Goal: Task Accomplishment & Management: Manage account settings

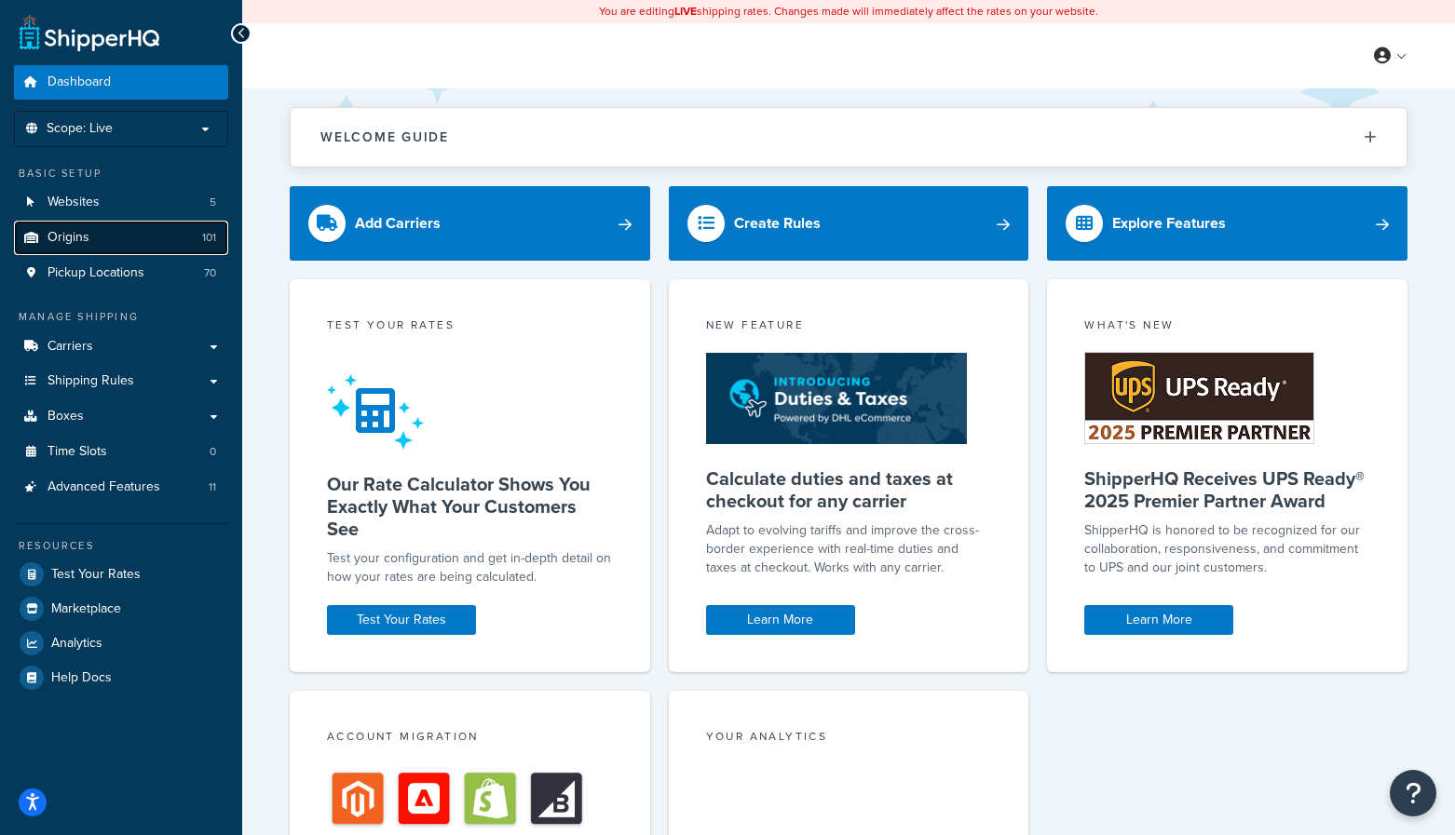
click at [75, 221] on link "Origins 101" at bounding box center [121, 238] width 214 height 34
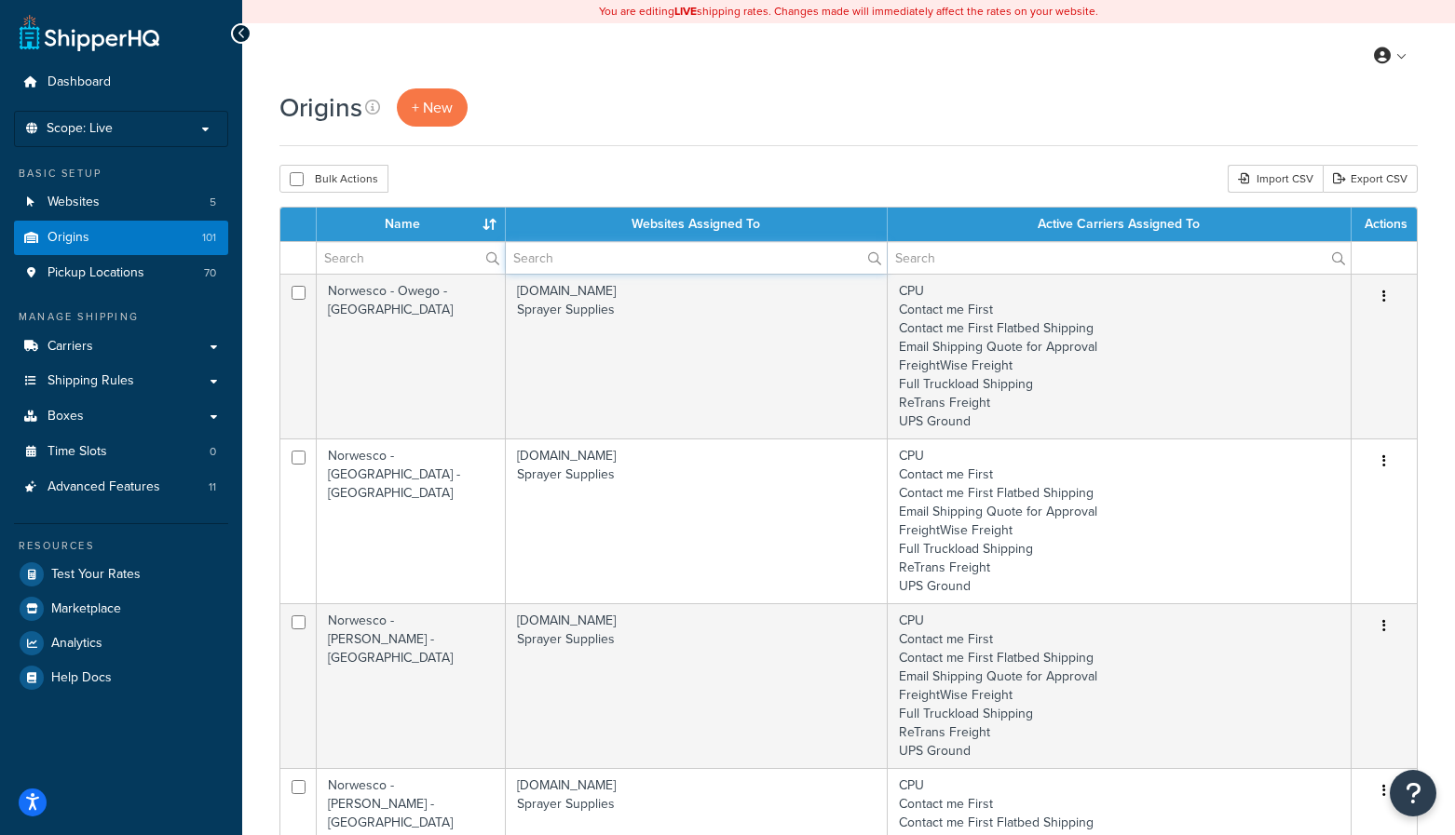
click at [580, 264] on input "text" at bounding box center [696, 258] width 381 height 32
click at [419, 258] on input "text" at bounding box center [411, 258] width 188 height 32
paste input "Piusi"
type input "Piusi"
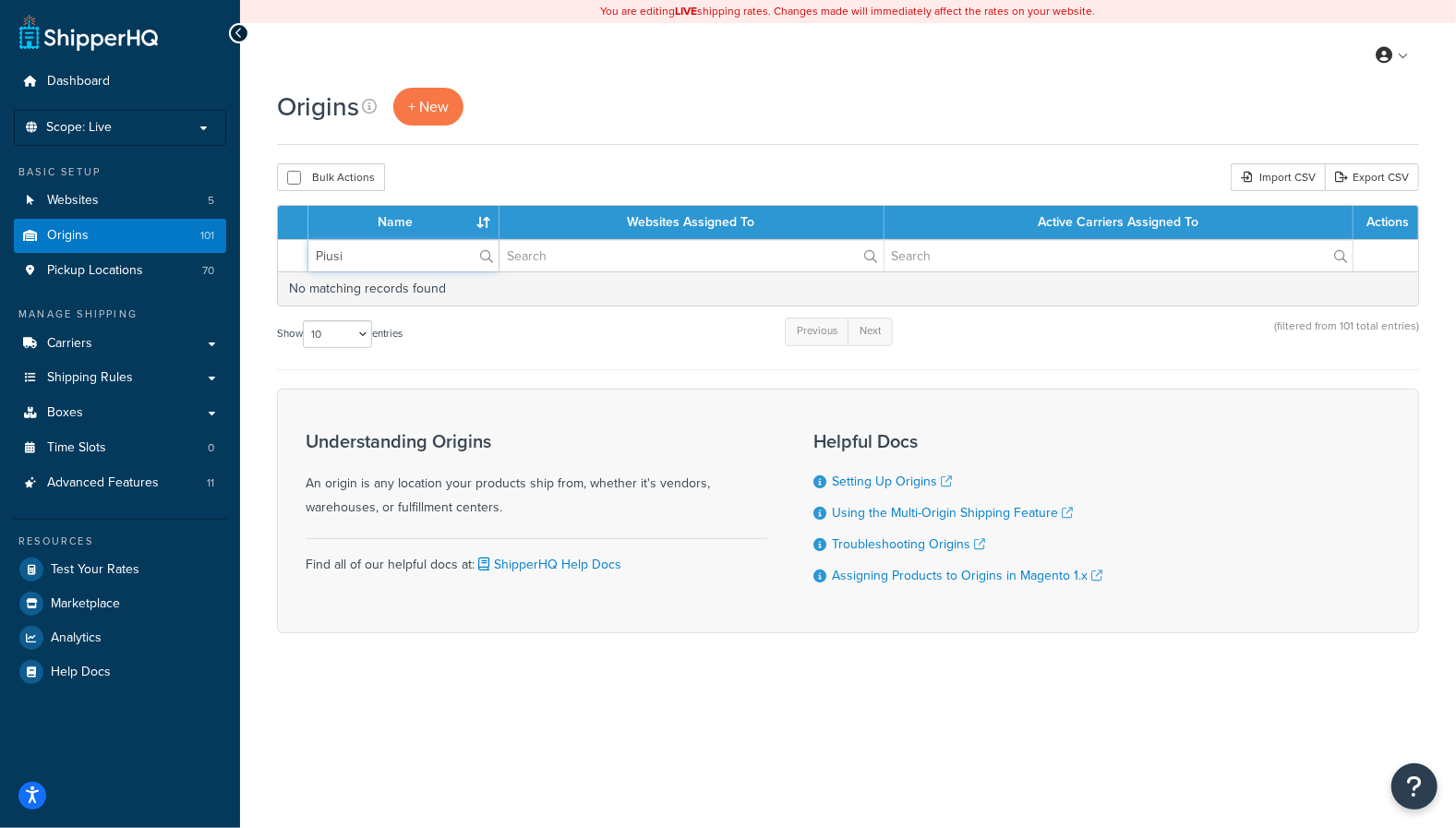
drag, startPoint x: 410, startPoint y: 258, endPoint x: 297, endPoint y: 249, distance: 113.4
click at [297, 249] on tr "Piusi" at bounding box center [847, 255] width 1140 height 33
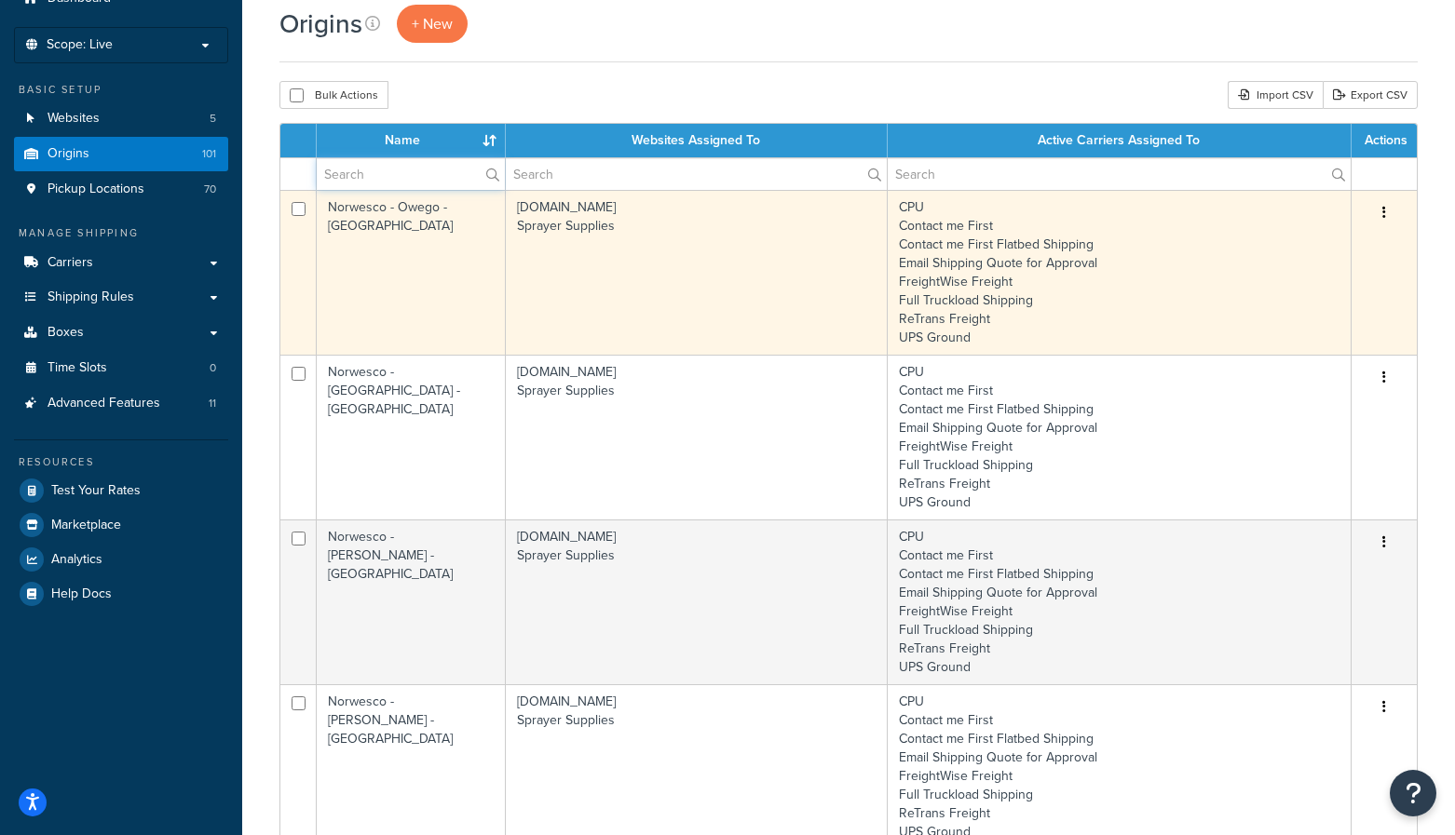
scroll to position [93, 0]
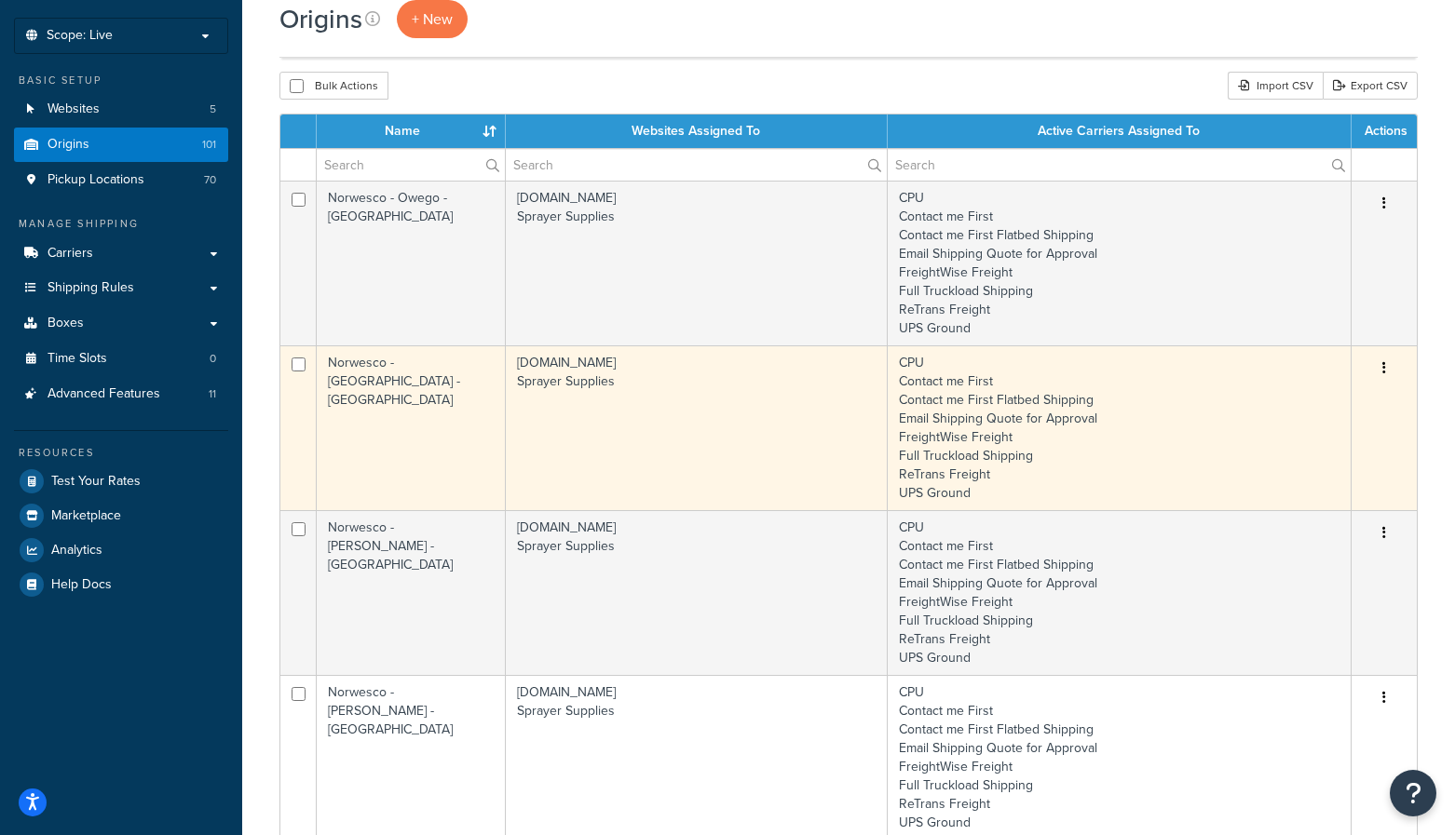
click at [439, 398] on td "Norwesco - Fairfield - TX" at bounding box center [411, 428] width 189 height 165
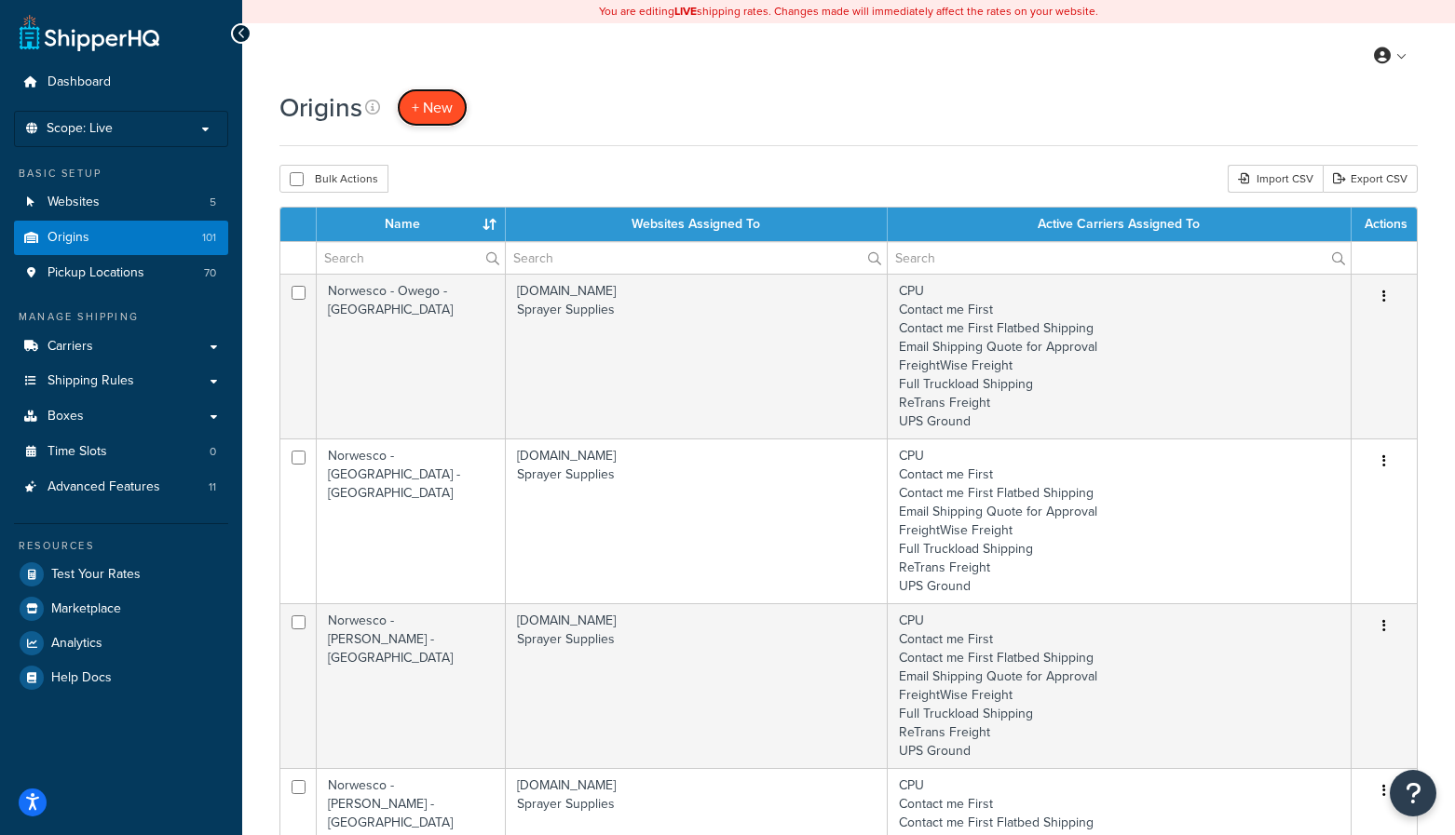
click at [441, 111] on span "+ New" at bounding box center [432, 107] width 41 height 21
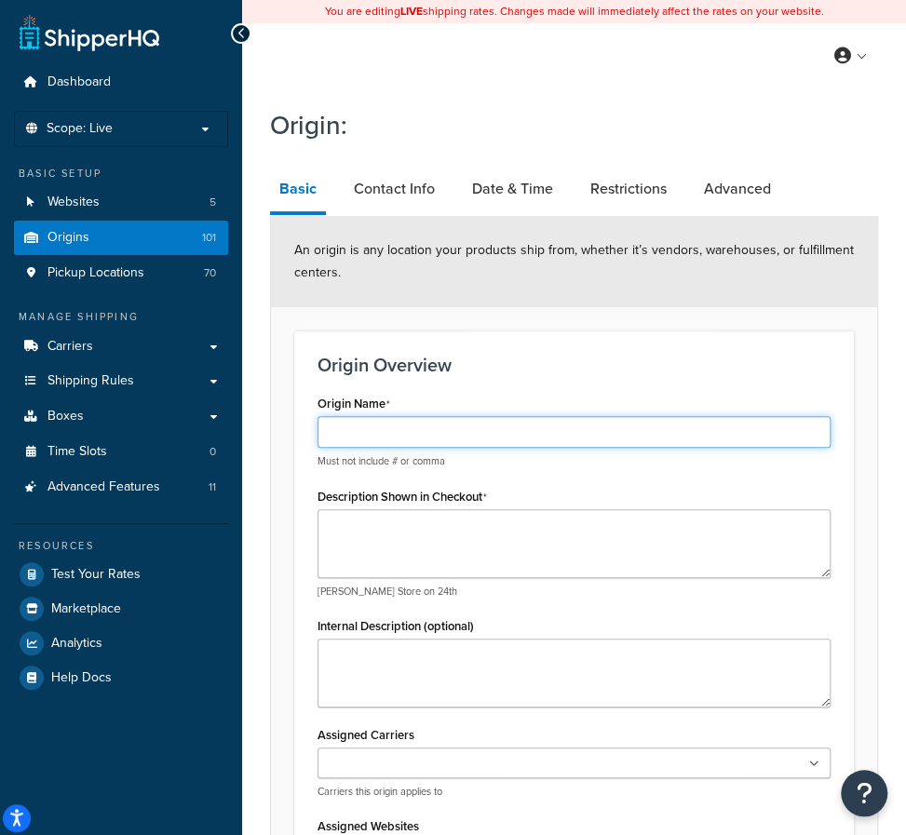
click at [348, 420] on input "Origin Name" at bounding box center [574, 432] width 513 height 32
paste input "Piusi"
click at [417, 442] on input "Piusi -" at bounding box center [574, 432] width 513 height 32
paste input "Fort Lauderdale"
type input "Piusi - Fort Lauderdale - FL"
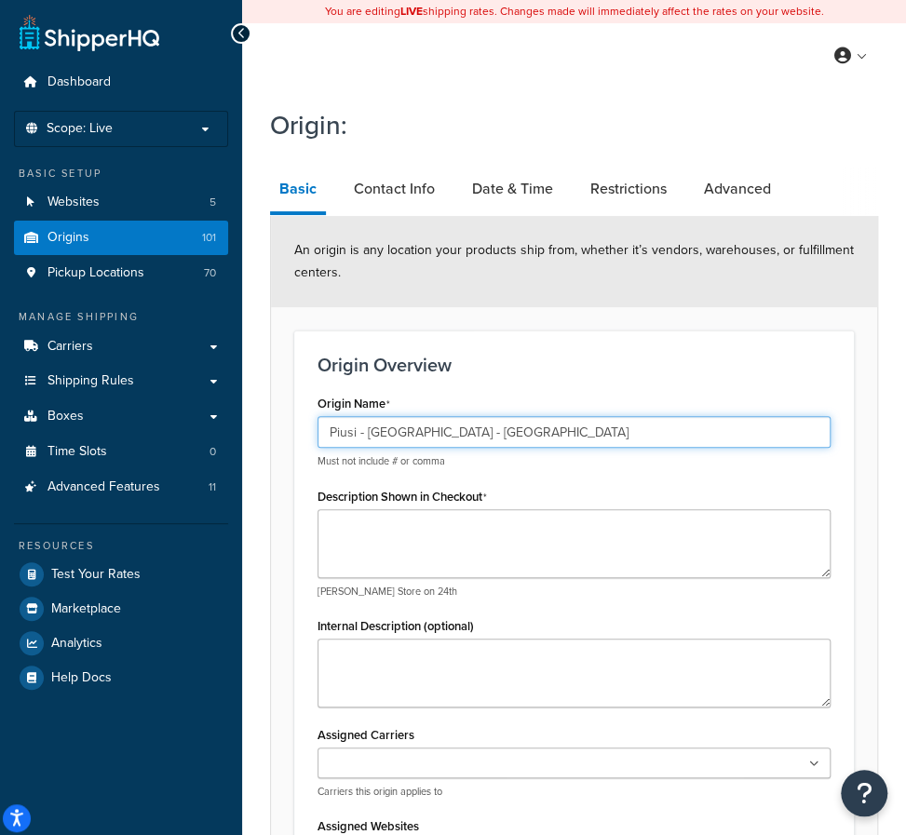
click at [451, 446] on input "Piusi - Fort Lauderdale - FL" at bounding box center [574, 432] width 513 height 32
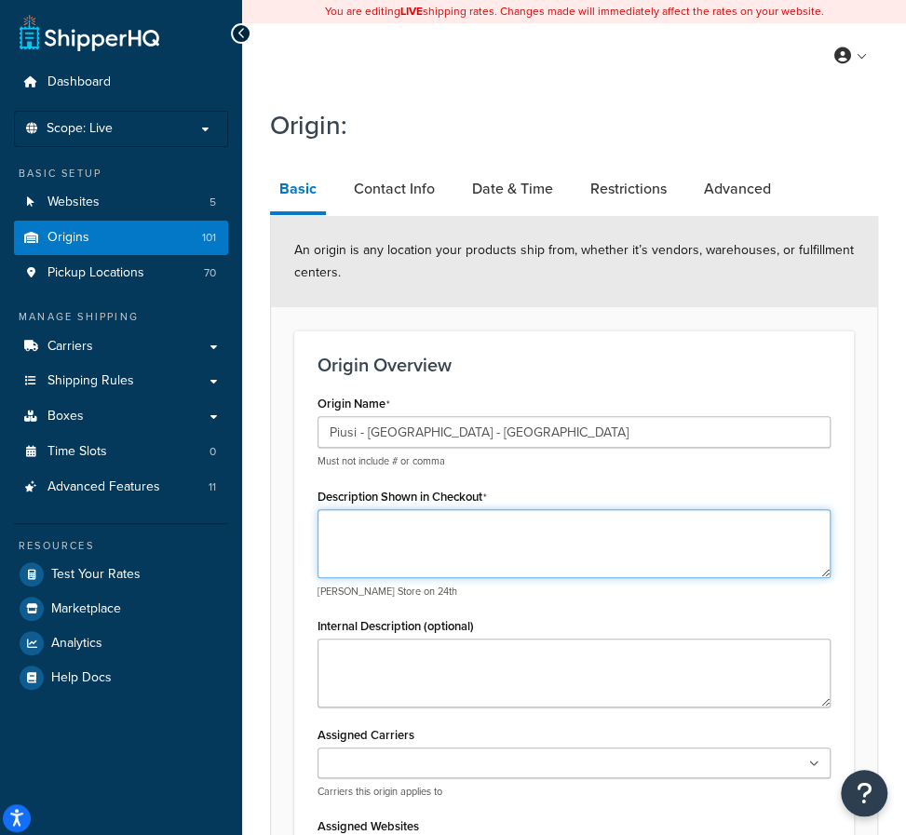
click at [424, 522] on textarea "Description Shown in Checkout" at bounding box center [574, 543] width 513 height 69
paste textarea "Piusi - Fort Lauderdale - FL"
type textarea "Piusi - Fort Lauderdale - FL"
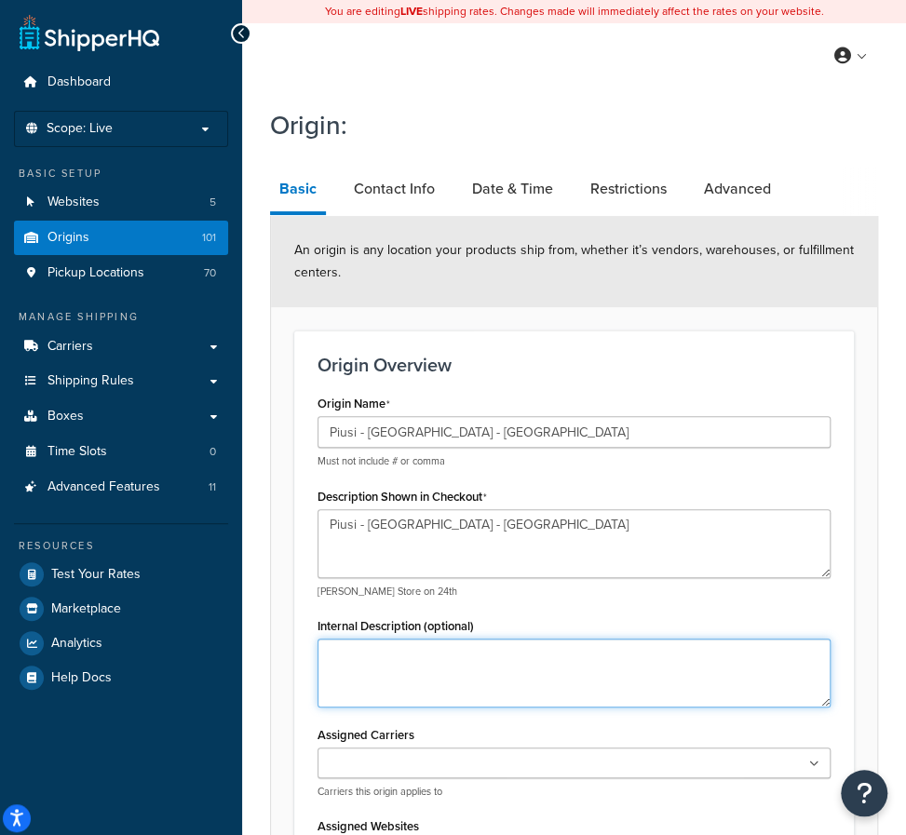
click at [399, 662] on textarea "Internal Description (optional)" at bounding box center [574, 673] width 513 height 69
paste textarea "Piusi - [GEOGRAPHIC_DATA] - [GEOGRAPHIC_DATA]"
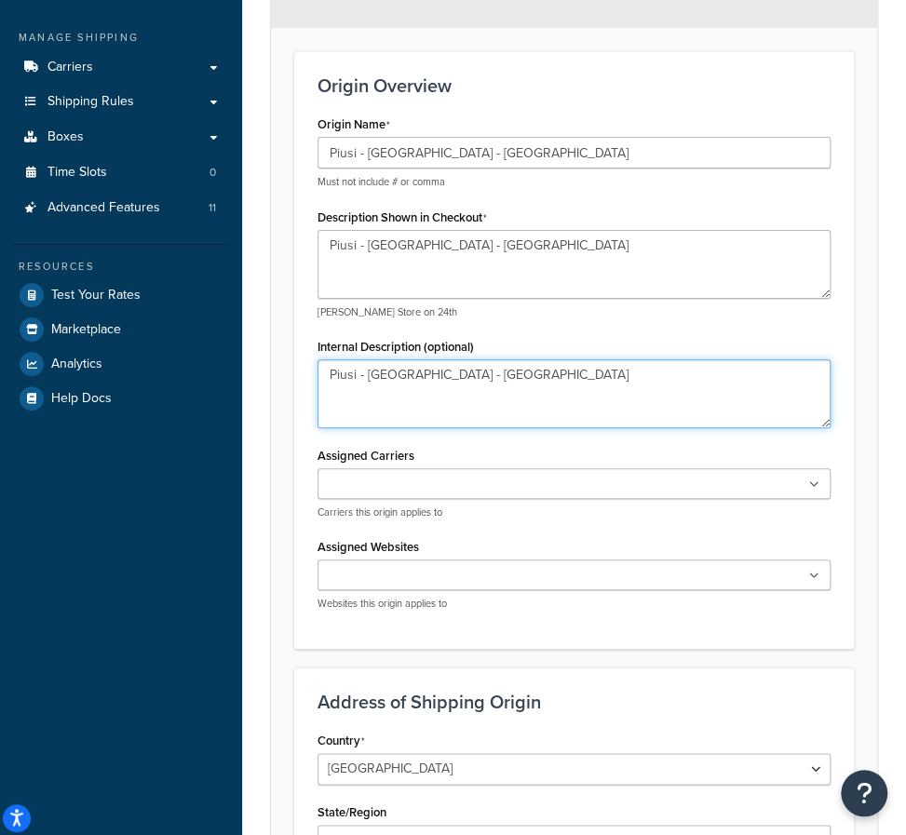
scroll to position [373, 0]
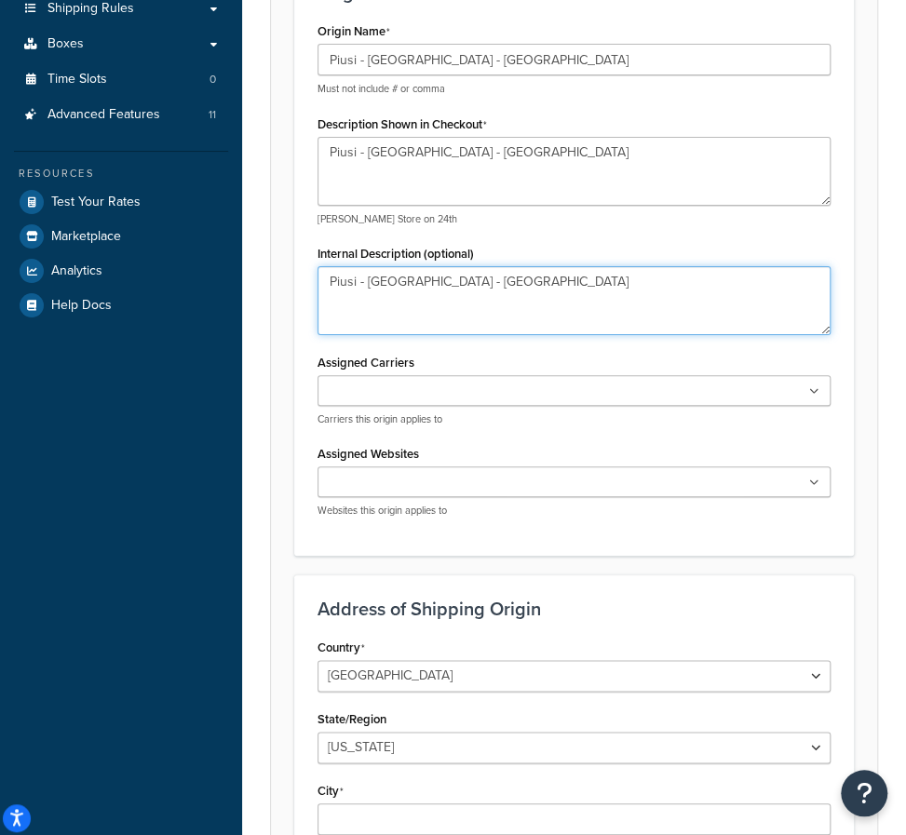
type textarea "Piusi - [GEOGRAPHIC_DATA] - [GEOGRAPHIC_DATA]"
click at [414, 476] on input "Assigned Websites" at bounding box center [405, 483] width 165 height 20
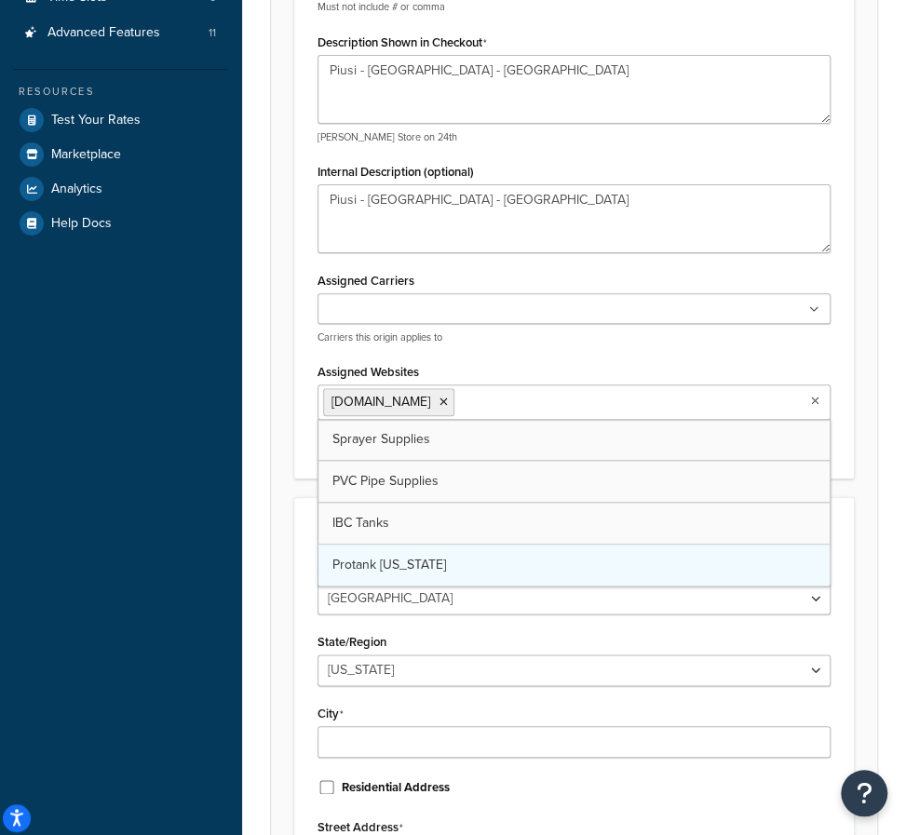
scroll to position [466, 0]
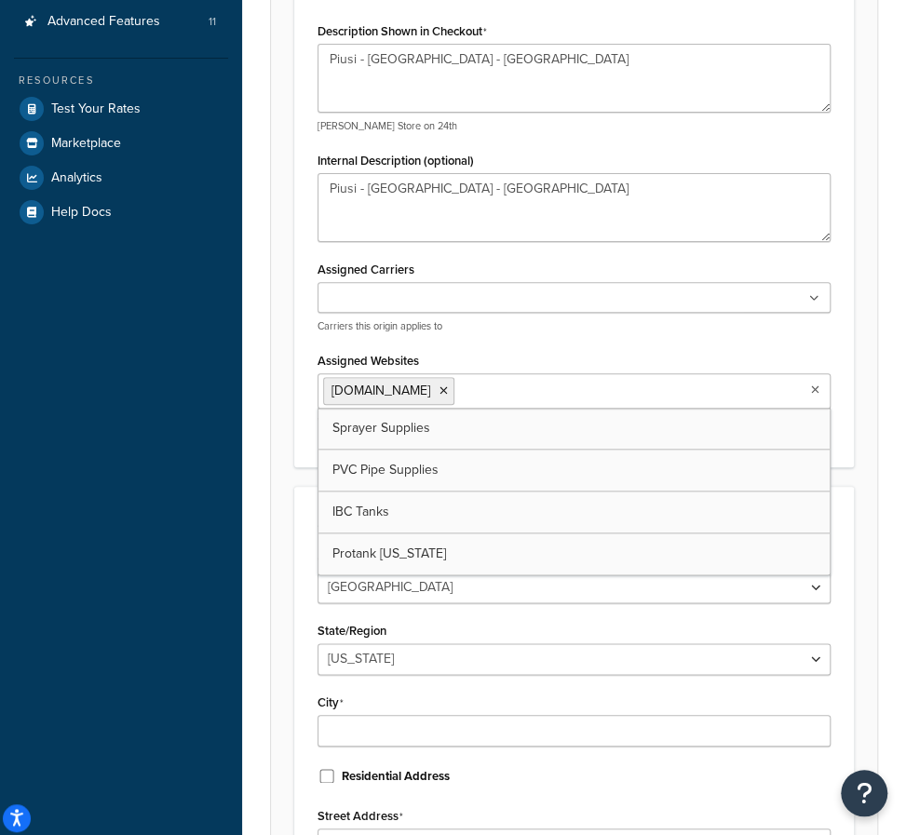
click at [275, 573] on form "An origin is any location your products ship from, whether it’s vendors, wareho…" at bounding box center [574, 433] width 606 height 1367
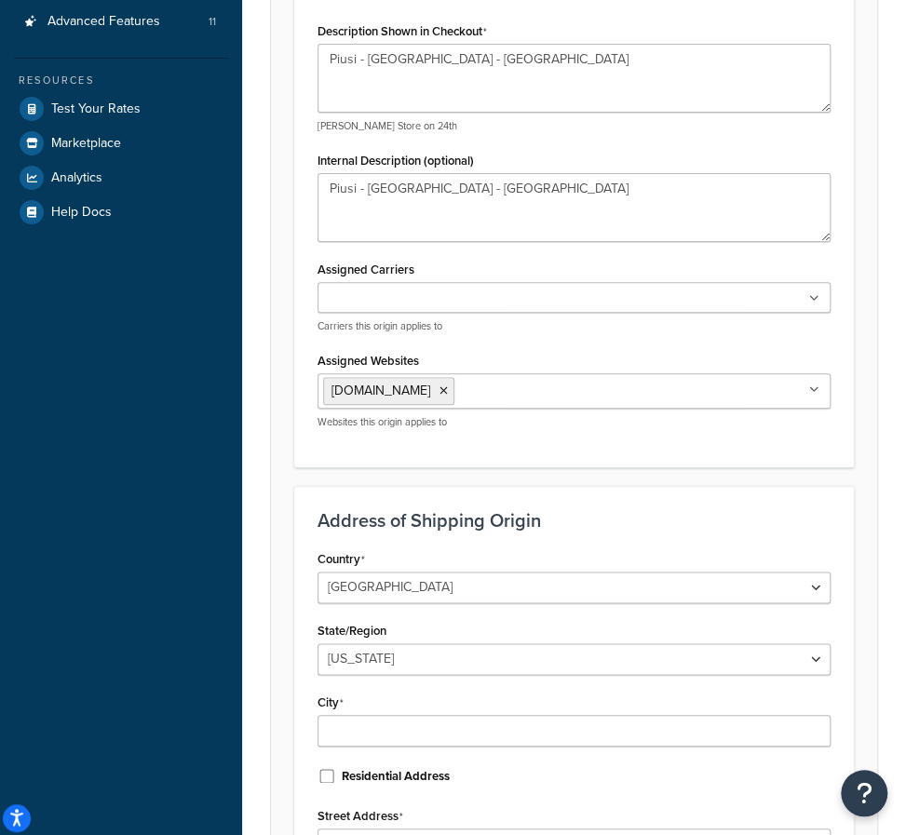
click at [484, 388] on input "Assigned Websites" at bounding box center [541, 390] width 165 height 20
click at [249, 450] on div "Origin: Basic Contact Info Date & Time Restrictions Advanced An origin is any l…" at bounding box center [574, 561] width 664 height 1859
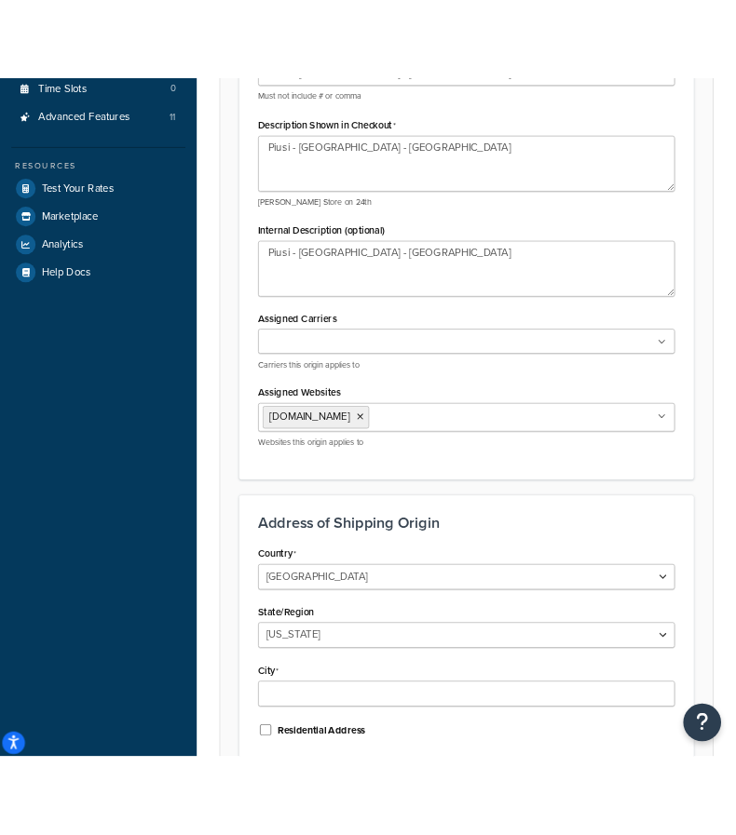
scroll to position [373, 0]
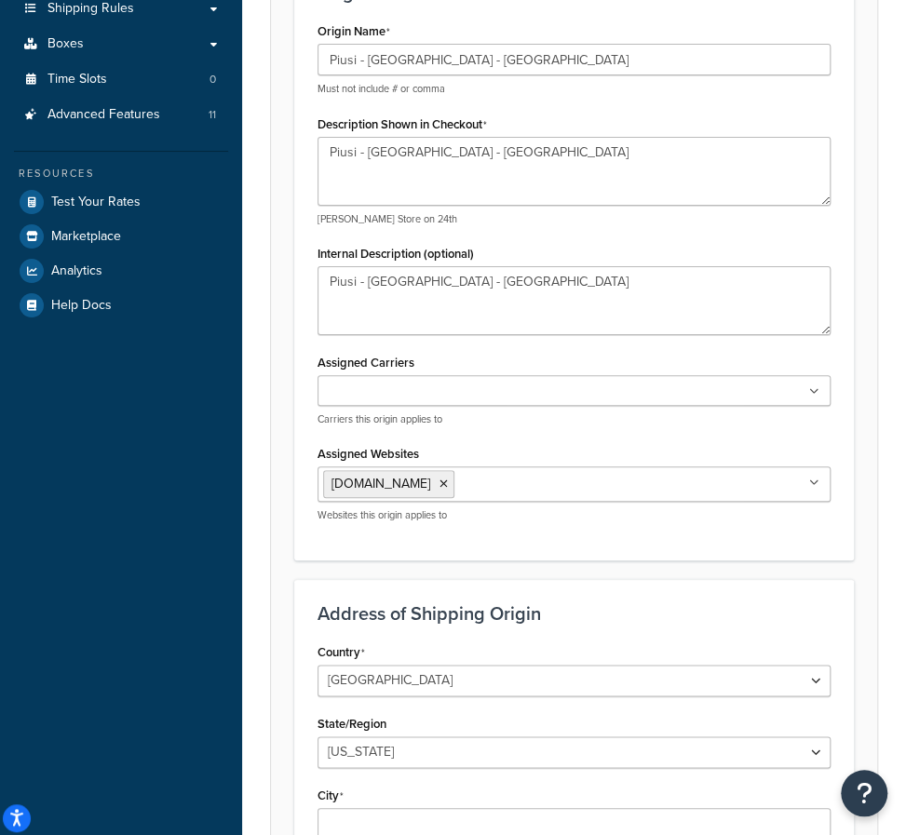
click at [0, 398] on div "Dashboard Scope: Live Basic Setup Websites 5 Origins 101 Pickup Locations 70 Ma…" at bounding box center [121, 628] width 242 height 2003
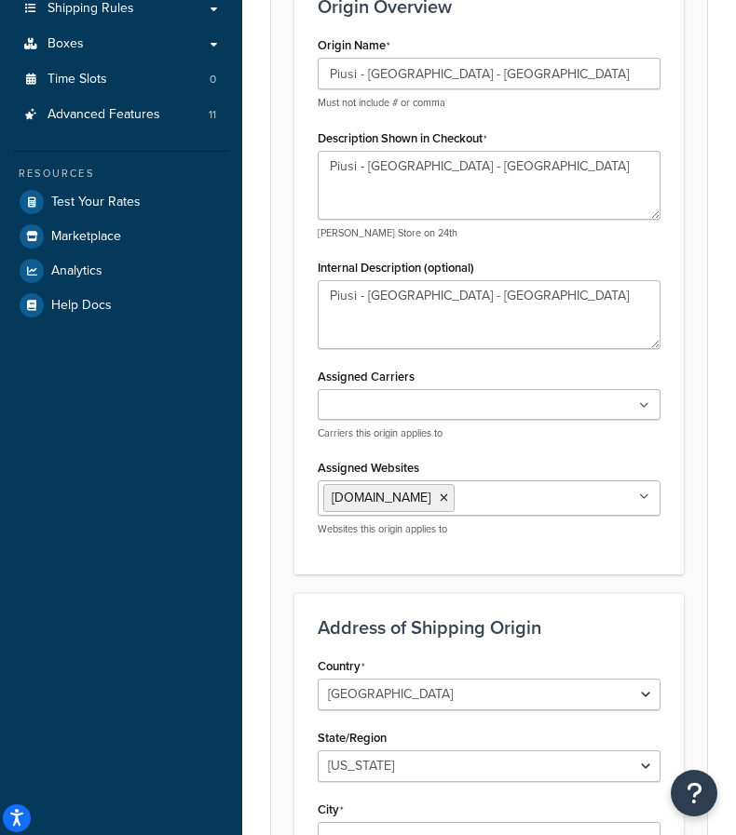
click at [374, 400] on input "Assigned Carriers" at bounding box center [405, 406] width 165 height 20
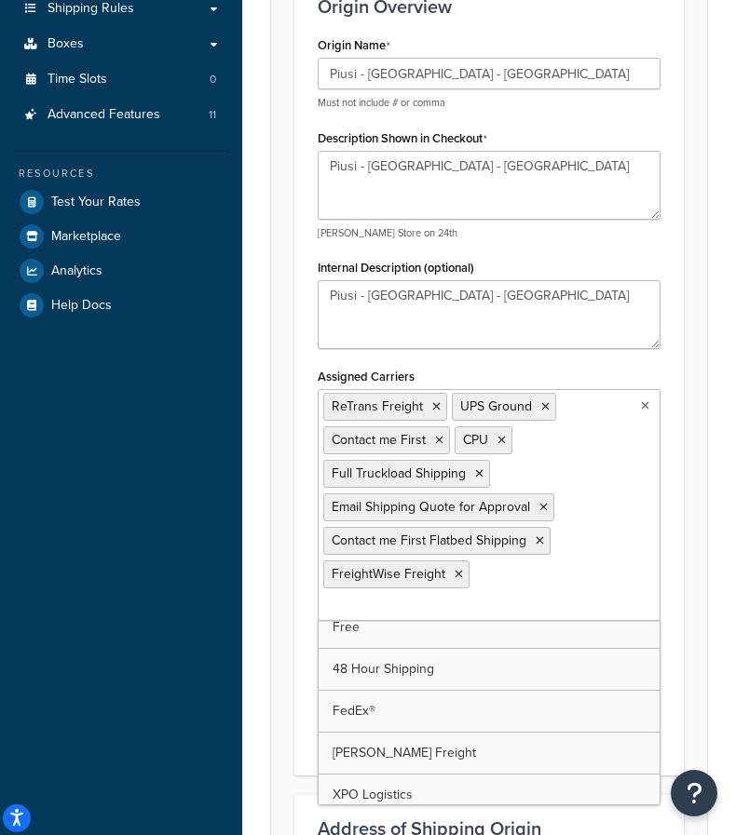
scroll to position [2, 0]
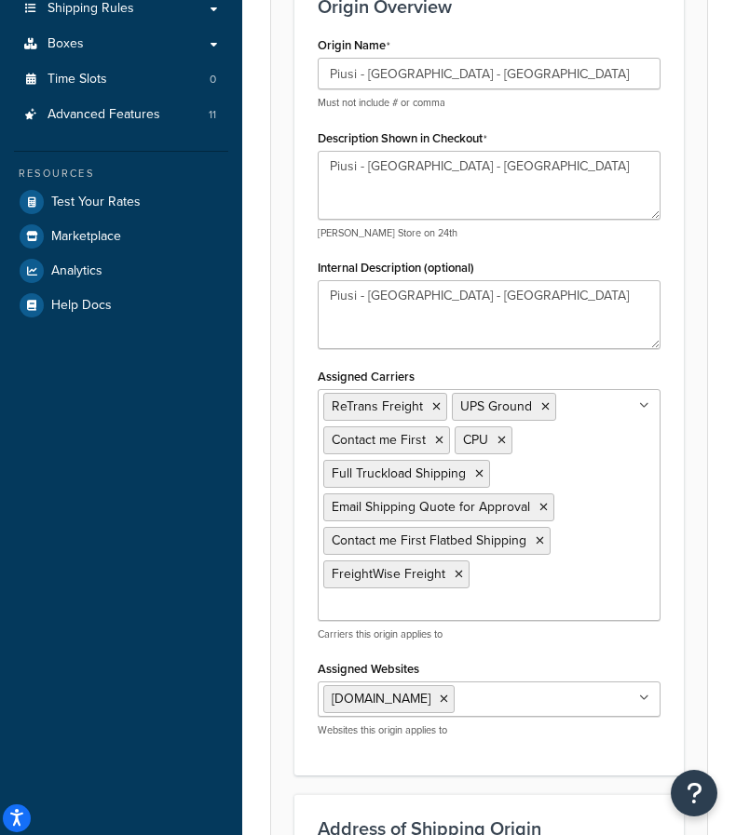
click at [264, 674] on div "Origin: Basic Contact Info Date & Time Restrictions Advanced An origin is any l…" at bounding box center [489, 769] width 494 height 2060
click at [488, 597] on input "Assigned Carriers" at bounding box center [405, 607] width 165 height 20
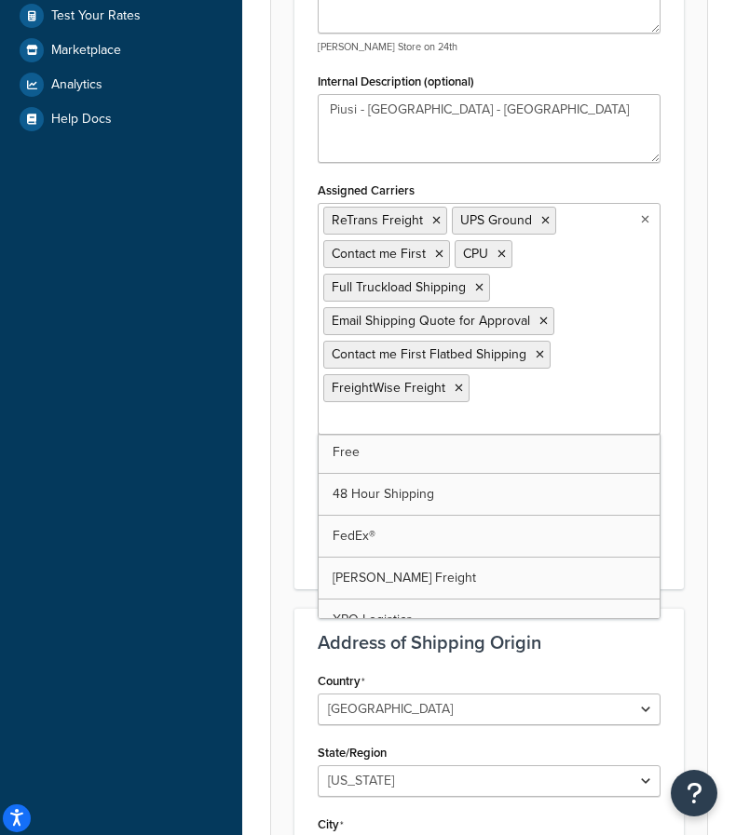
scroll to position [0, 0]
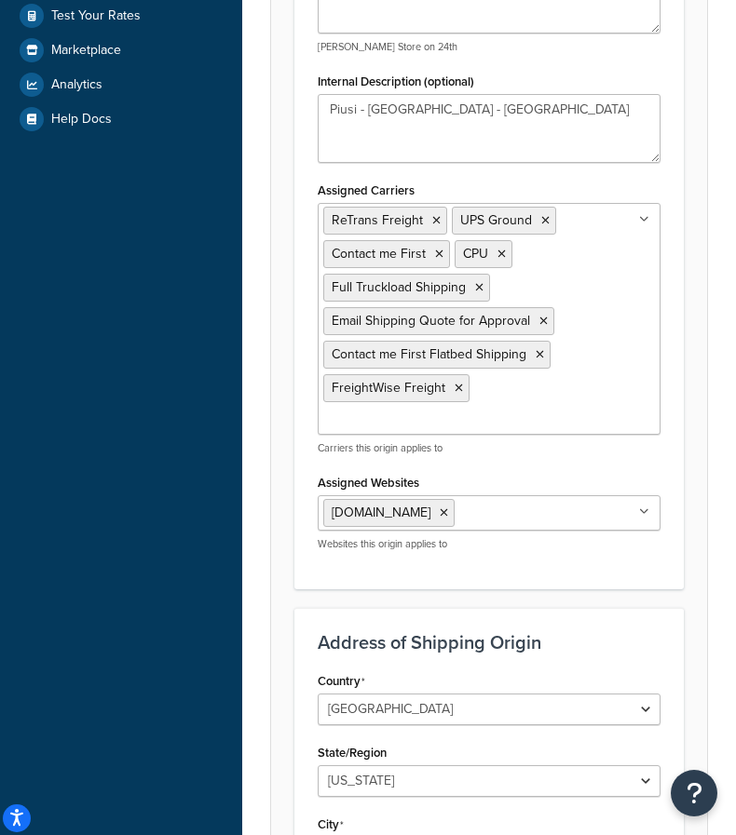
click at [277, 625] on form "An origin is any location your products ship from, whether it’s vendors, wareho…" at bounding box center [489, 455] width 436 height 1568
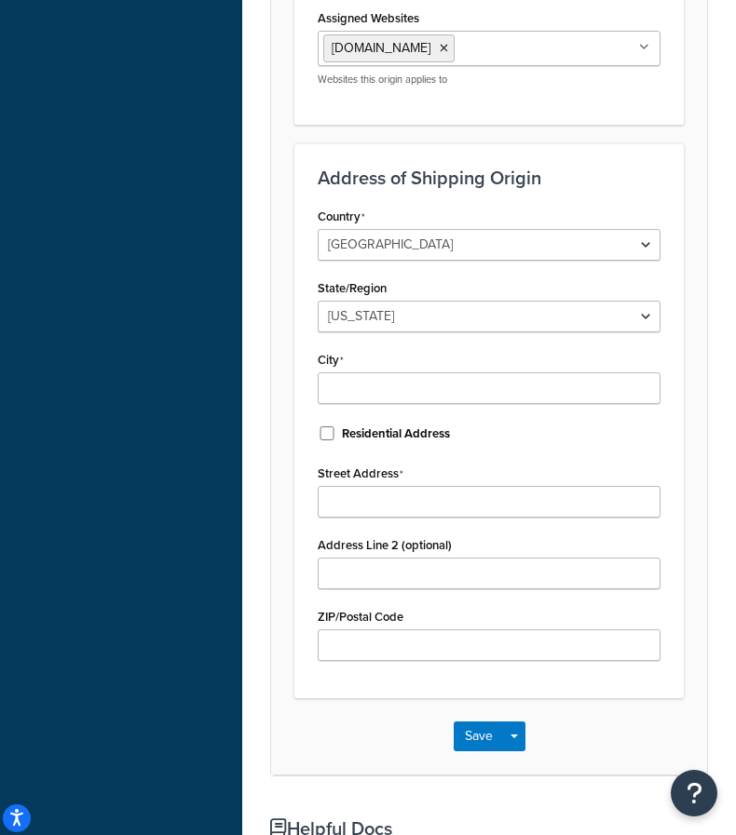
scroll to position [1024, 0]
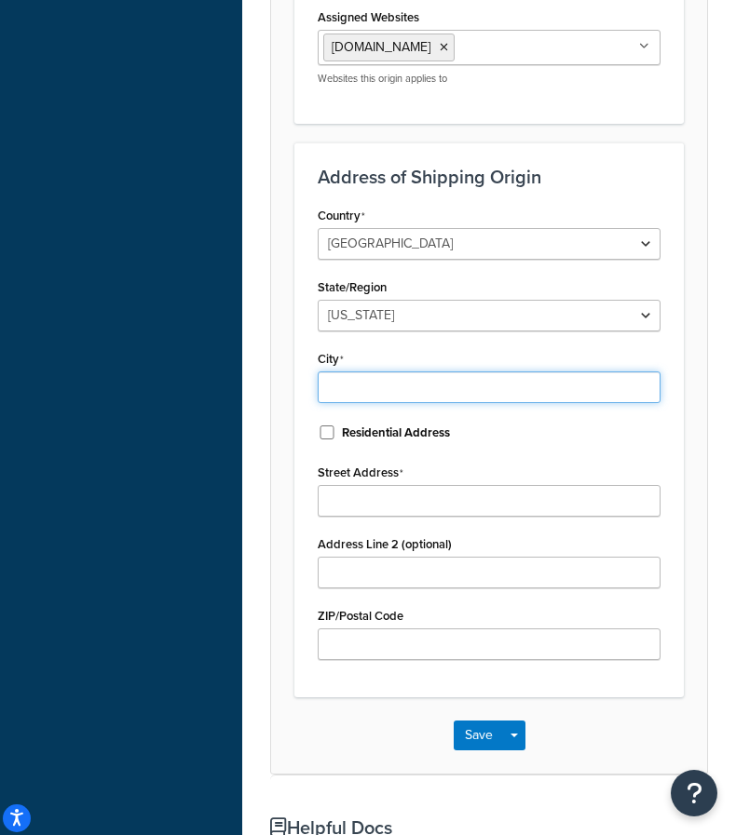
click at [365, 372] on input "City" at bounding box center [489, 388] width 343 height 32
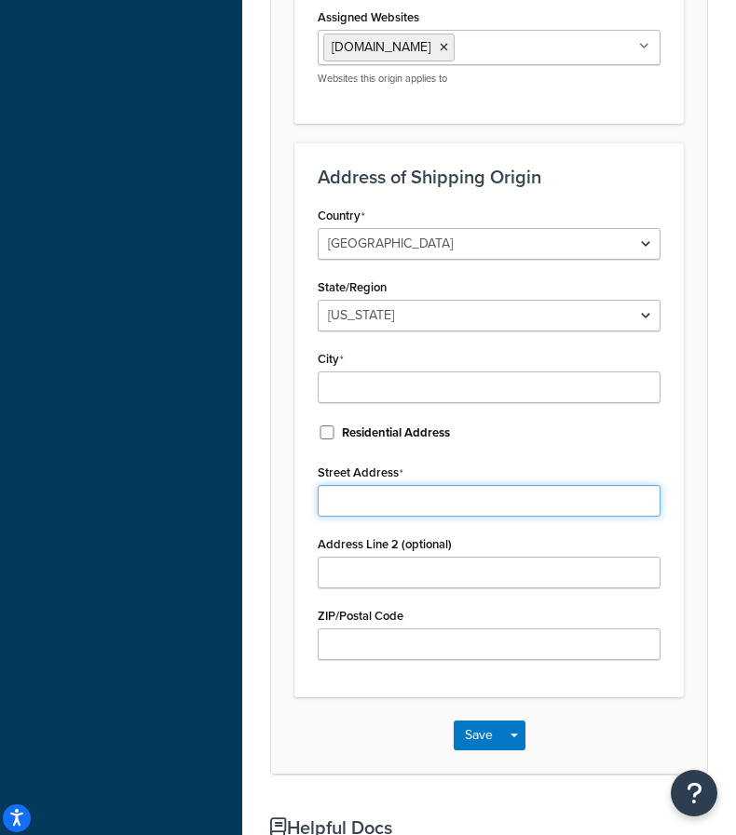
click at [356, 466] on div "Street Address" at bounding box center [489, 488] width 343 height 58
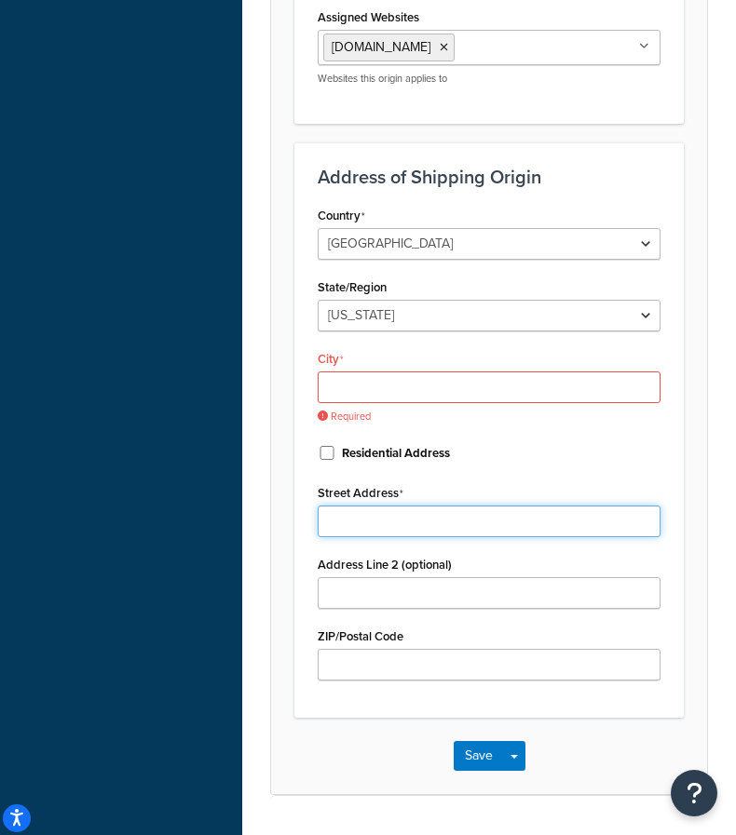
paste input "3901 Anglers Ave"
type input "3901 Anglers Ave"
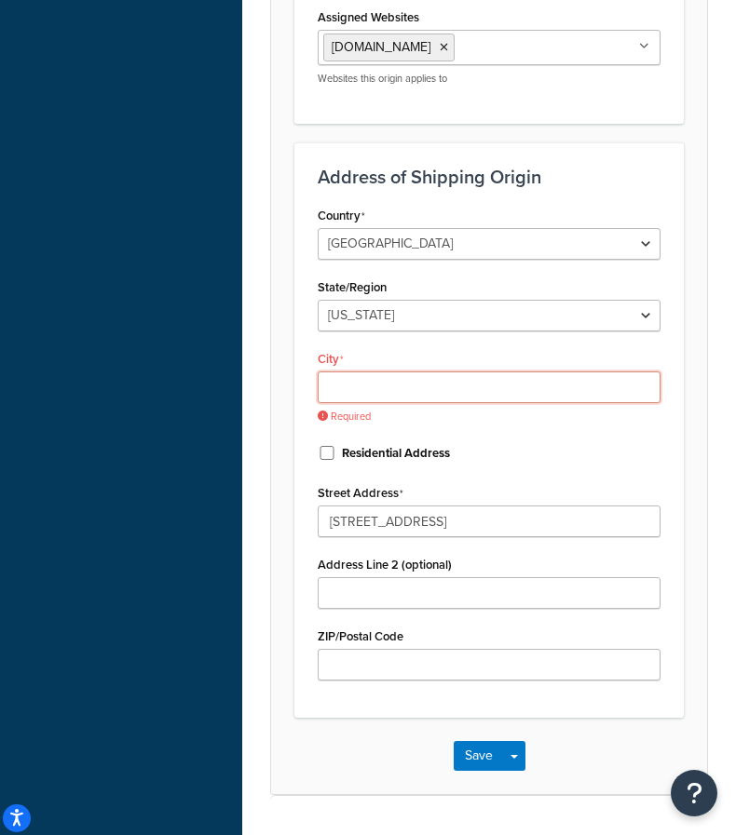
click at [369, 372] on input "City" at bounding box center [489, 388] width 343 height 32
paste input "Fort Lauderdale"
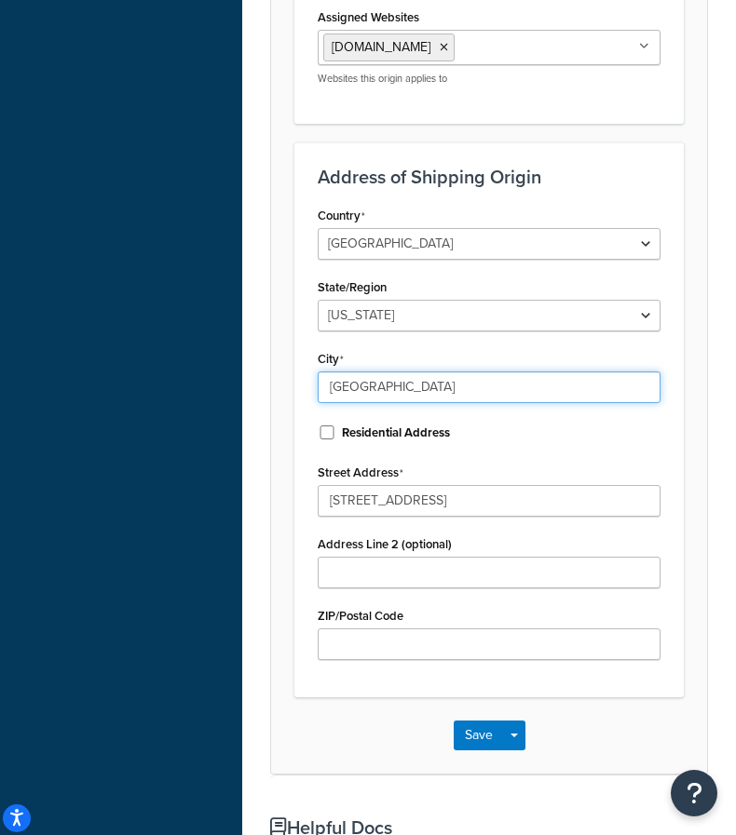
type input "Fort Lauderdale"
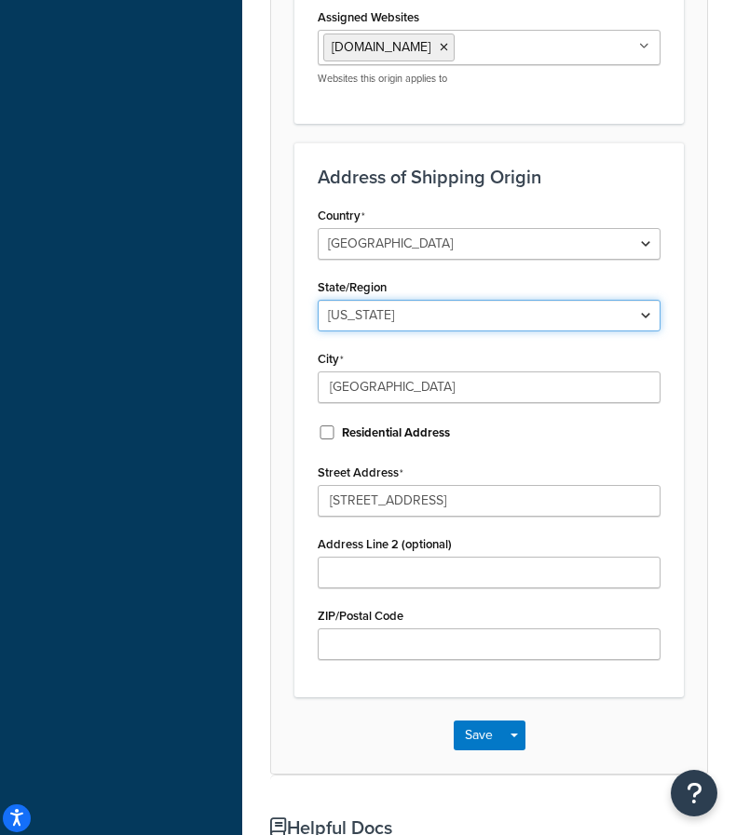
click at [386, 300] on select "Alabama Alaska American Samoa Arizona Arkansas Armed Forces Americas Armed Forc…" at bounding box center [489, 316] width 343 height 32
select select "9"
click at [386, 300] on select "Alabama Alaska American Samoa Arizona Arkansas Armed Forces Americas Armed Forc…" at bounding box center [489, 316] width 343 height 32
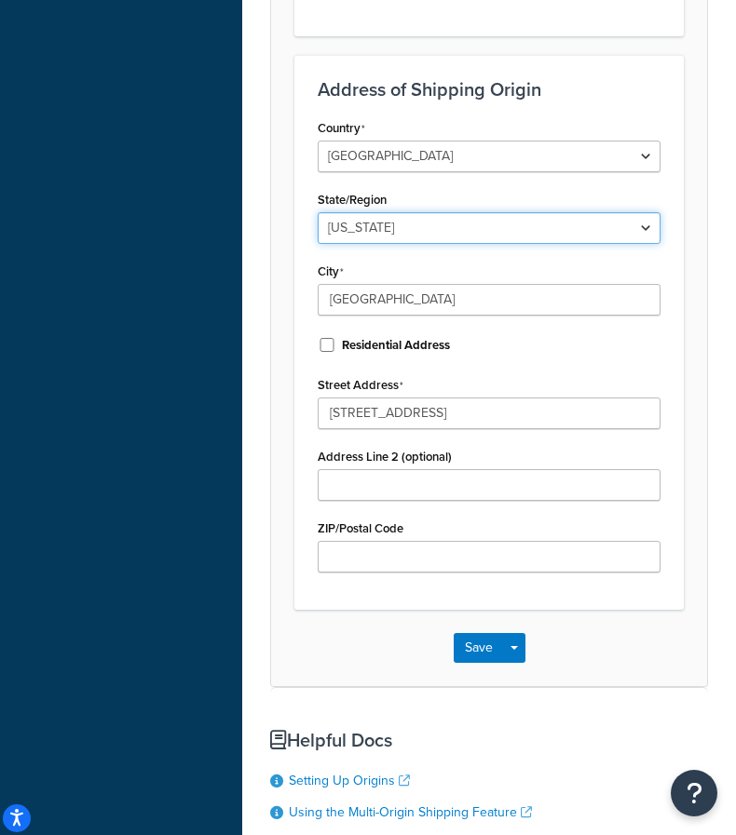
scroll to position [1118, 0]
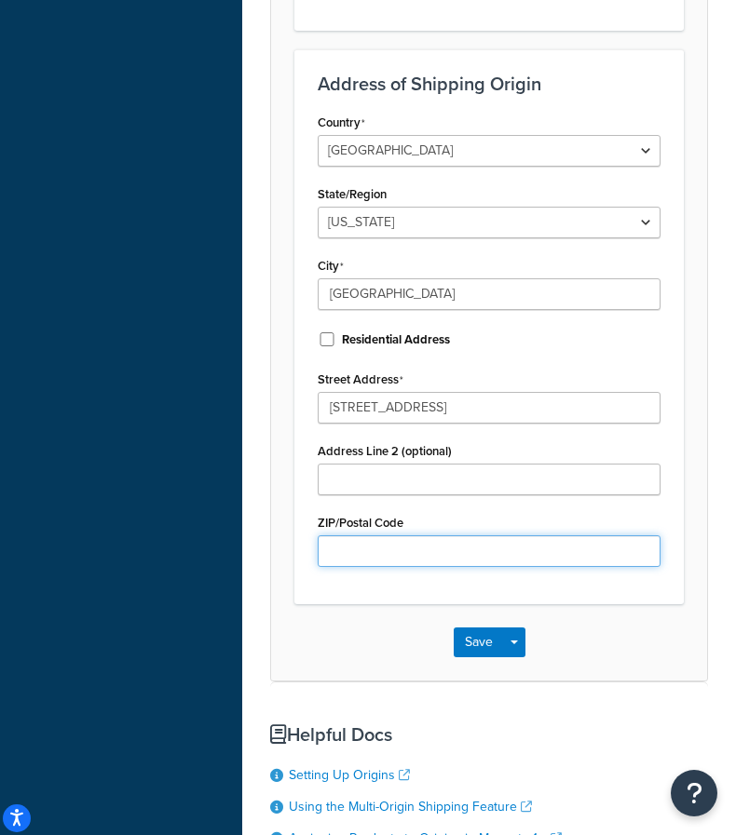
click at [374, 536] on input "ZIP/Postal Code" at bounding box center [489, 552] width 343 height 32
paste input "33312"
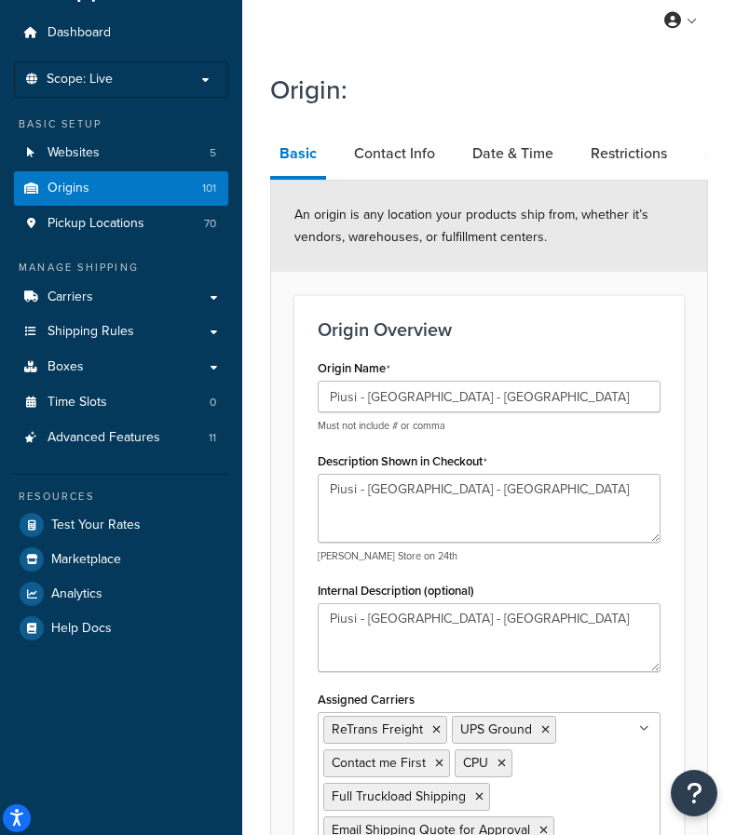
scroll to position [0, 0]
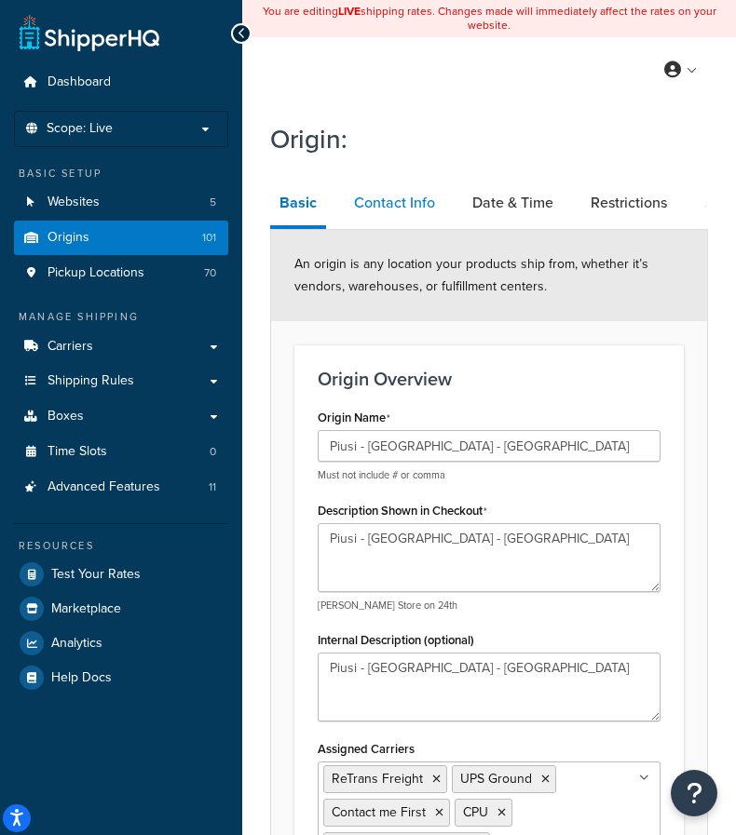
type input "33312"
drag, startPoint x: 378, startPoint y: 209, endPoint x: 329, endPoint y: 201, distance: 49.9
click at [378, 209] on link "Contact Info" at bounding box center [395, 203] width 100 height 45
select select "order_placed"
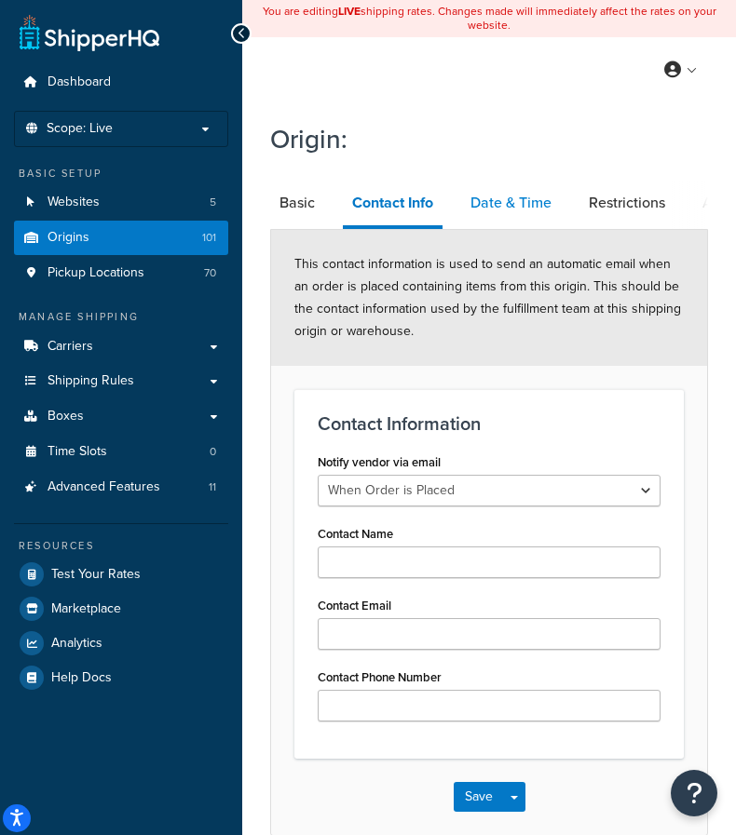
click at [536, 207] on link "Date & Time" at bounding box center [511, 203] width 100 height 45
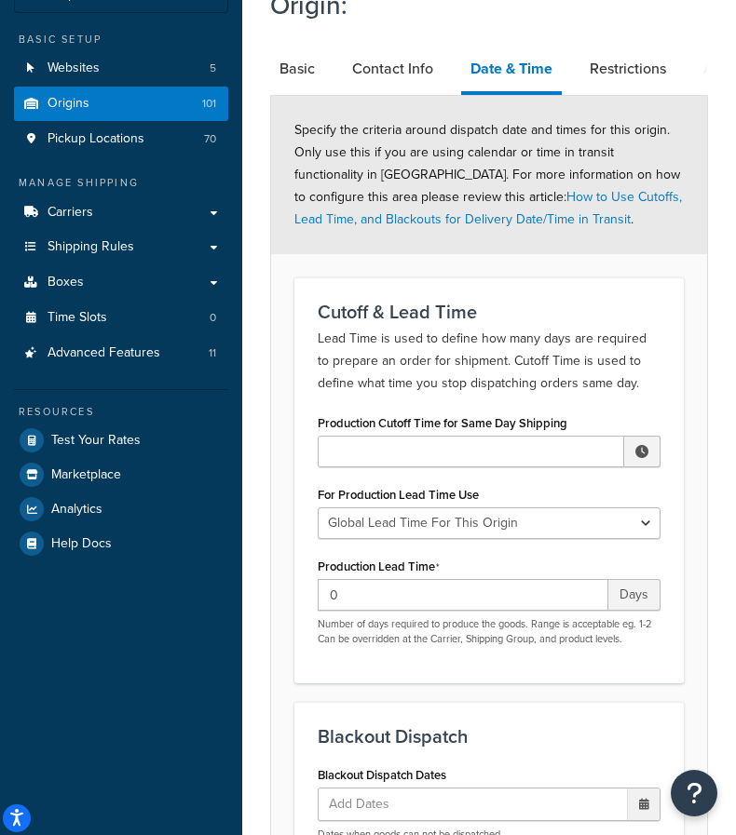
scroll to position [93, 0]
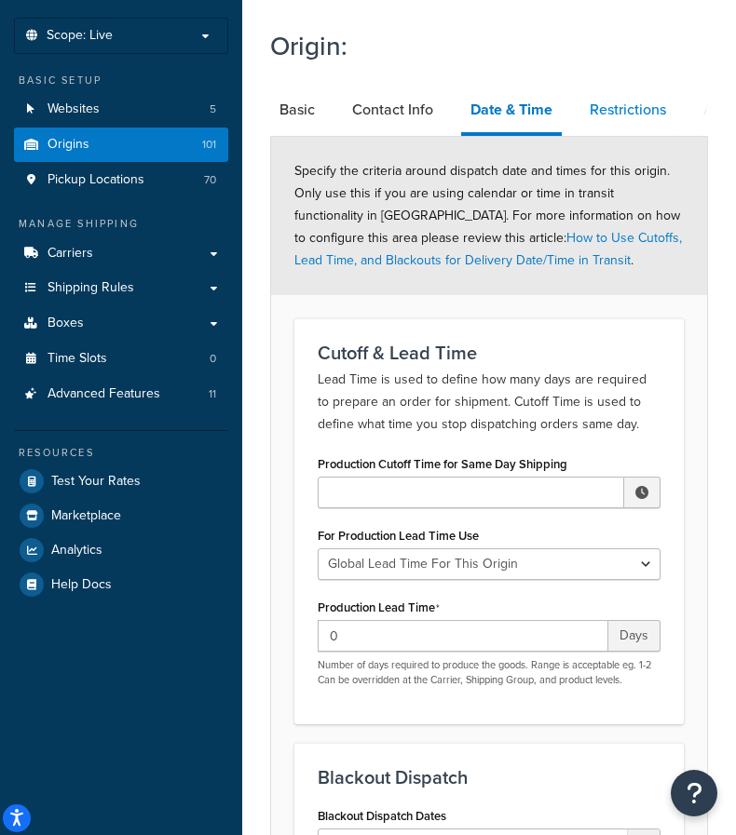
click at [616, 123] on link "Restrictions" at bounding box center [627, 110] width 95 height 45
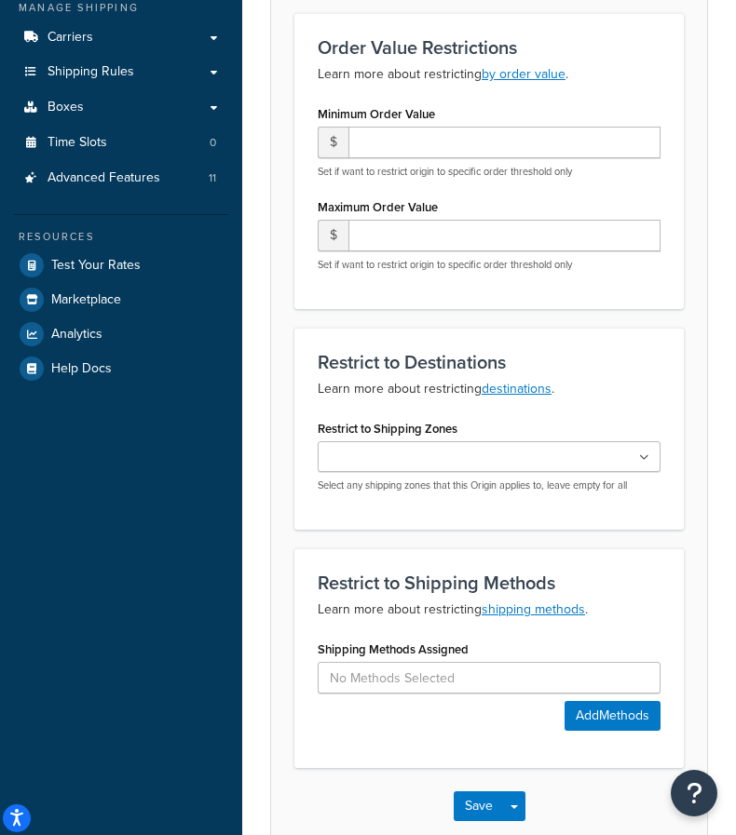
scroll to position [373, 0]
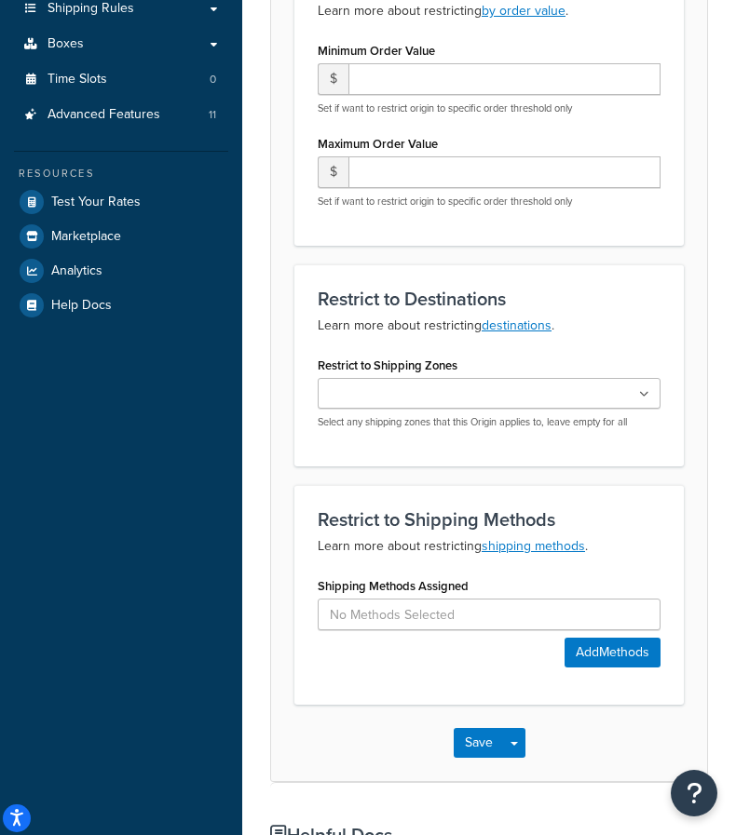
click at [388, 394] on input "Restrict to Shipping Zones" at bounding box center [405, 395] width 165 height 20
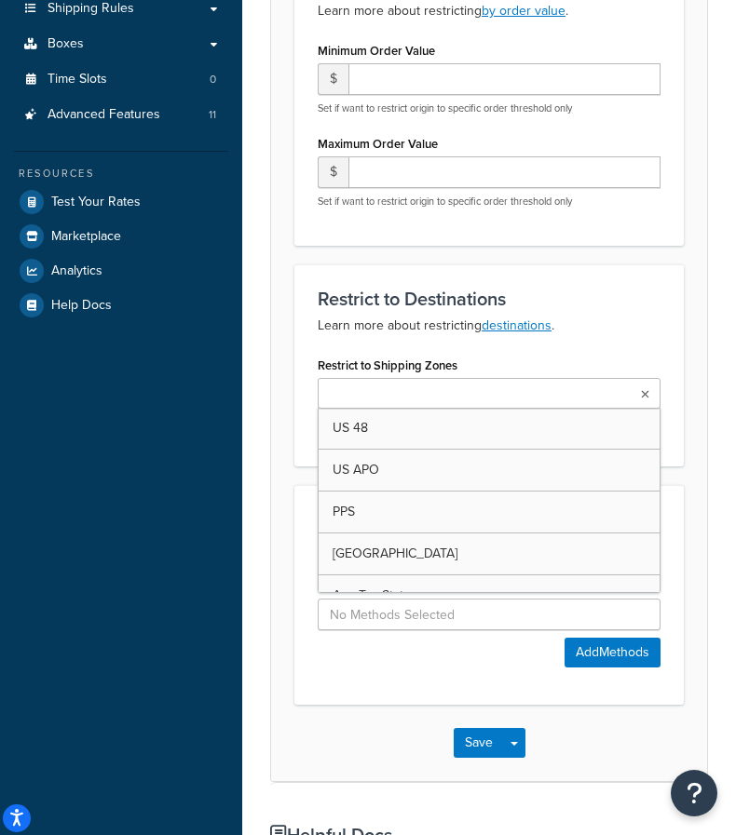
click at [388, 394] on input "Restrict to Shipping Zones" at bounding box center [405, 395] width 165 height 20
click at [264, 621] on div "Origin: Basic Contact Info Date & Time Restrictions Advanced Optional restricti…" at bounding box center [489, 447] width 494 height 1416
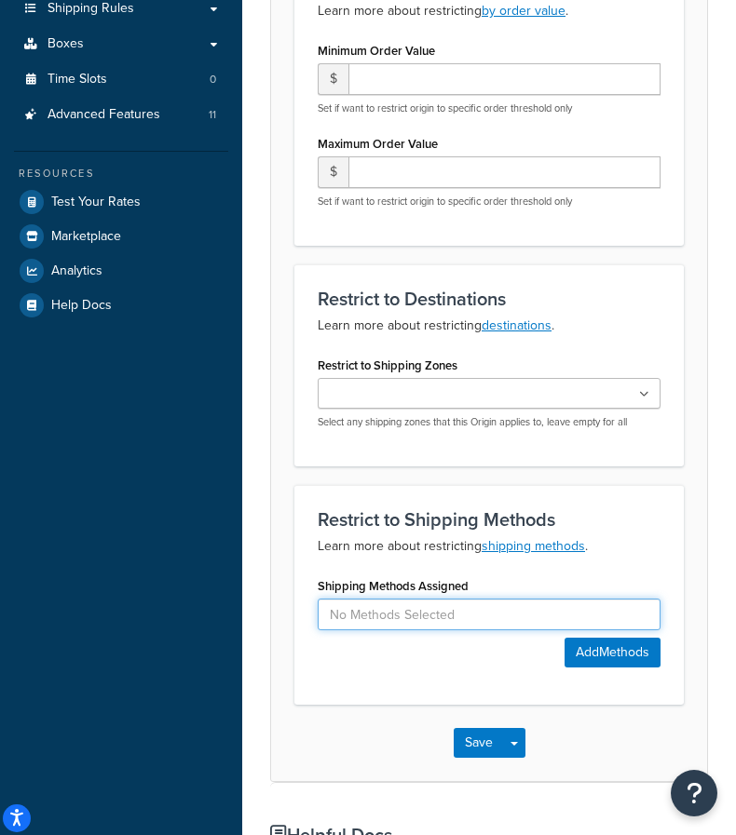
click at [453, 621] on input at bounding box center [489, 615] width 343 height 32
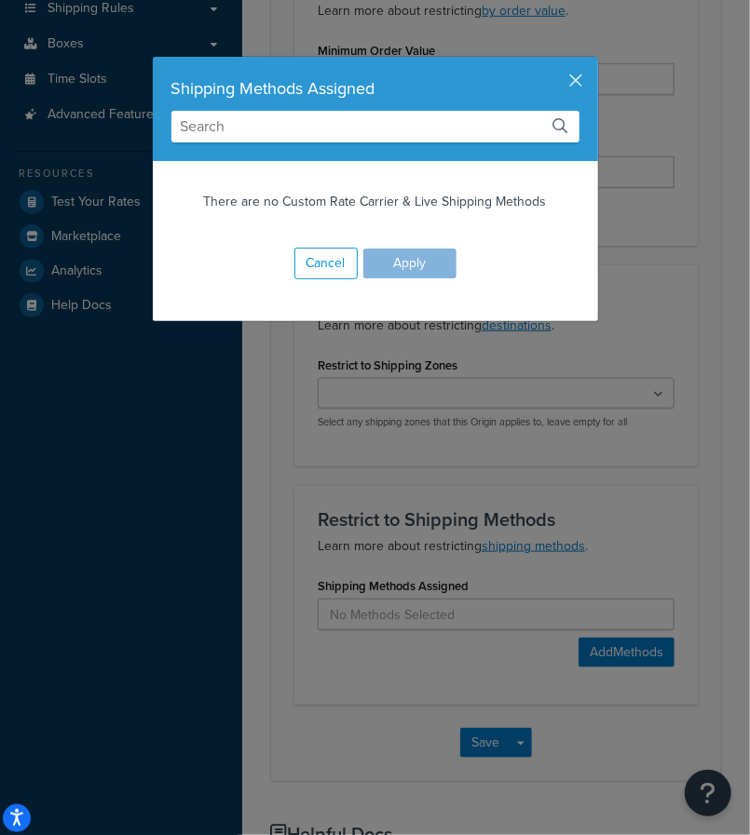
click at [312, 135] on input "text" at bounding box center [375, 127] width 408 height 32
click at [409, 265] on div "Cancel Apply" at bounding box center [375, 263] width 445 height 78
click at [323, 262] on button "Cancel" at bounding box center [325, 264] width 63 height 32
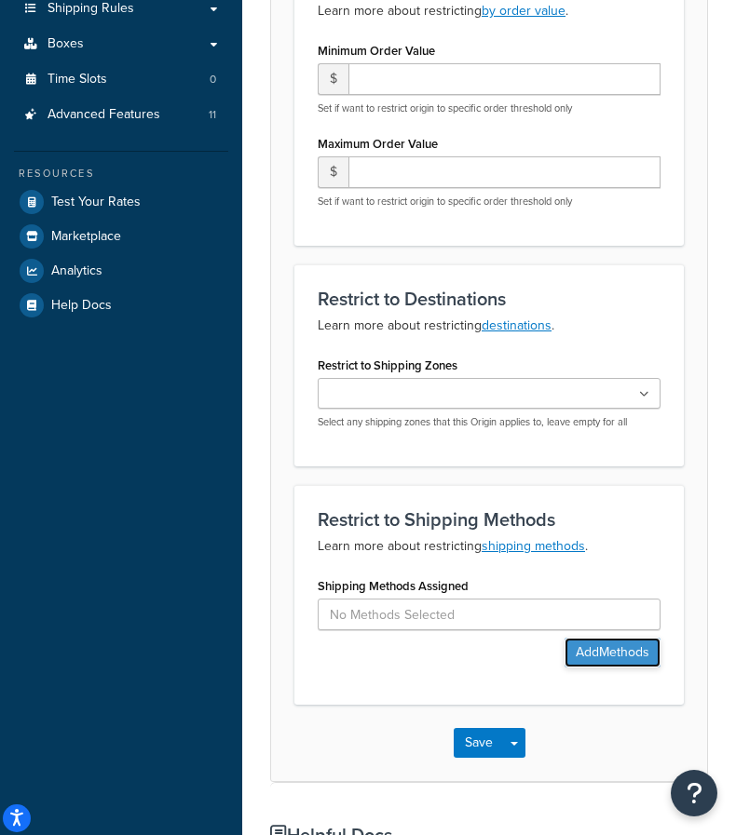
click at [655, 647] on button "Add Methods" at bounding box center [612, 653] width 96 height 30
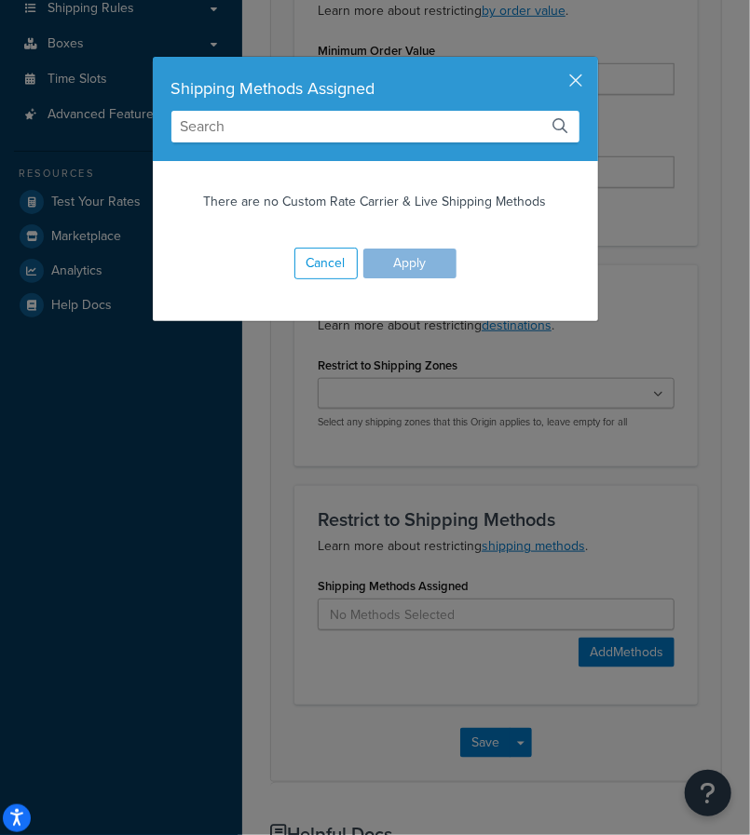
click at [275, 113] on input "text" at bounding box center [375, 127] width 408 height 32
click at [593, 61] on button "button" at bounding box center [595, 59] width 5 height 5
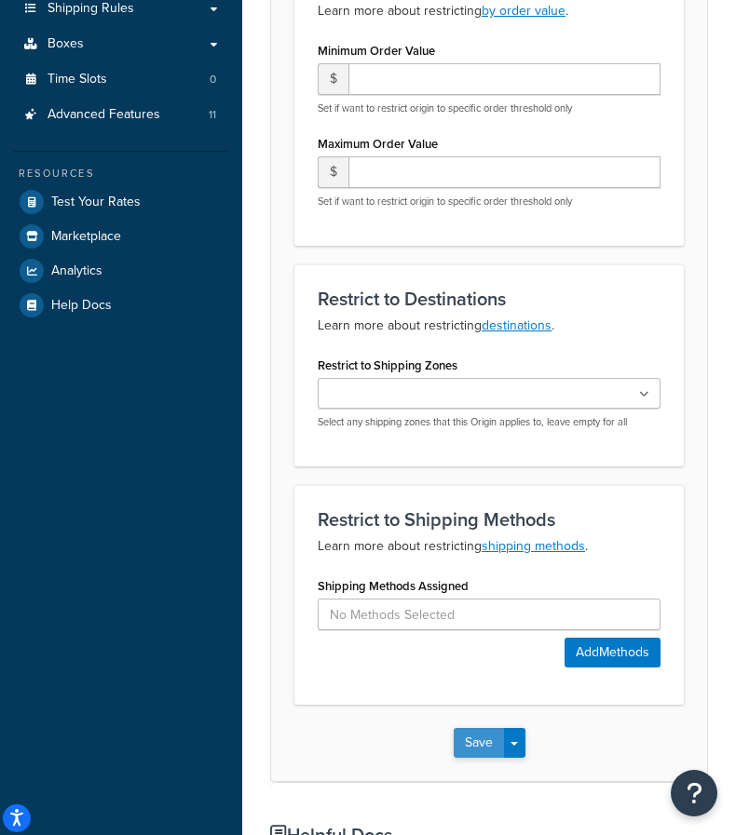
click at [469, 749] on button "Save" at bounding box center [479, 743] width 50 height 30
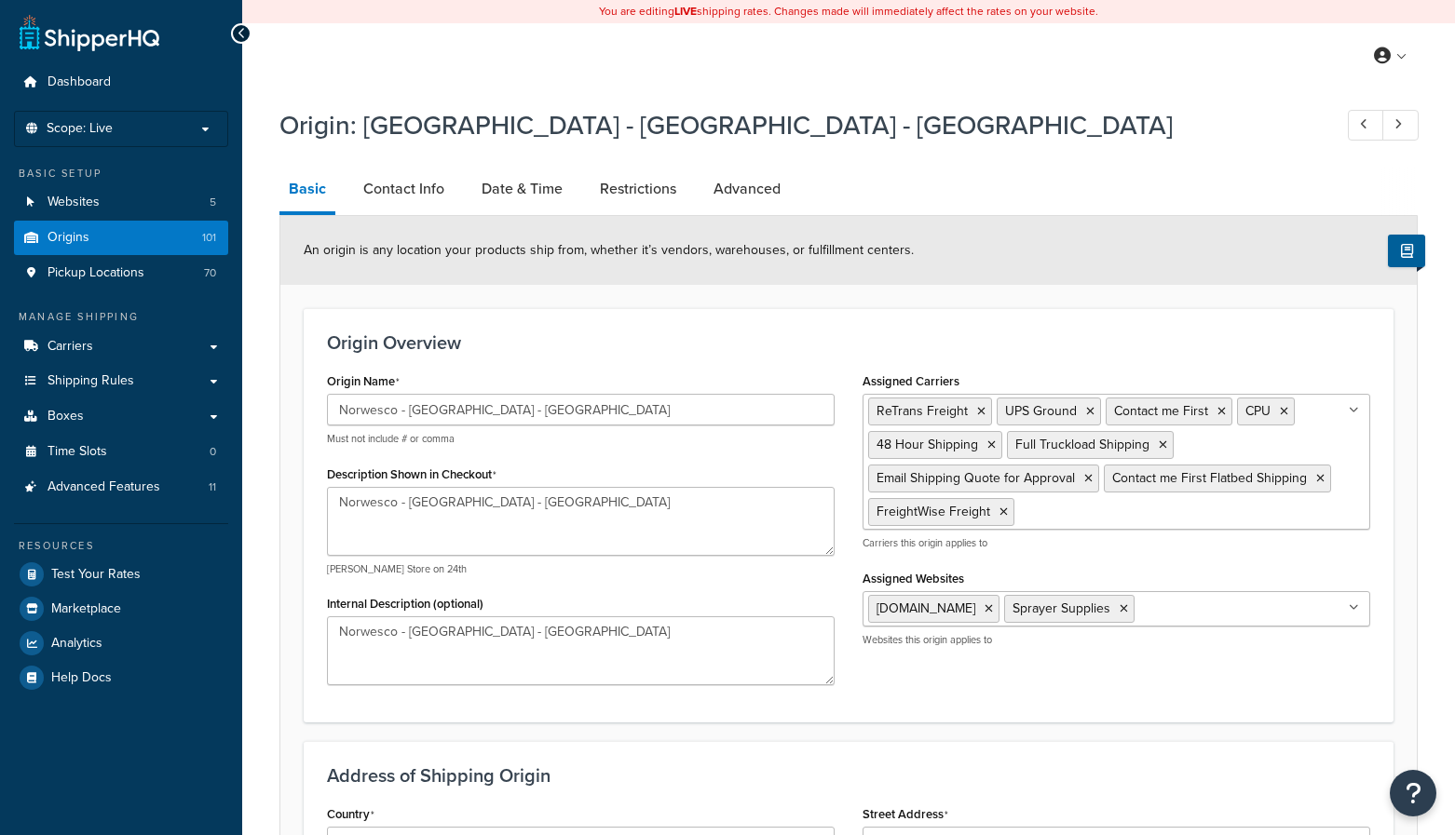
select select "43"
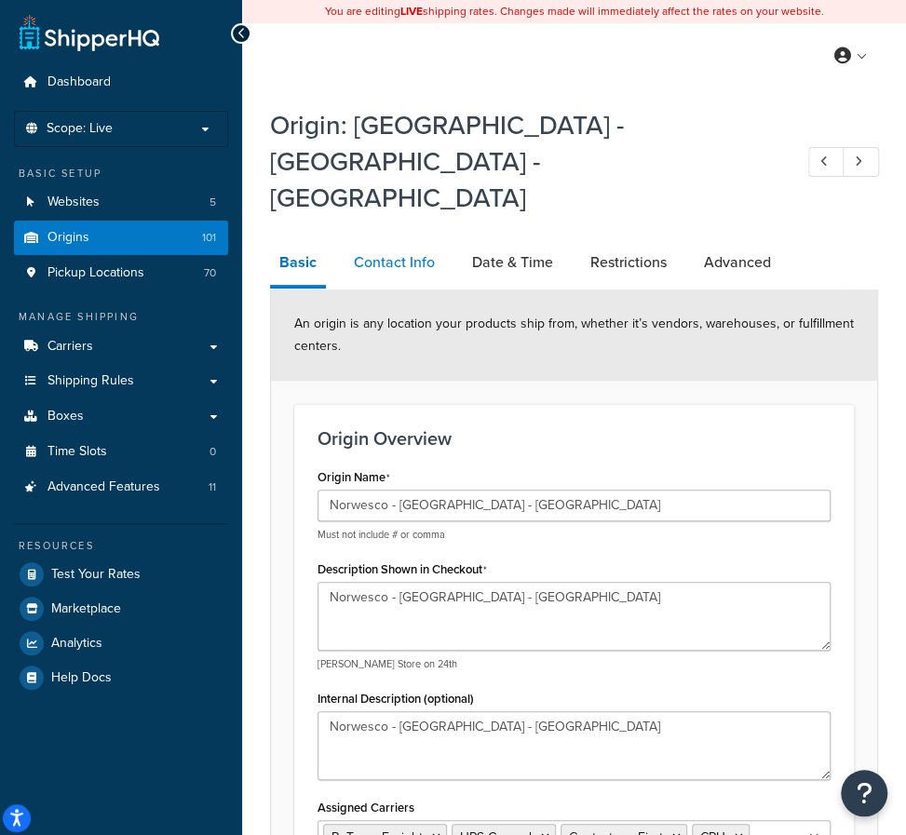
click at [406, 240] on link "Contact Info" at bounding box center [395, 262] width 100 height 45
select select "order_placed"
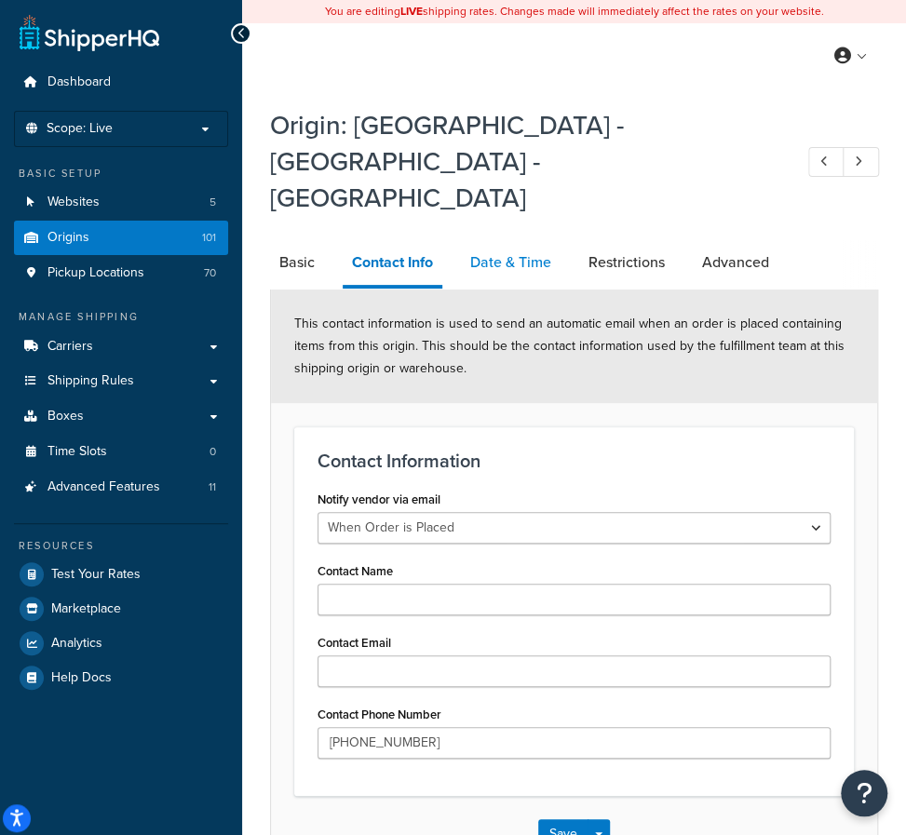
click at [509, 240] on link "Date & Time" at bounding box center [511, 262] width 100 height 45
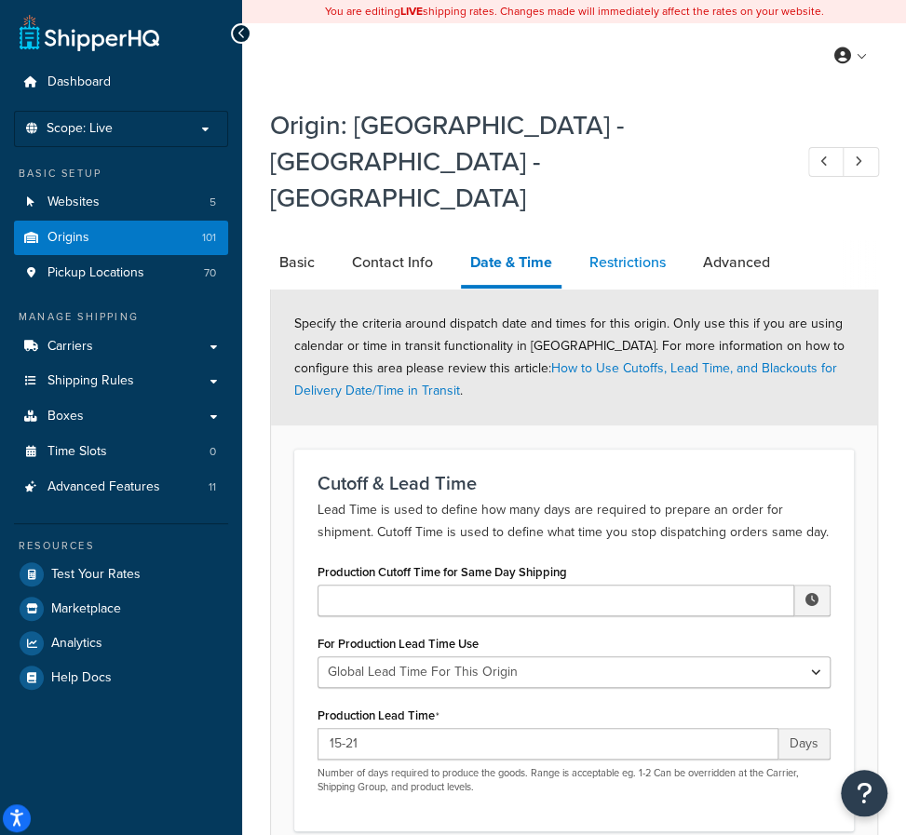
click at [654, 240] on link "Restrictions" at bounding box center [627, 262] width 95 height 45
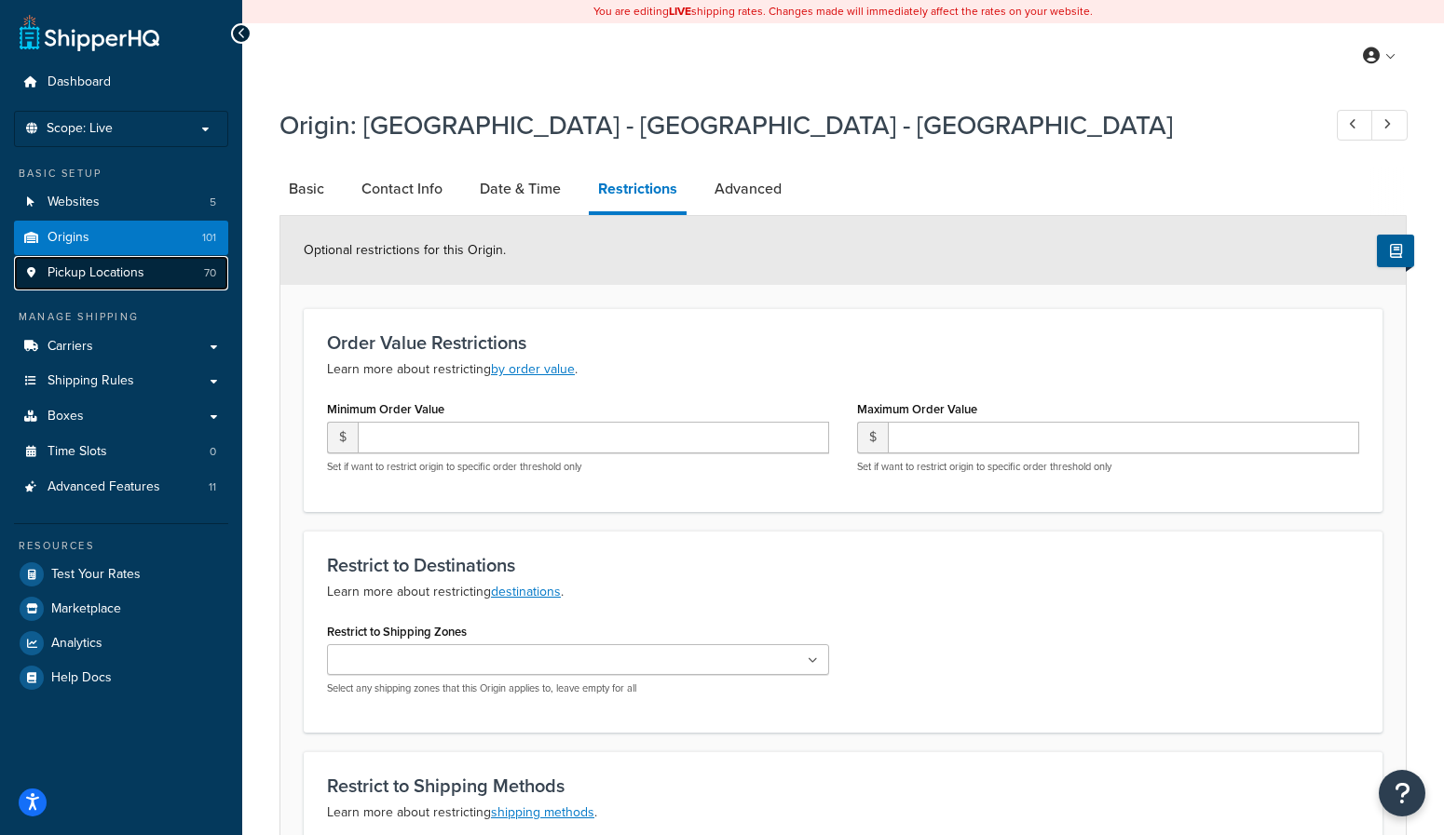
click at [99, 270] on span "Pickup Locations" at bounding box center [95, 273] width 97 height 16
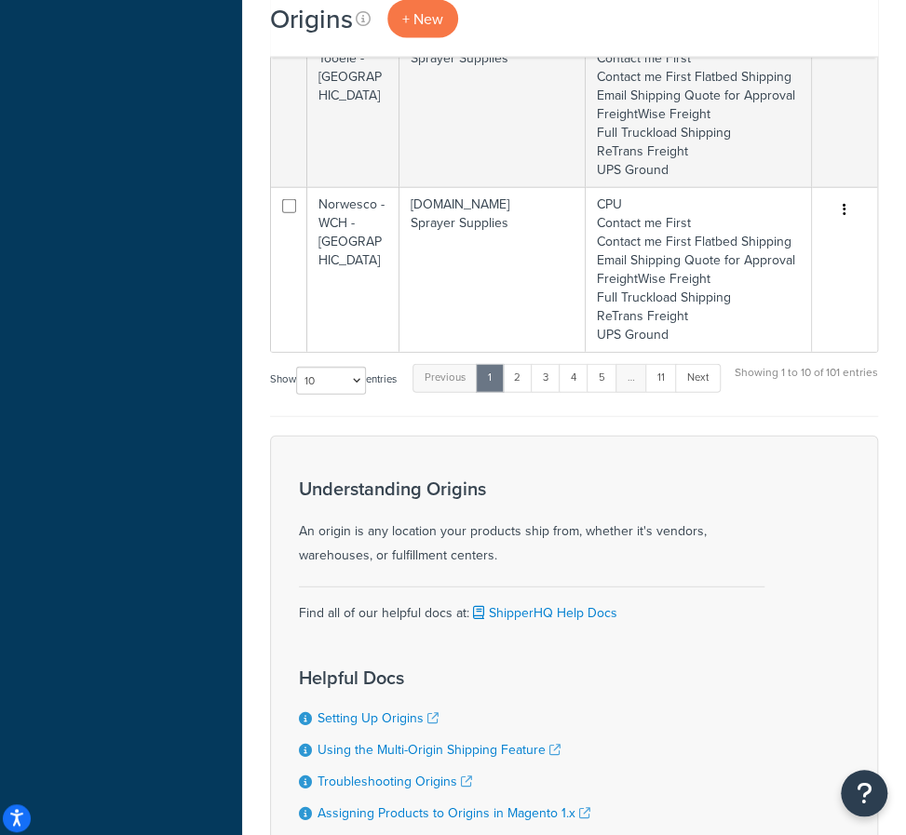
scroll to position [1583, 0]
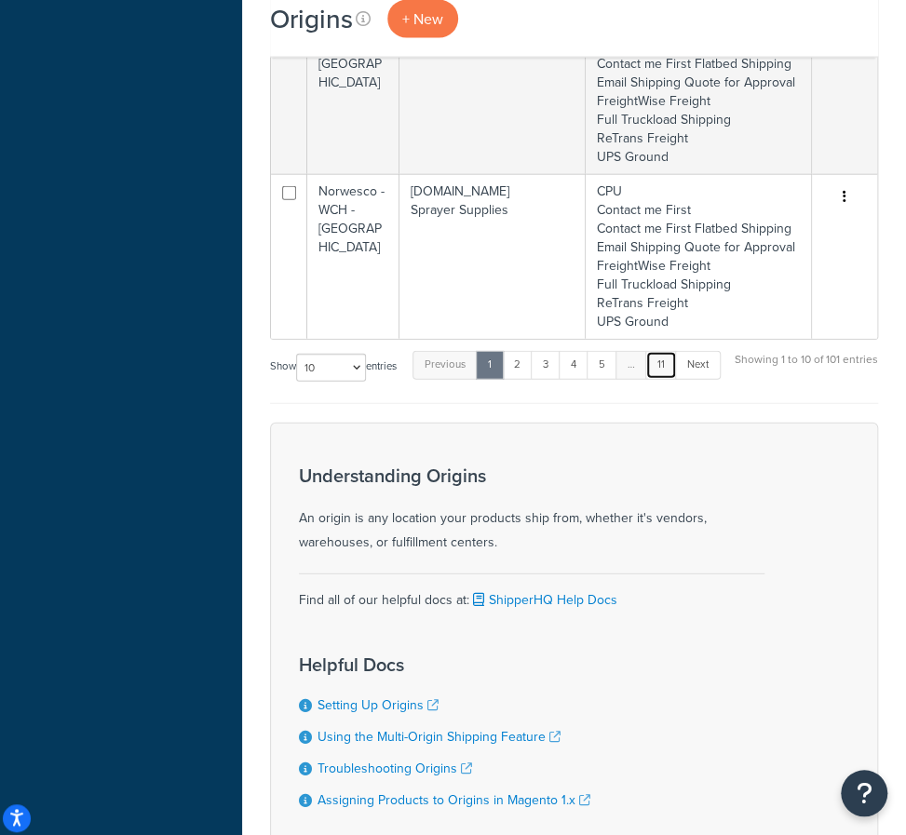
click at [665, 366] on link "11" at bounding box center [661, 365] width 32 height 28
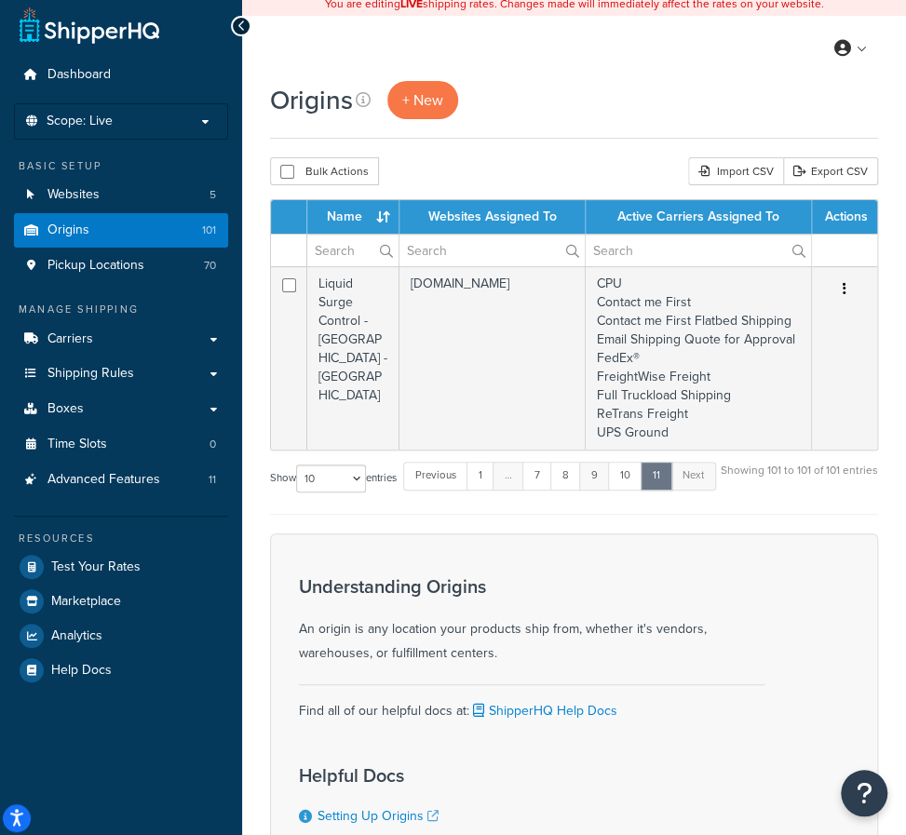
scroll to position [0, 0]
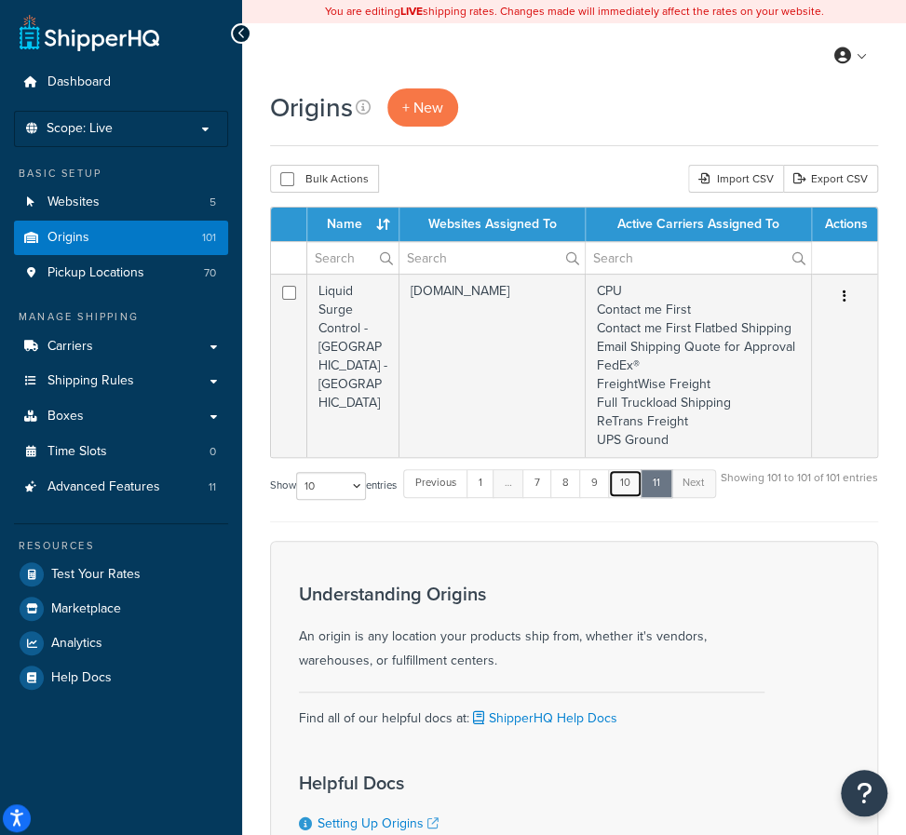
click at [632, 487] on link "10" at bounding box center [625, 483] width 34 height 28
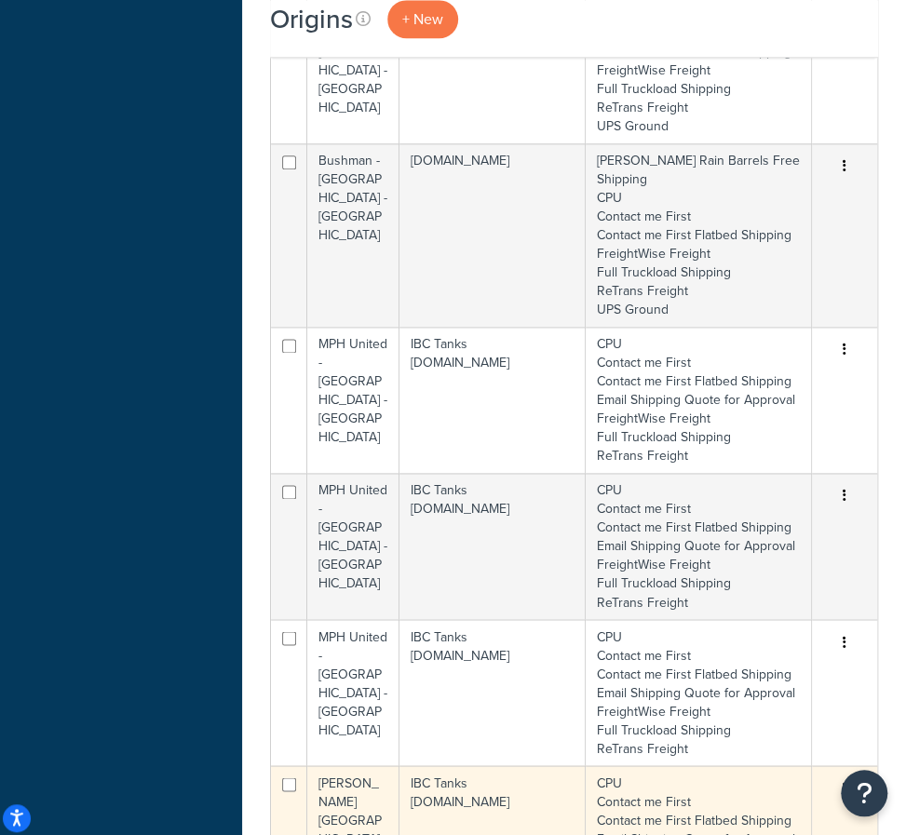
scroll to position [707, 0]
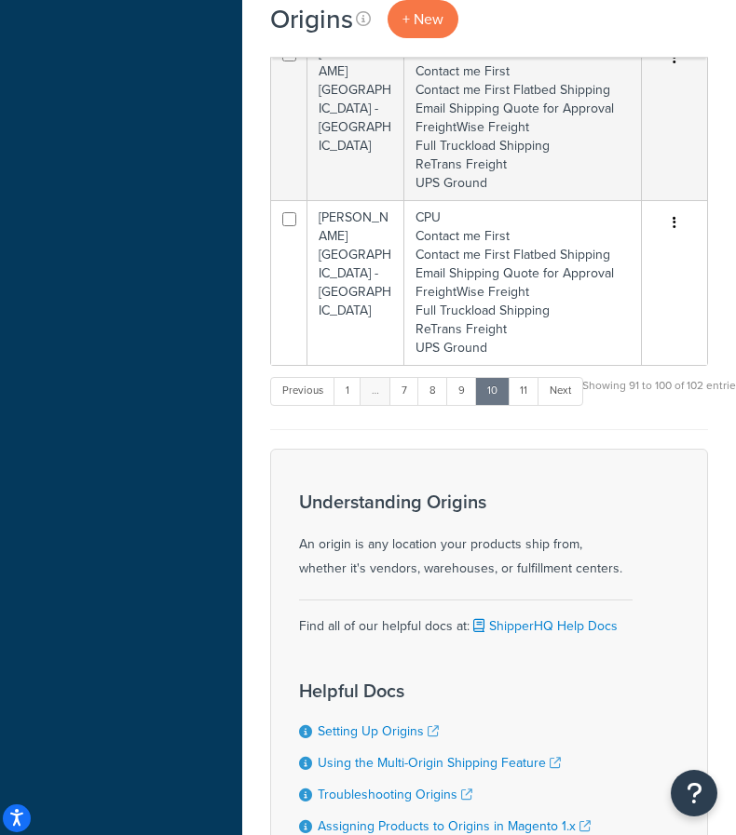
scroll to position [1570, 0]
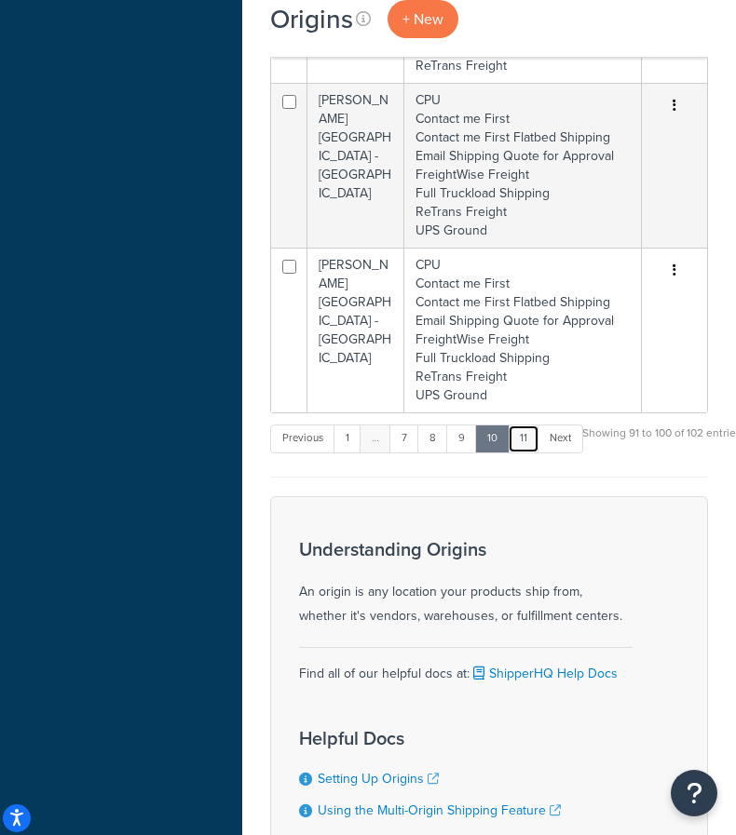
click at [508, 425] on link "11" at bounding box center [524, 439] width 32 height 28
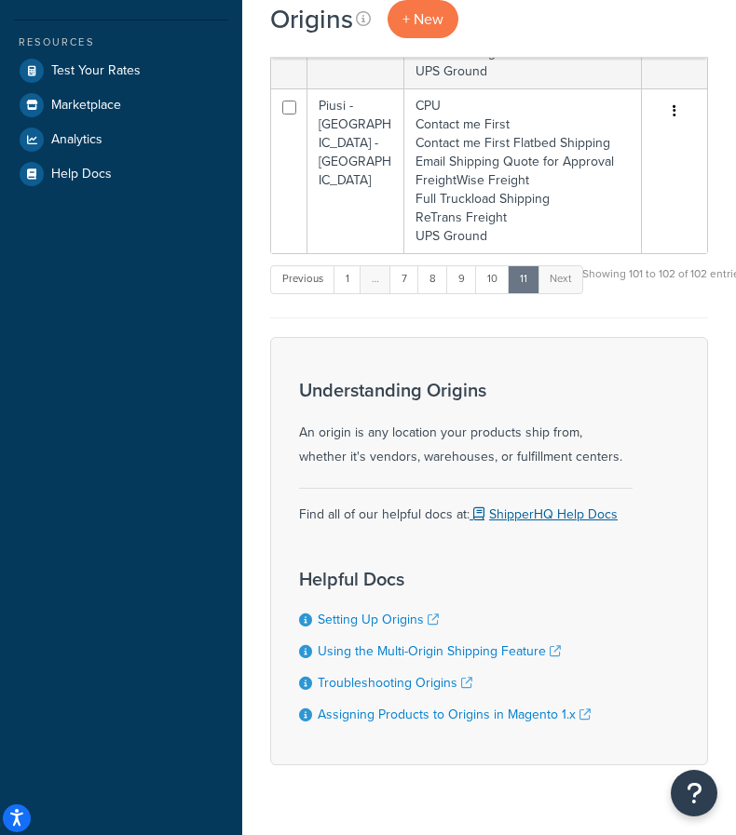
scroll to position [180, 0]
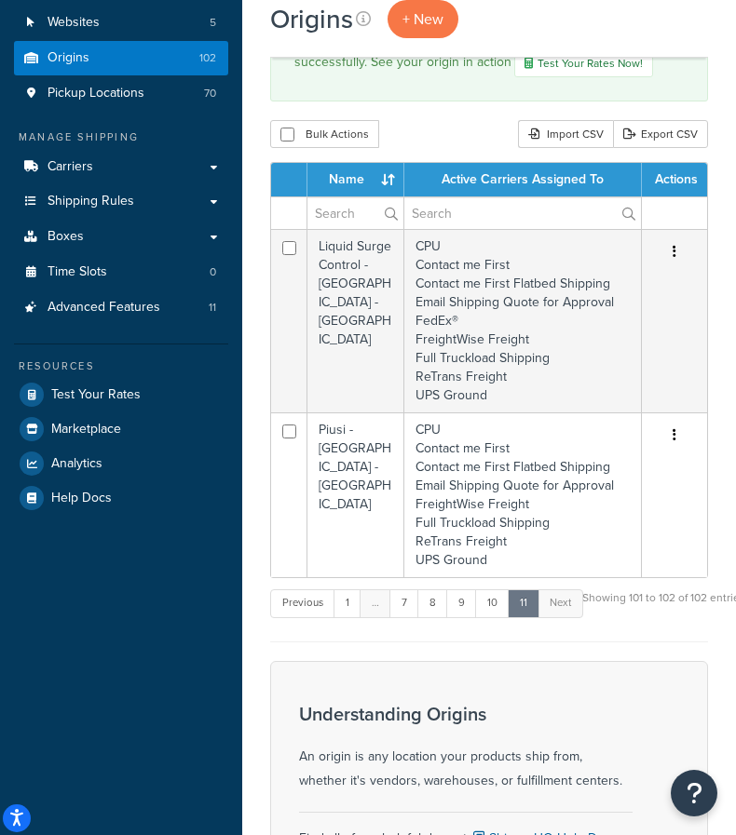
click at [486, 476] on td "CPU Contact me First Contact me First Flatbed Shipping Email Shipping Quote for…" at bounding box center [522, 495] width 237 height 165
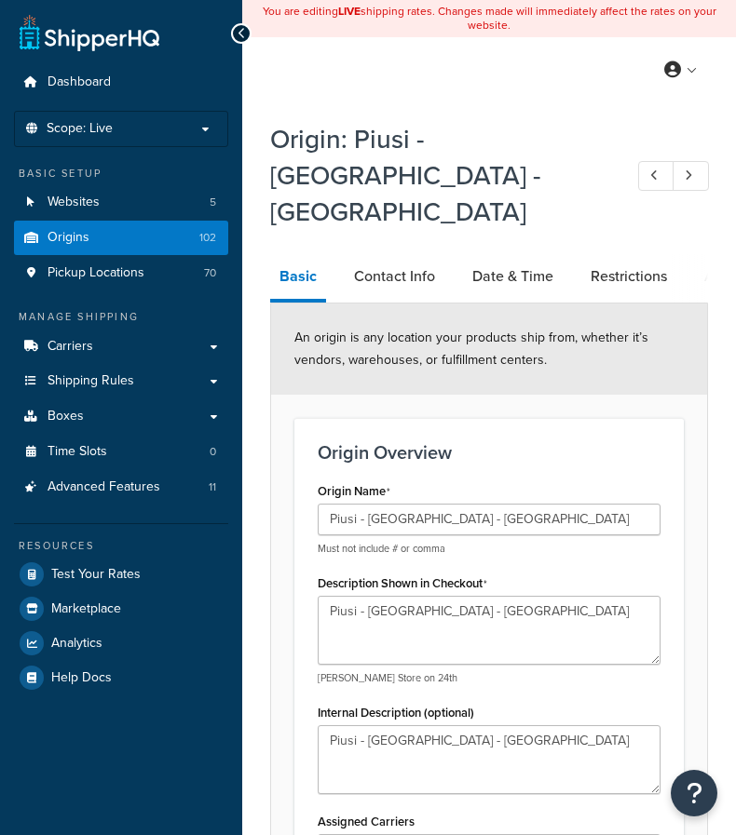
select select "9"
click at [613, 254] on link "Restrictions" at bounding box center [628, 276] width 95 height 45
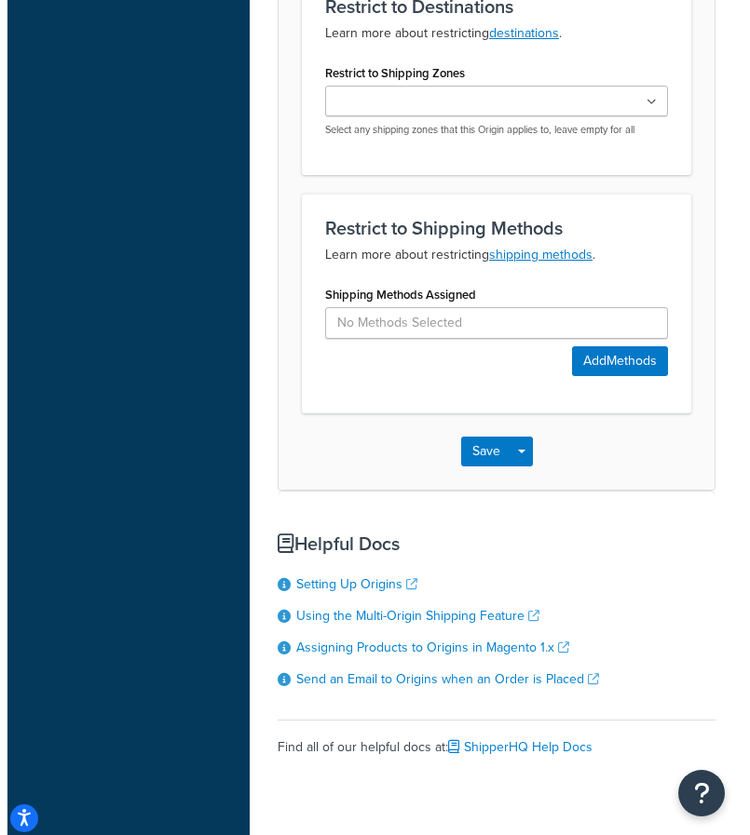
scroll to position [775, 0]
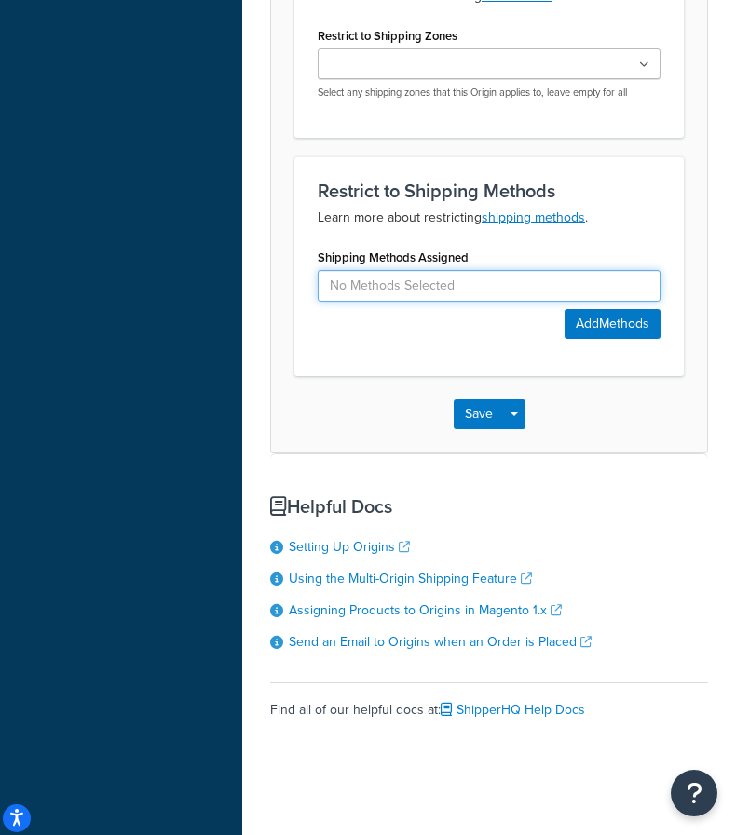
click at [453, 270] on input at bounding box center [489, 286] width 343 height 32
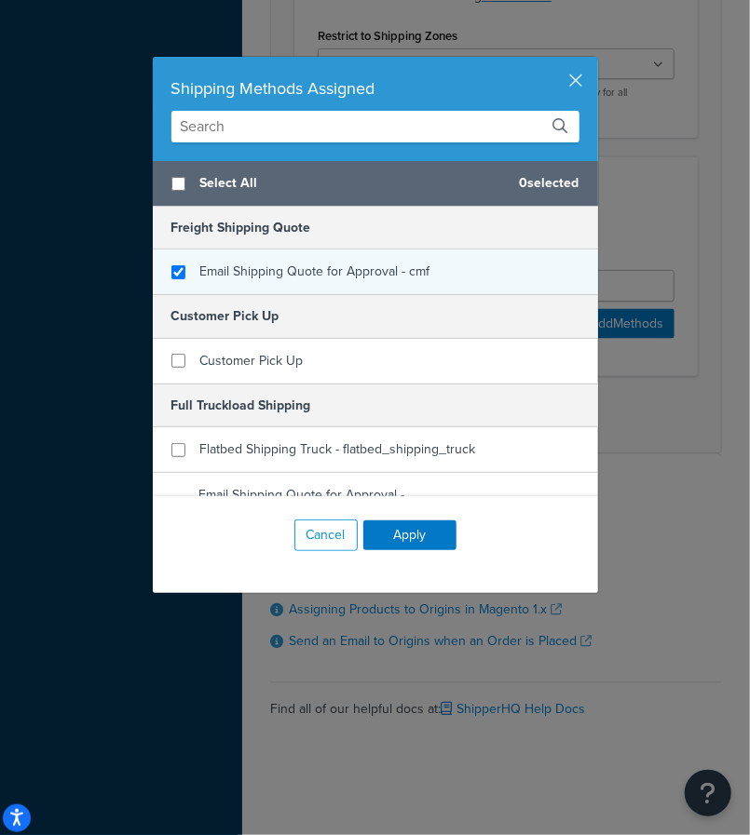
checkbox input "true"
click at [298, 277] on span "Email Shipping Quote for Approval - cmf" at bounding box center [315, 272] width 230 height 20
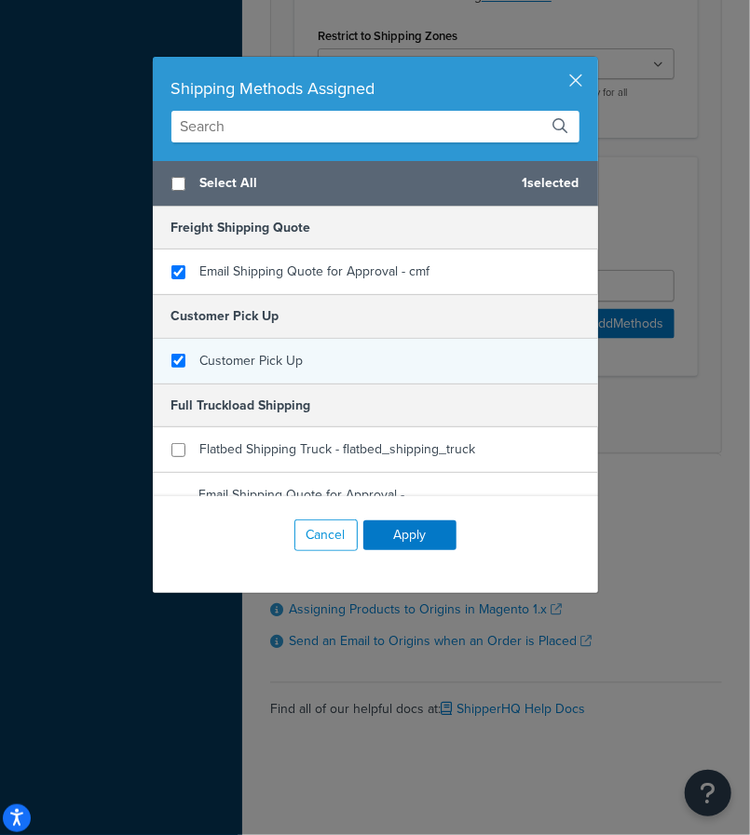
checkbox input "true"
click at [256, 345] on div "Customer Pick Up" at bounding box center [375, 361] width 445 height 45
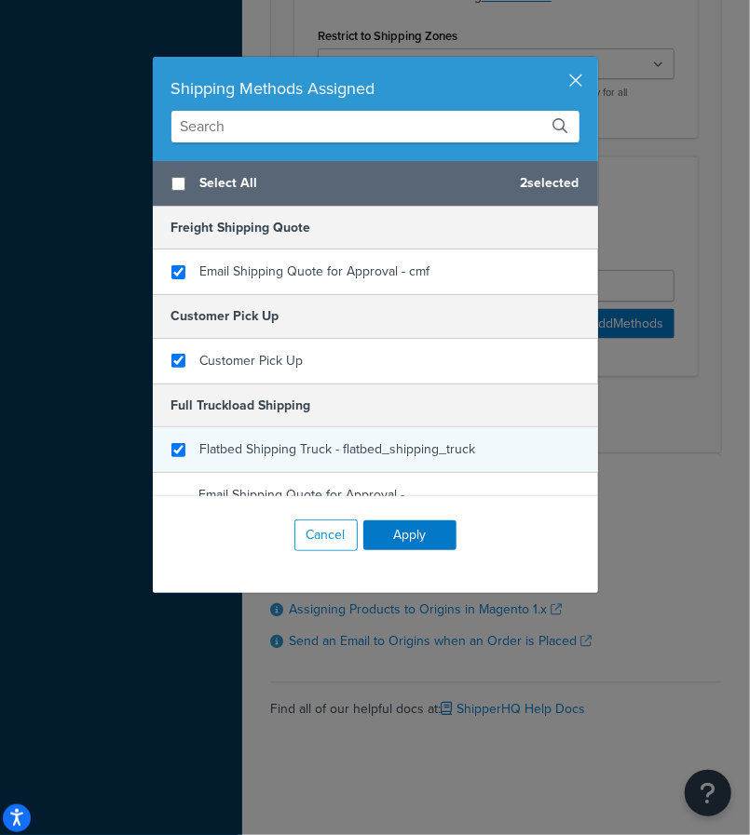
checkbox input "true"
click at [278, 444] on span "Flatbed Shipping Truck - flatbed_shipping_truck" at bounding box center [338, 450] width 276 height 20
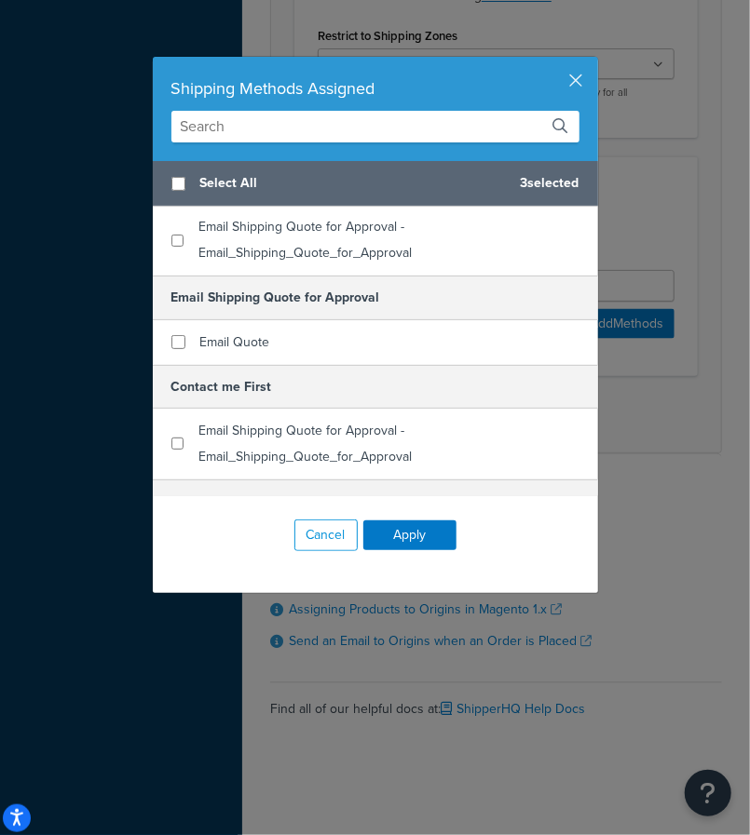
scroll to position [279, 0]
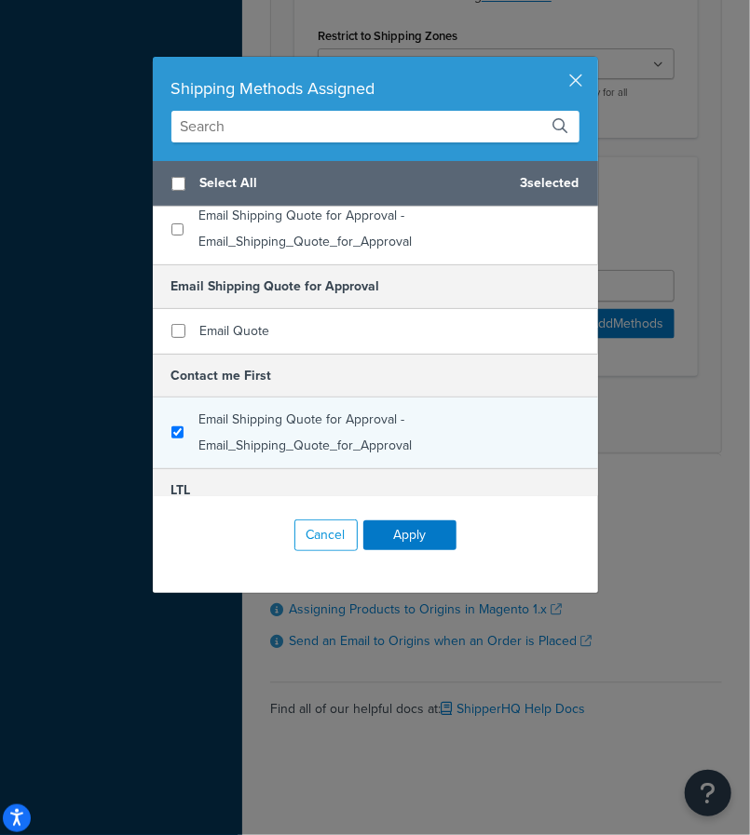
checkbox input "true"
click at [273, 429] on div "Email Shipping Quote for Approval - Email_Shipping_Quote_for_Approval" at bounding box center [388, 433] width 381 height 52
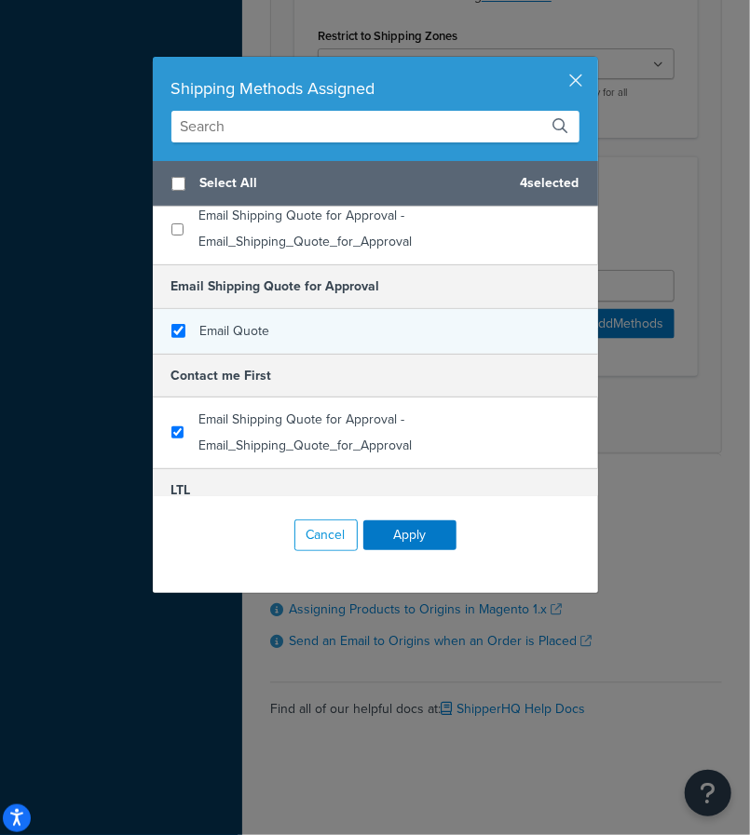
checkbox input "true"
click at [291, 315] on div "Email Quote" at bounding box center [375, 331] width 445 height 45
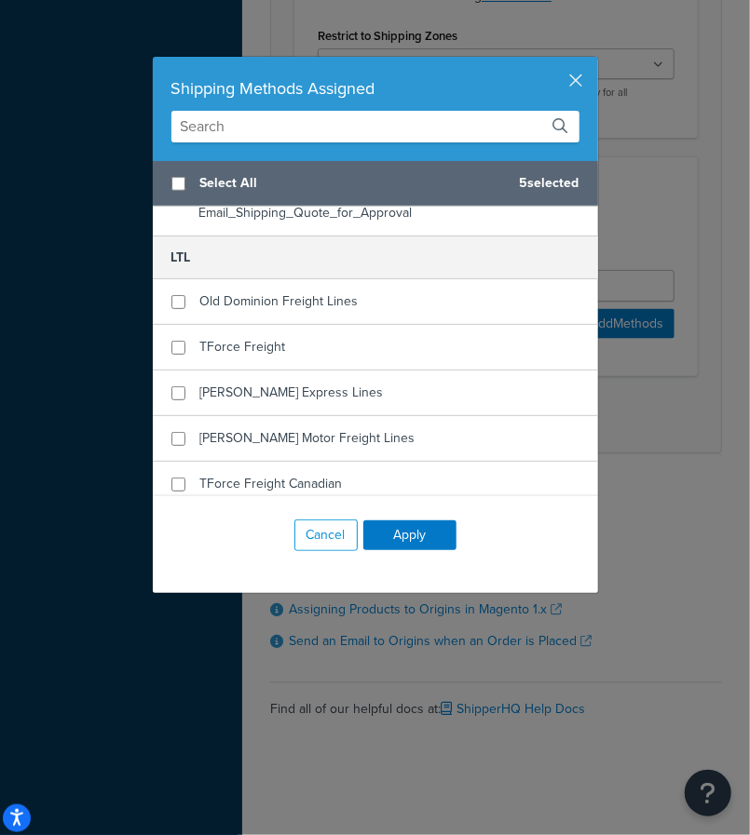
scroll to position [559, 0]
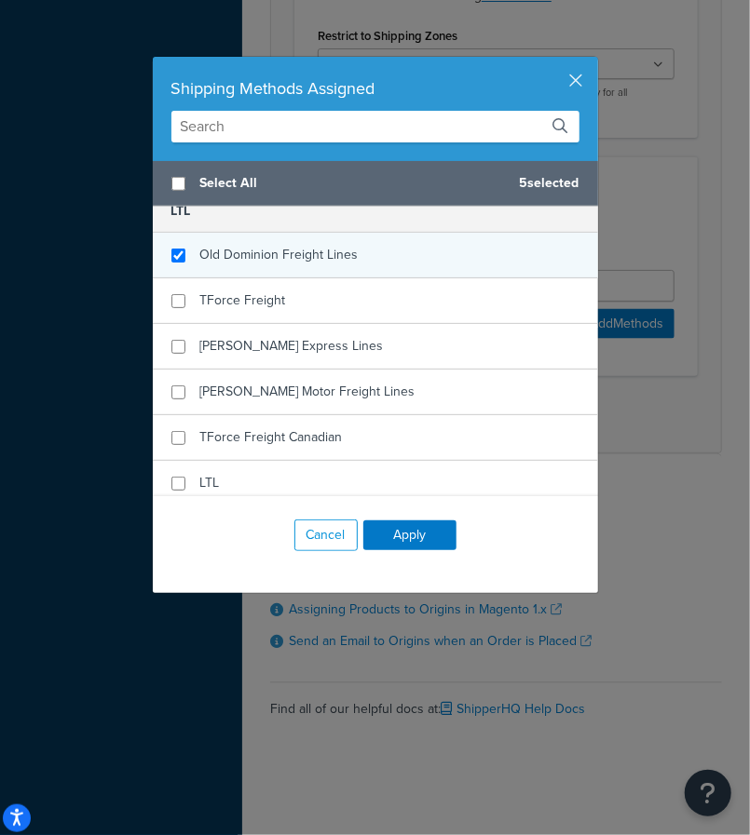
checkbox input "true"
click at [290, 258] on span "Old Dominion Freight Lines" at bounding box center [279, 255] width 158 height 20
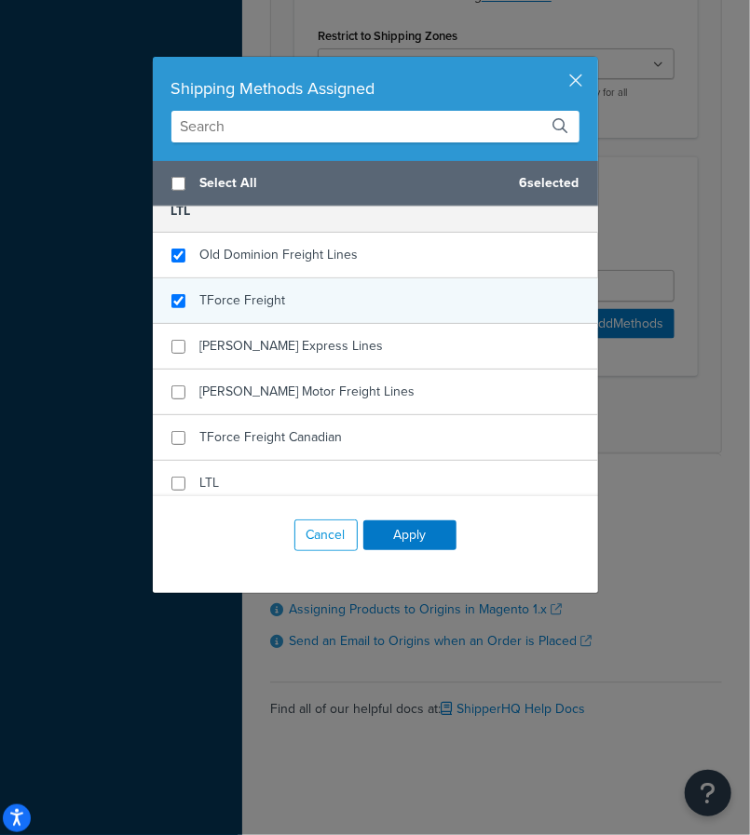
checkbox input "true"
click at [290, 303] on div "TForce Freight" at bounding box center [375, 301] width 445 height 46
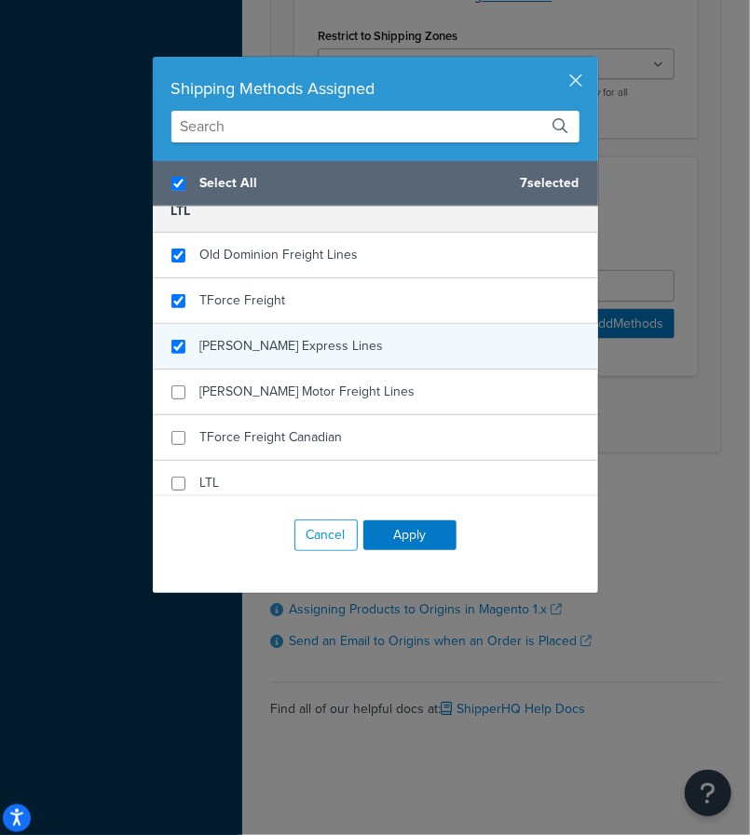
checkbox input "true"
click at [285, 336] on span "Estes Express Lines" at bounding box center [291, 346] width 183 height 20
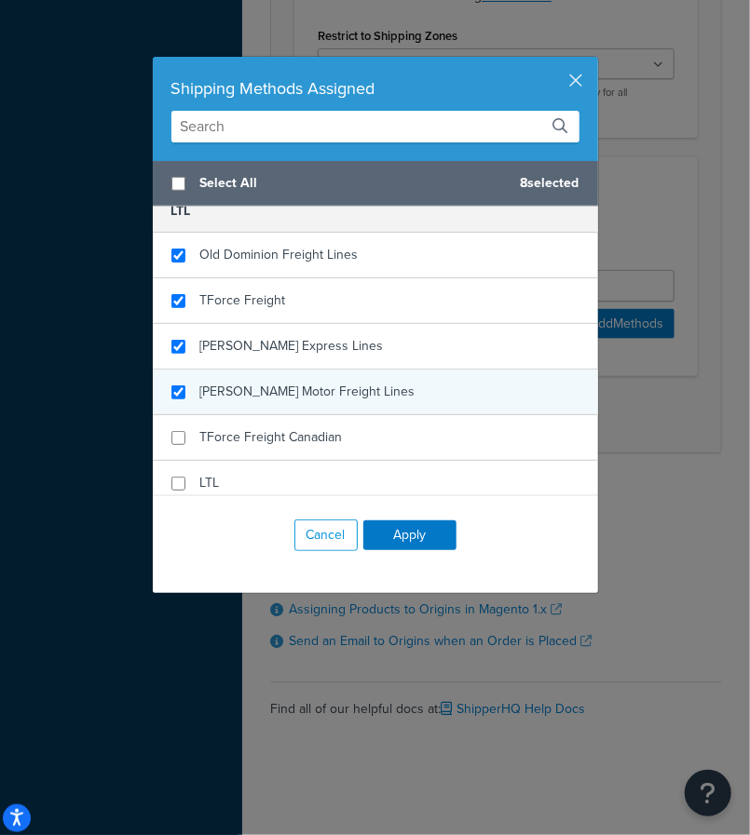
checkbox input "false"
checkbox input "true"
click at [278, 384] on span "Saia Motor Freight Lines" at bounding box center [307, 392] width 215 height 20
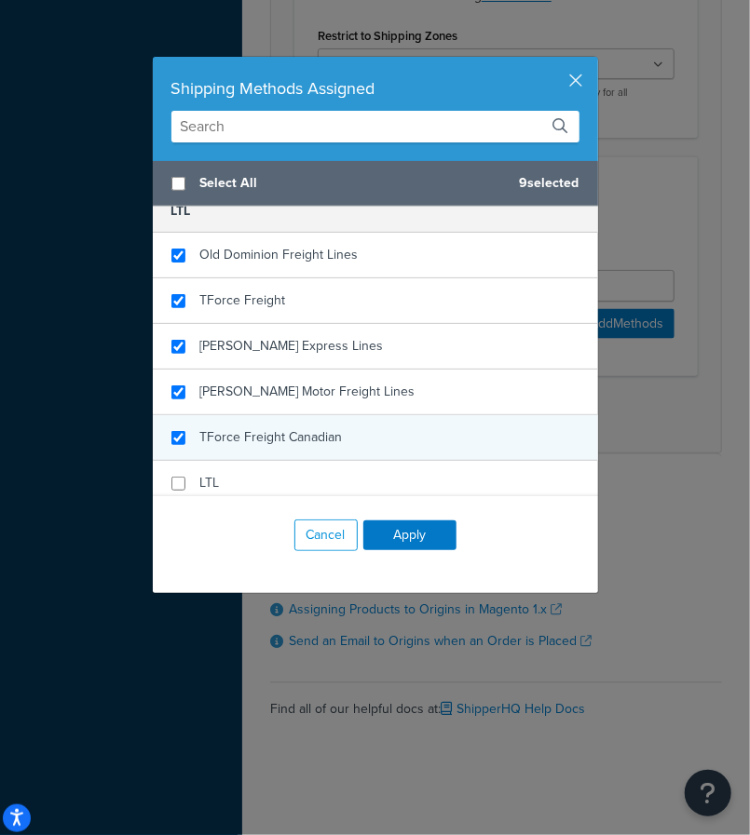
checkbox input "true"
click at [212, 439] on span "TForce Freight Canadian" at bounding box center [271, 437] width 142 height 20
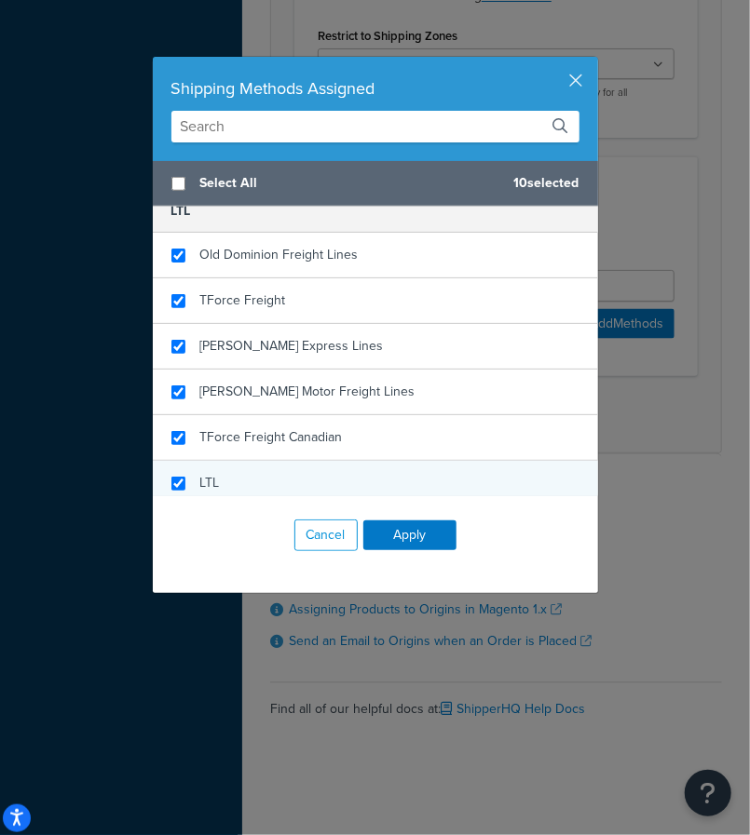
checkbox input "true"
click at [212, 474] on div "LTL" at bounding box center [375, 483] width 445 height 45
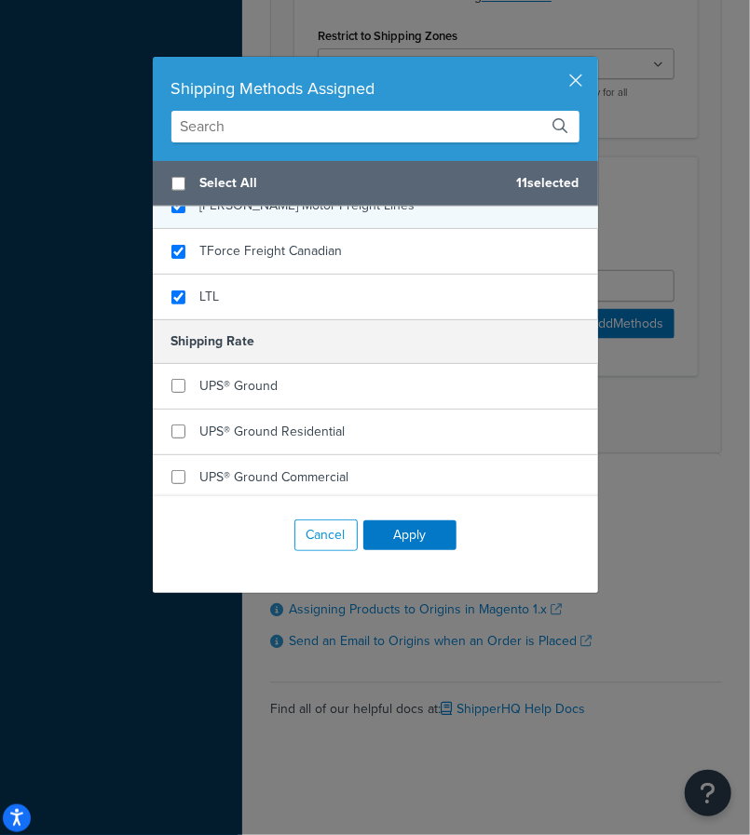
scroll to position [838, 0]
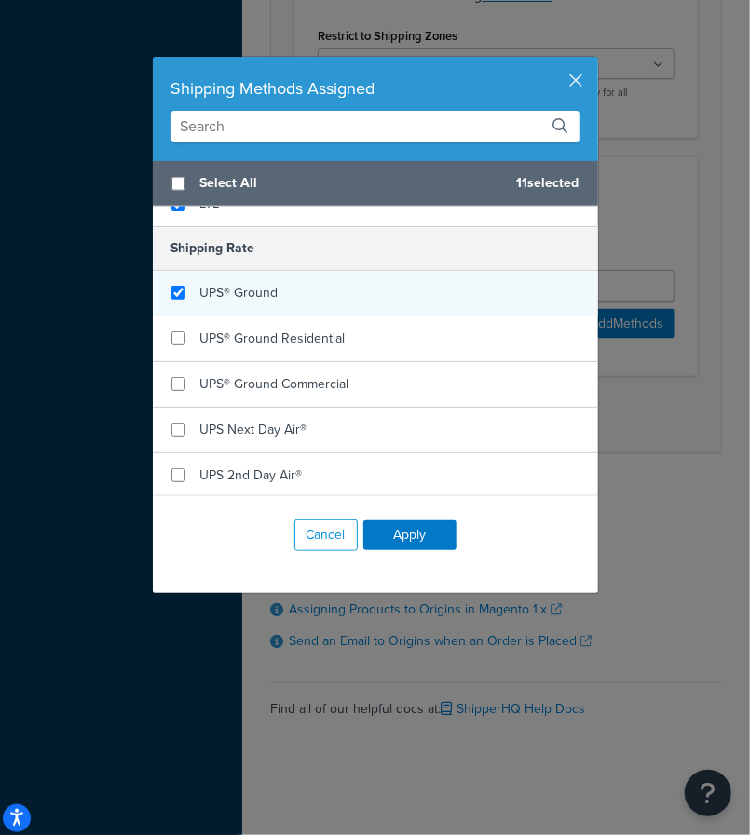
checkbox input "true"
click at [229, 294] on span "UPS® Ground" at bounding box center [239, 293] width 78 height 20
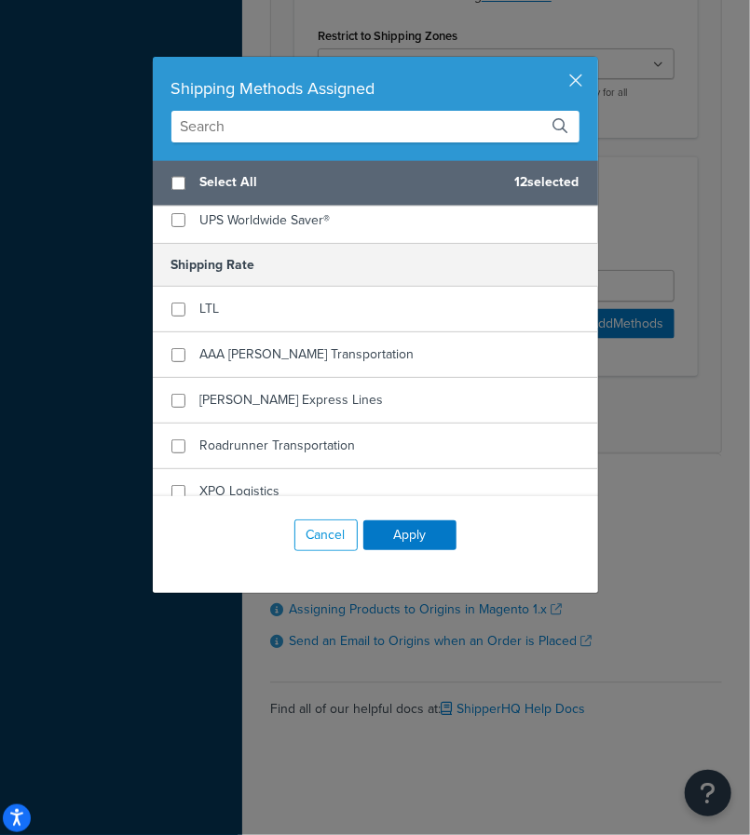
scroll to position [1283, 0]
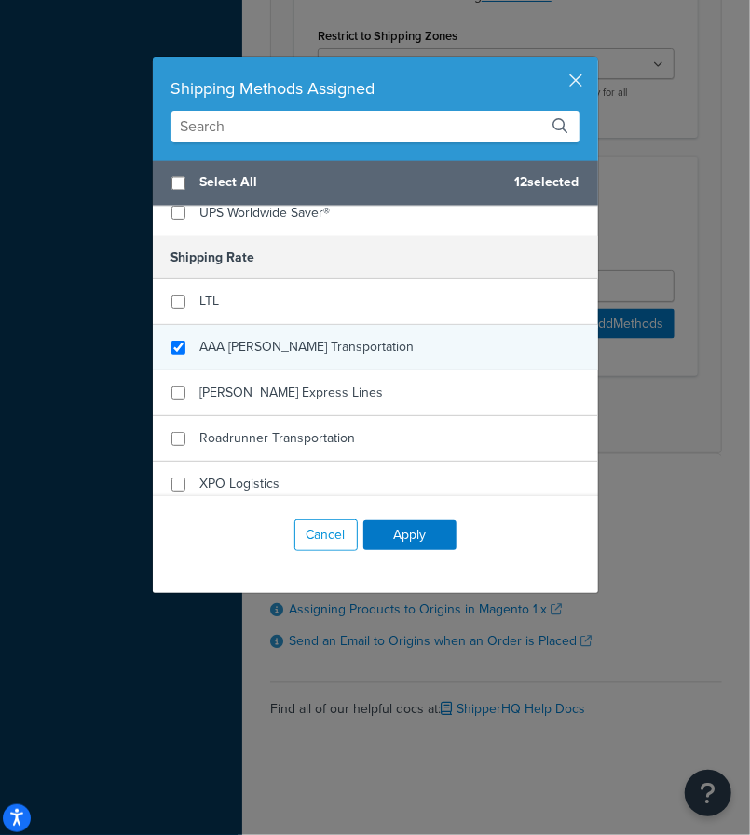
checkbox input "true"
click at [230, 345] on span "AAA Cooper Transportation" at bounding box center [307, 347] width 214 height 20
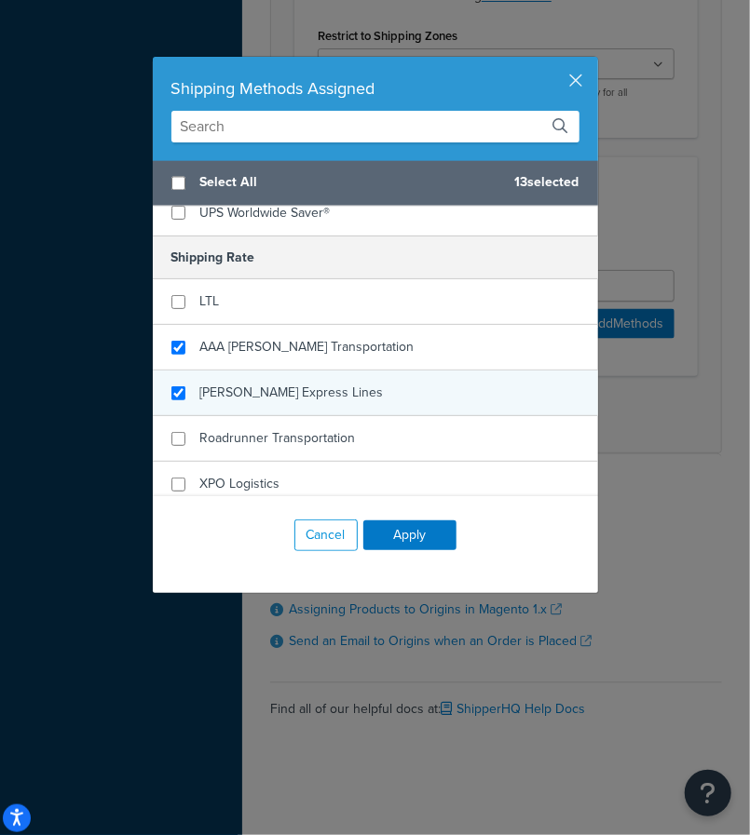
checkbox input "true"
click at [233, 383] on span "Estes Express Lines" at bounding box center [291, 393] width 183 height 20
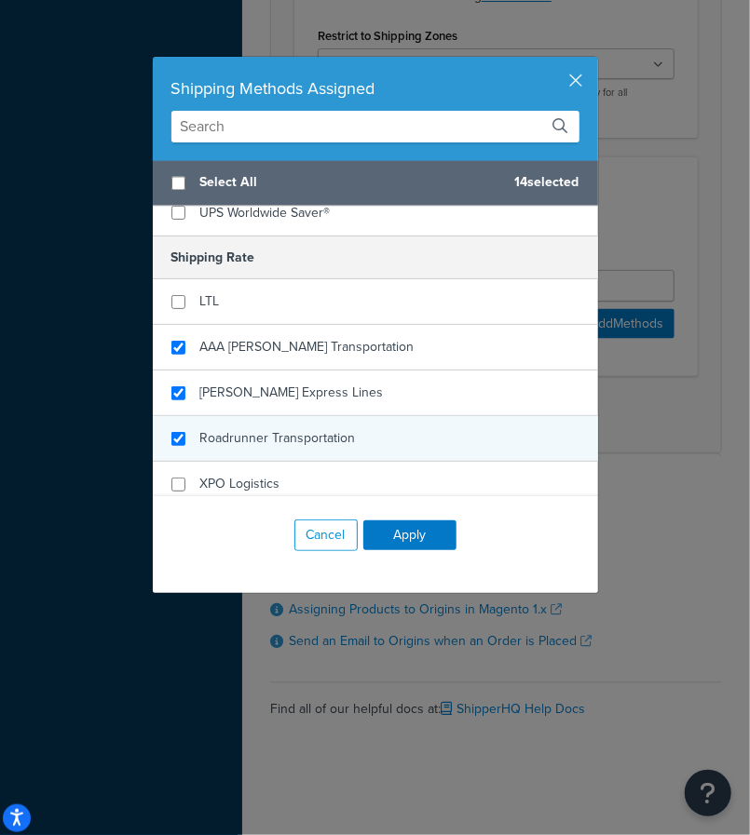
checkbox input "true"
click at [232, 428] on span "Roadrunner Transportation" at bounding box center [278, 438] width 156 height 20
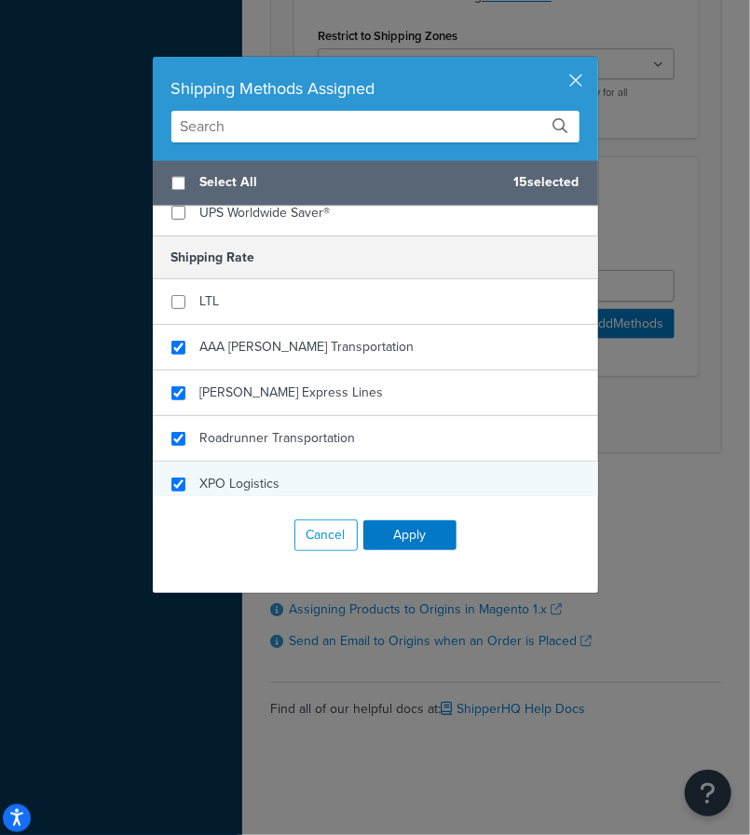
checkbox input "true"
click at [237, 474] on span "XPO Logistics" at bounding box center [240, 484] width 80 height 20
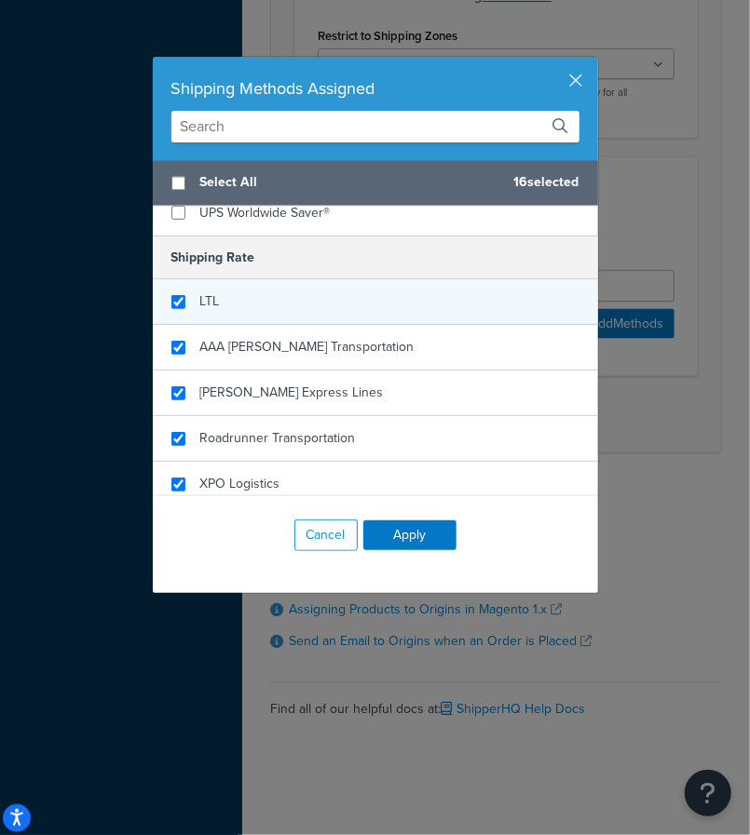
click at [209, 292] on span "LTL" at bounding box center [210, 302] width 20 height 20
checkbox input "false"
click at [258, 294] on div "LTL" at bounding box center [375, 302] width 445 height 46
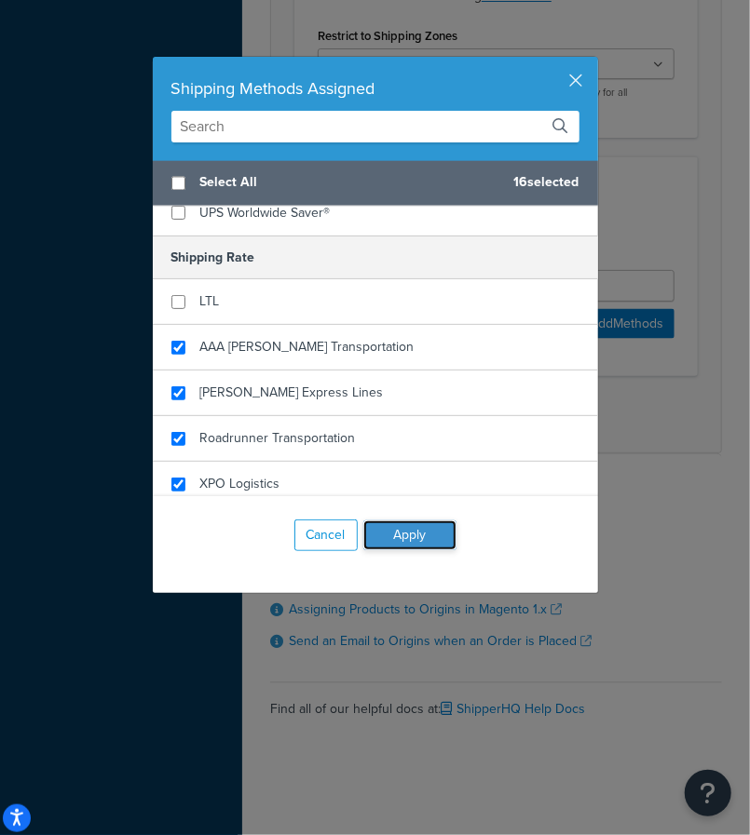
click at [402, 530] on button "Apply" at bounding box center [409, 536] width 93 height 30
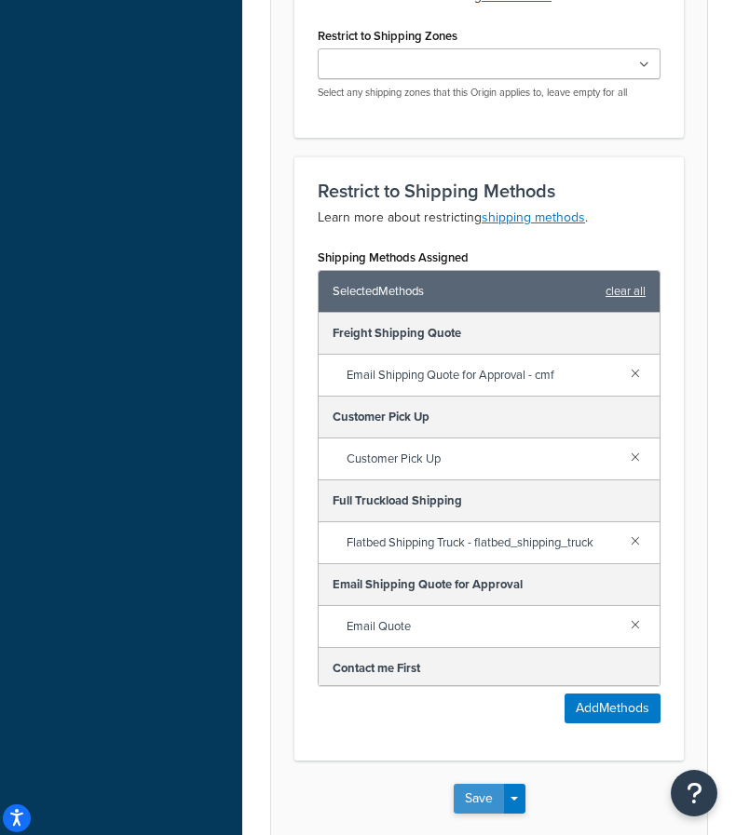
click at [476, 784] on button "Save" at bounding box center [479, 799] width 50 height 30
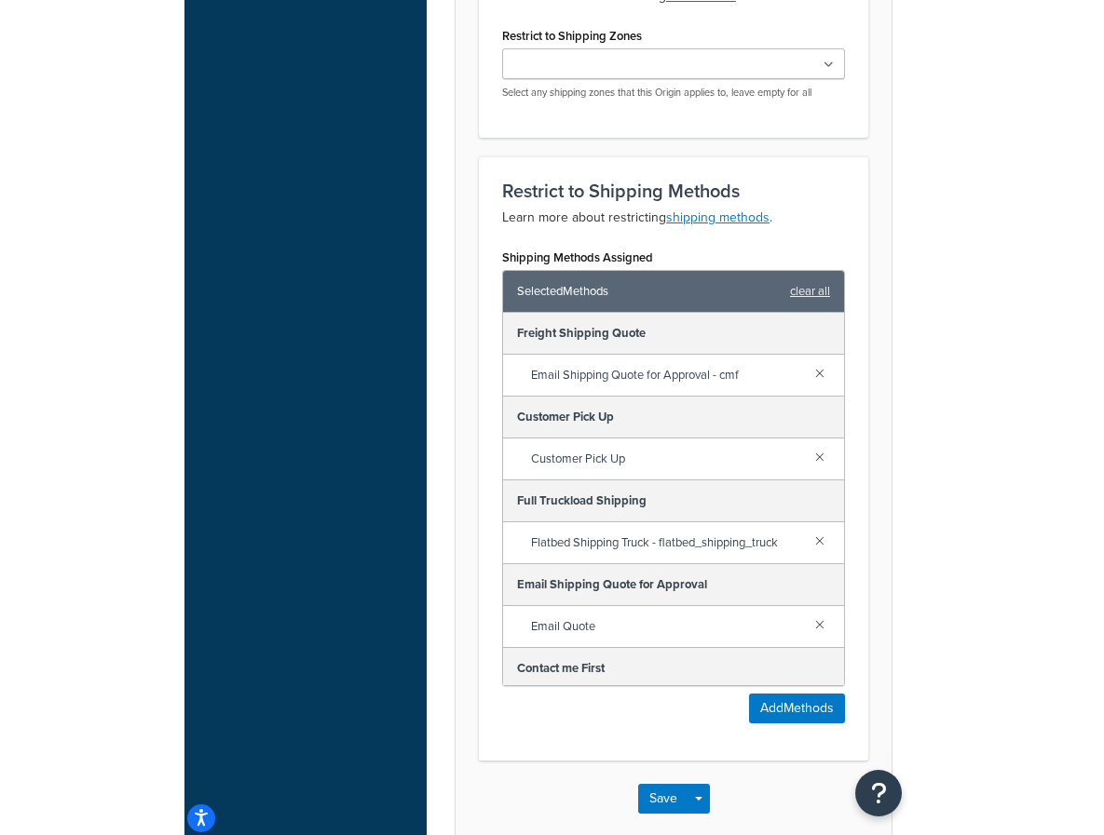
scroll to position [0, 0]
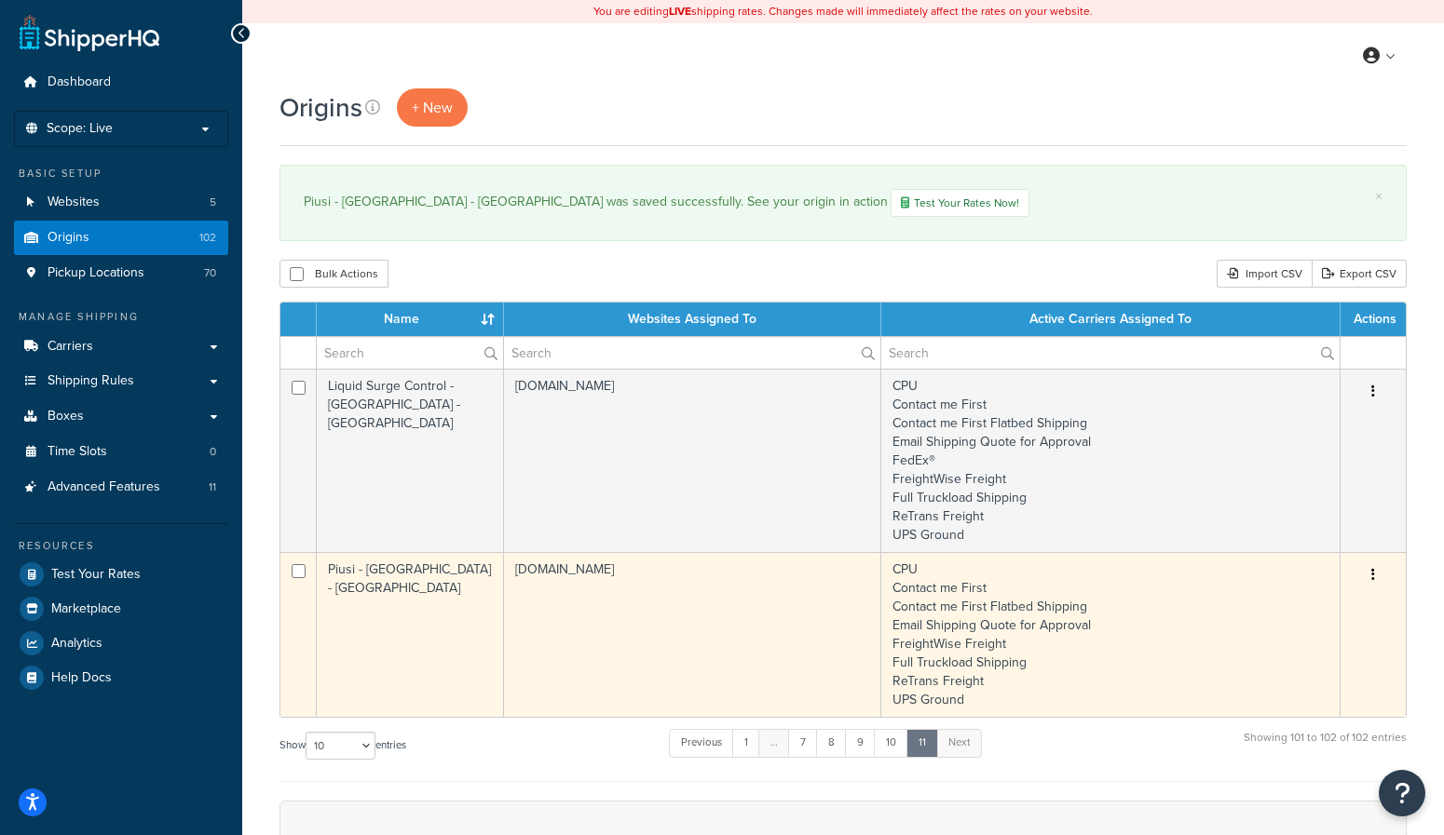
click at [432, 640] on td "Piusi - [GEOGRAPHIC_DATA] - [GEOGRAPHIC_DATA]" at bounding box center [410, 634] width 187 height 165
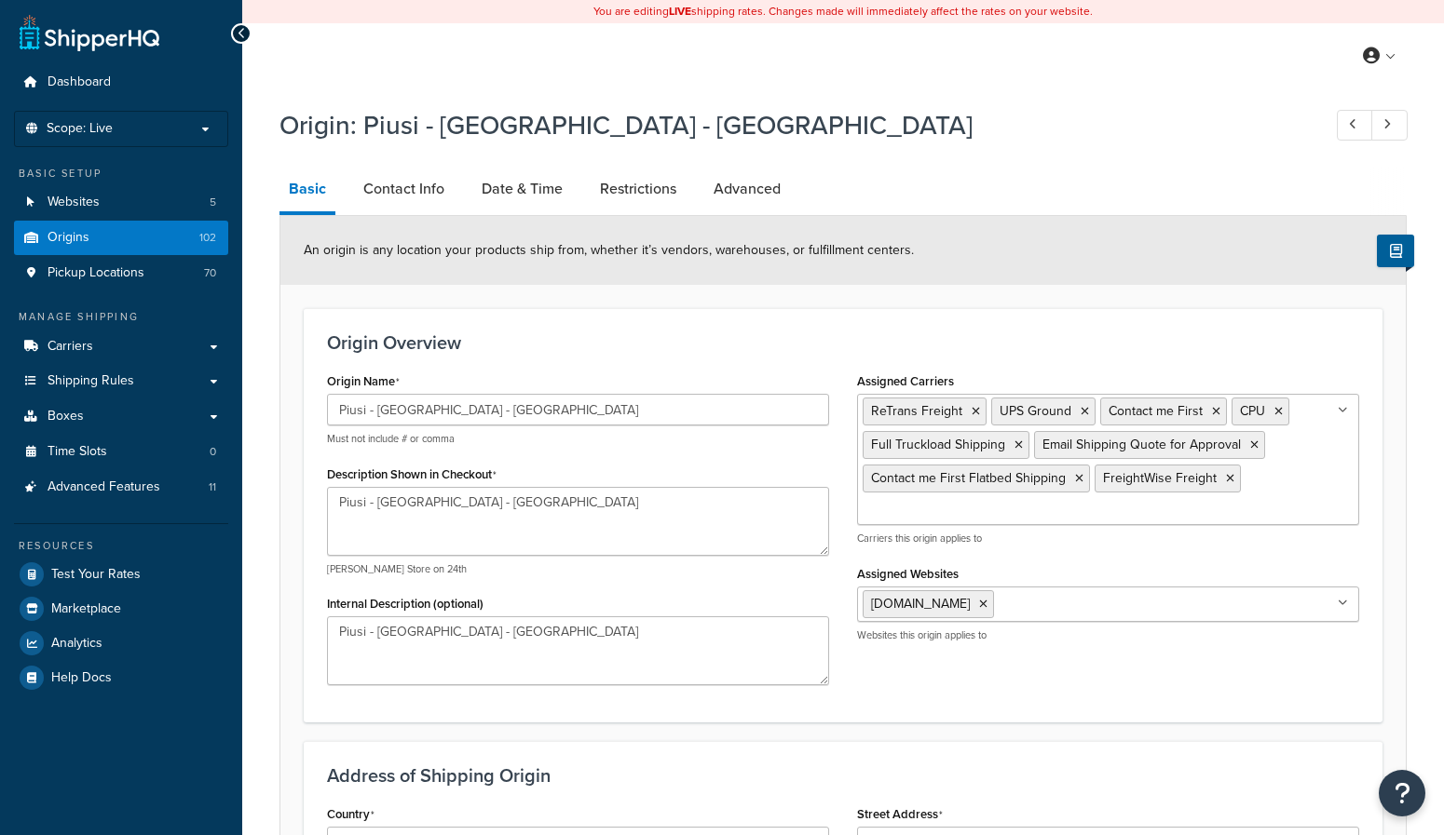
select select "9"
click at [530, 409] on input "Piusi - [GEOGRAPHIC_DATA] - [GEOGRAPHIC_DATA]" at bounding box center [578, 410] width 502 height 32
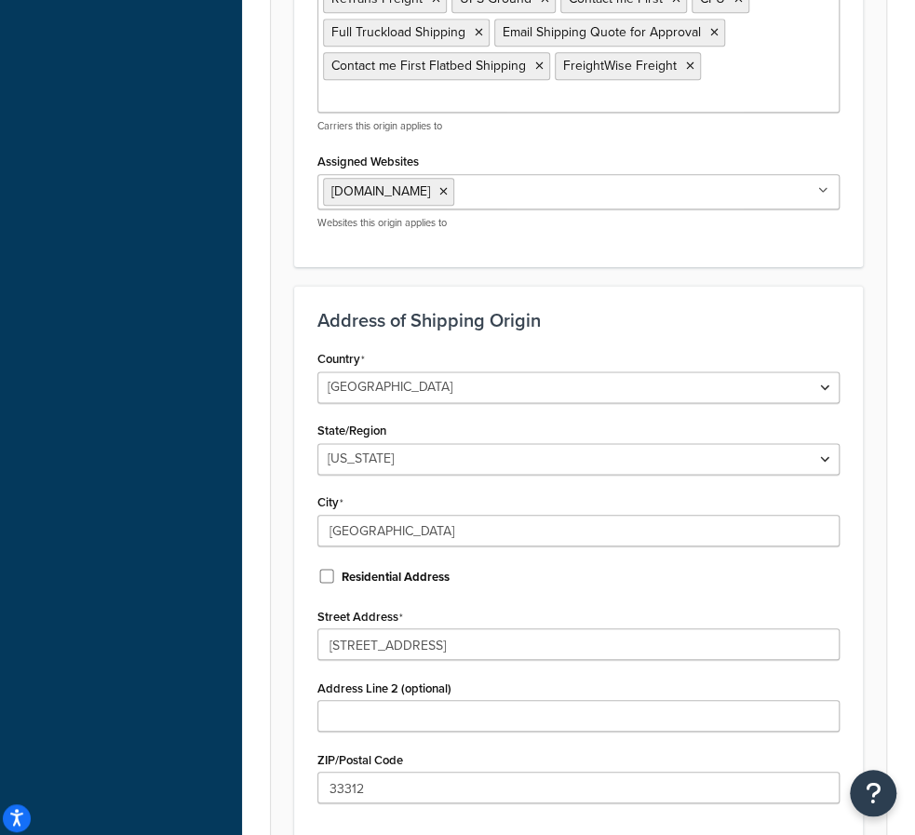
scroll to position [916, 0]
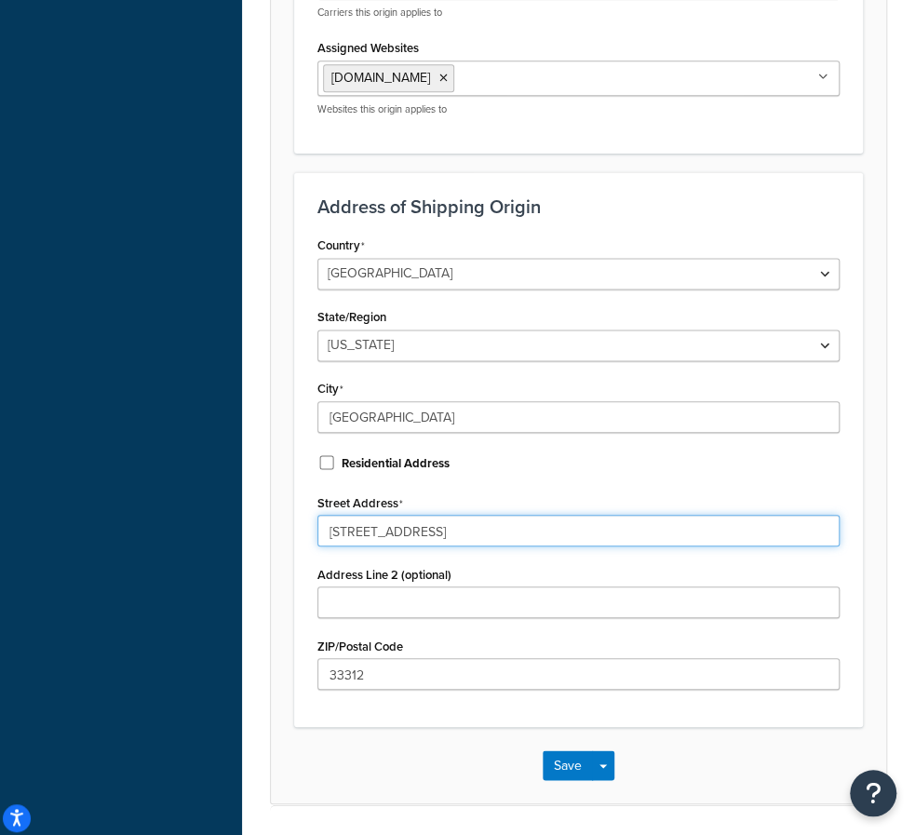
click at [738, 515] on input "[STREET_ADDRESS]" at bounding box center [579, 531] width 522 height 32
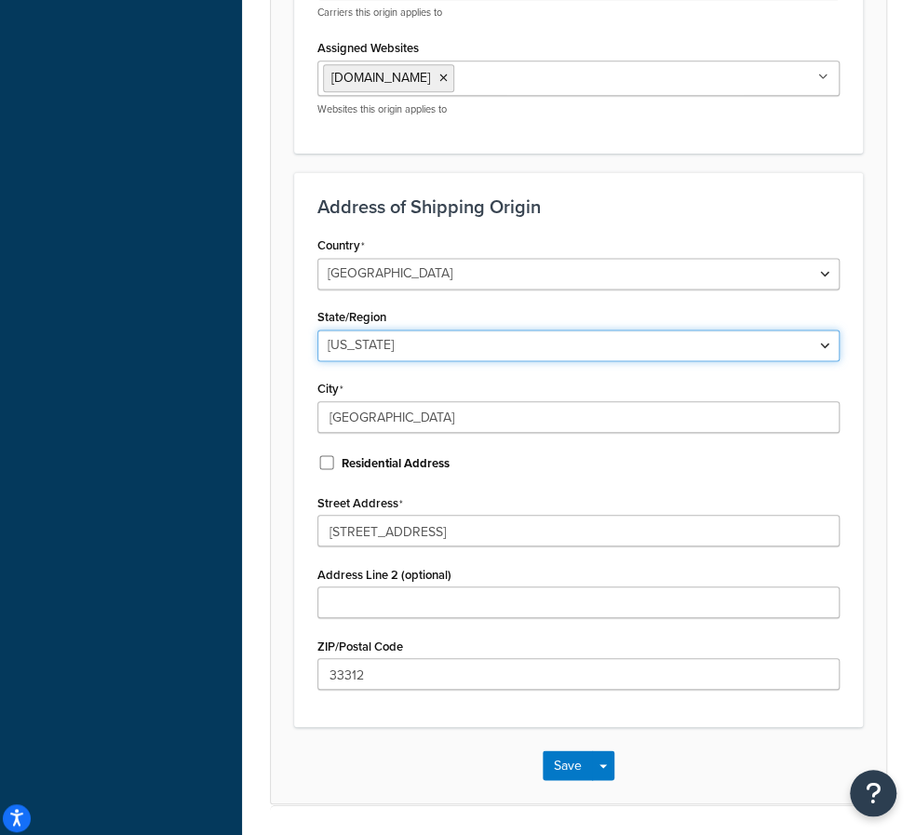
click at [454, 330] on select "Alabama Alaska American Samoa Arizona Arkansas Armed Forces Americas Armed Forc…" at bounding box center [579, 346] width 522 height 32
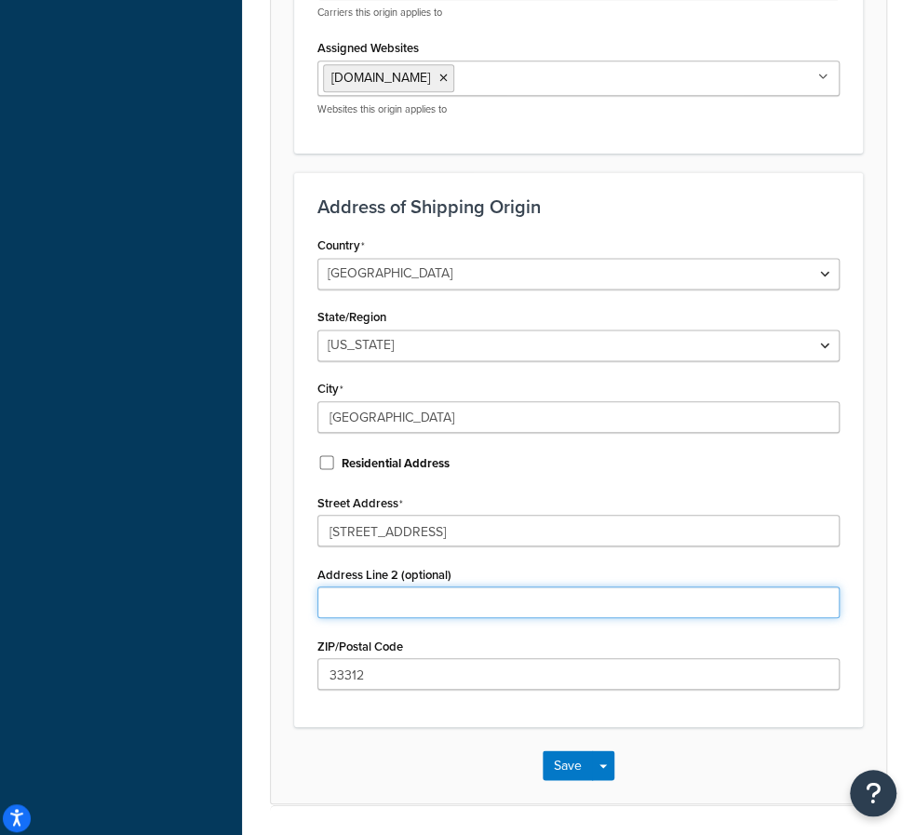
click at [715, 587] on input "Address Line 2 (optional)" at bounding box center [579, 603] width 522 height 32
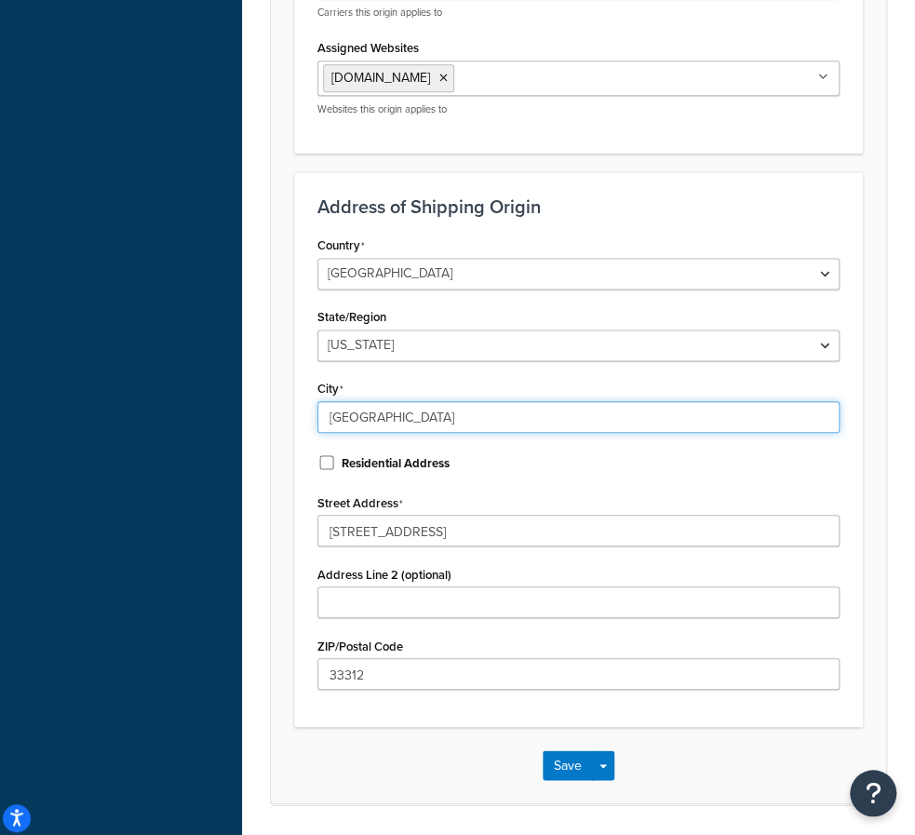
click at [449, 401] on input "Fort Lauderdale" at bounding box center [579, 417] width 522 height 32
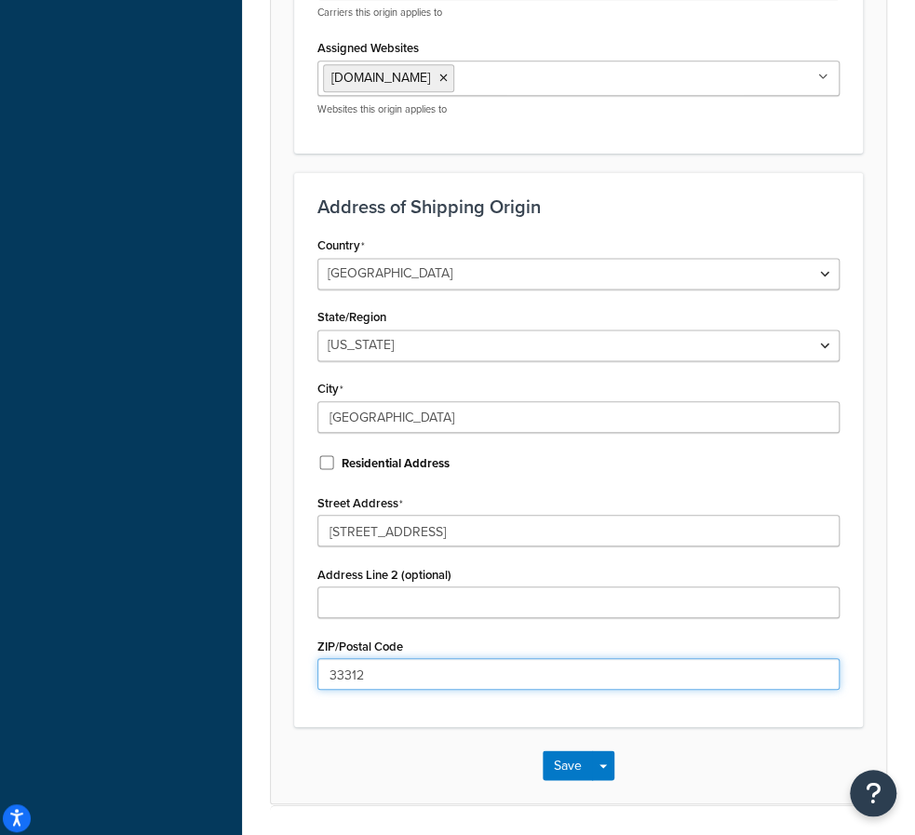
click at [603, 658] on input "33312" at bounding box center [579, 674] width 522 height 32
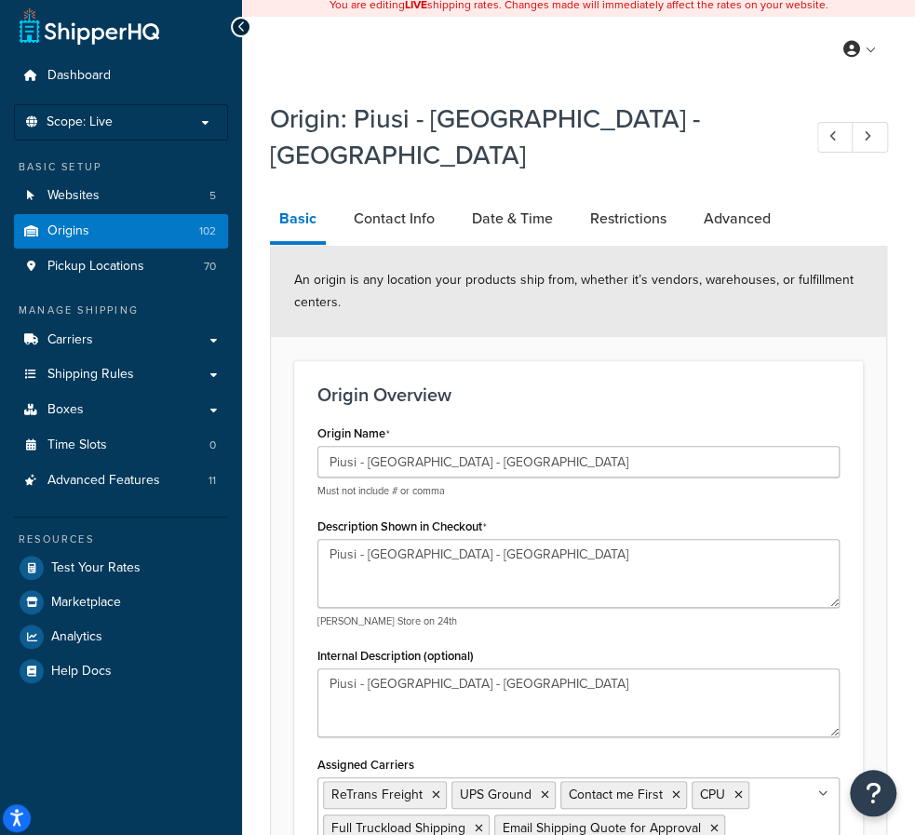
scroll to position [0, 0]
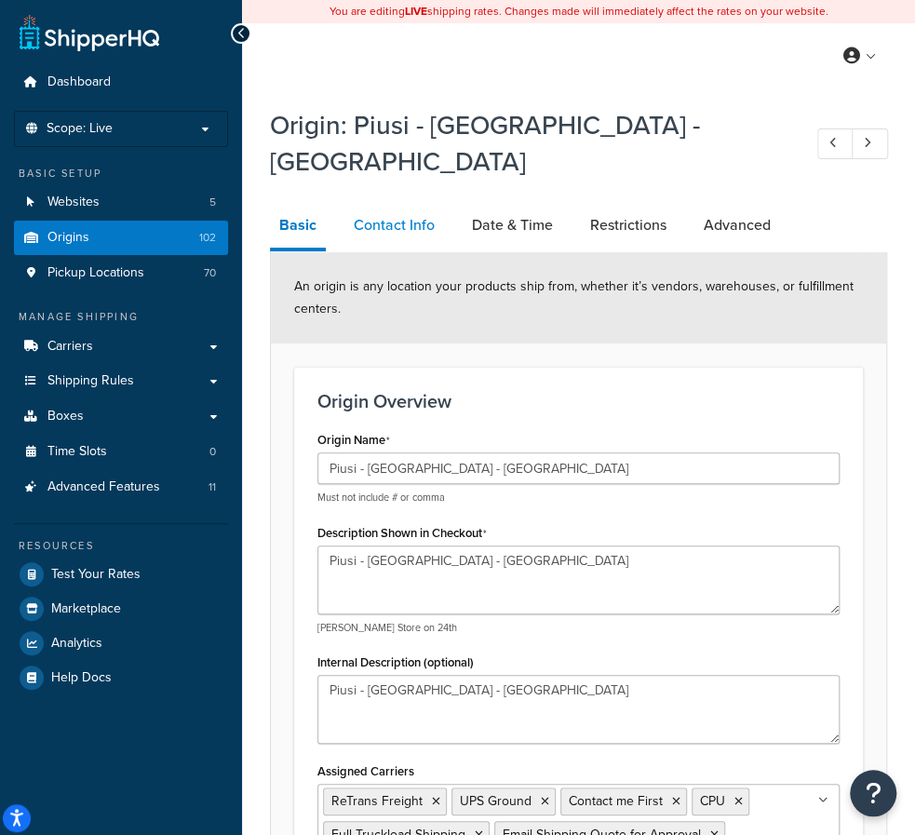
click at [393, 203] on link "Contact Info" at bounding box center [395, 225] width 100 height 45
select select "order_placed"
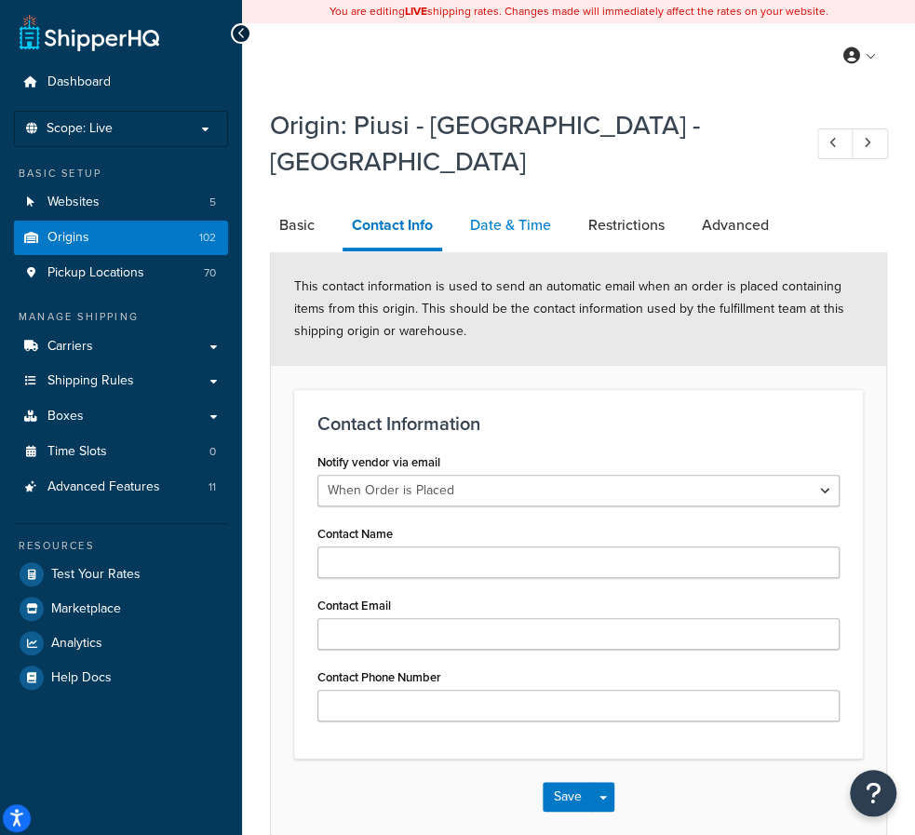
click at [522, 203] on link "Date & Time" at bounding box center [511, 225] width 100 height 45
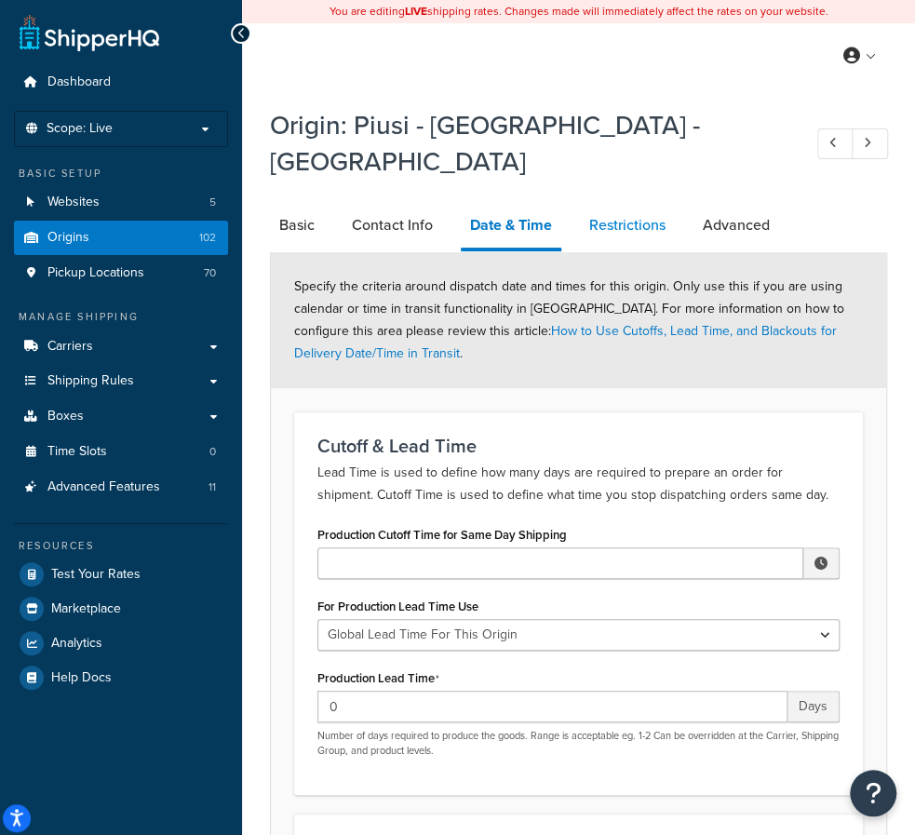
drag, startPoint x: 622, startPoint y: 165, endPoint x: 626, endPoint y: 194, distance: 29.1
click at [626, 203] on link "Restrictions" at bounding box center [627, 225] width 95 height 45
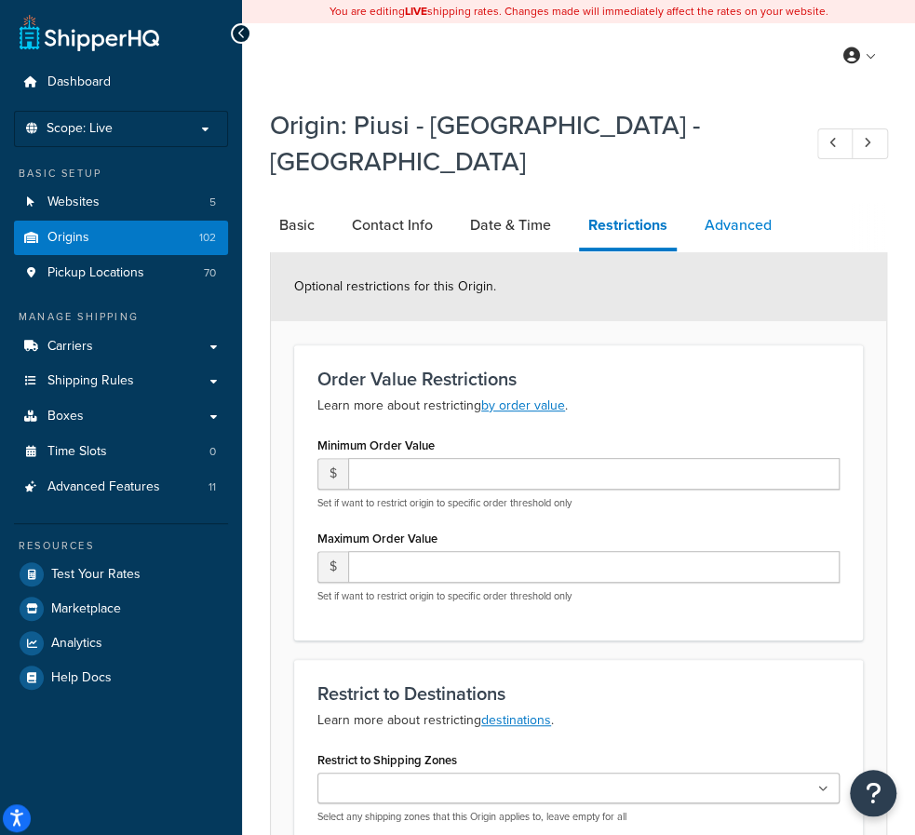
click at [749, 203] on link "Advanced" at bounding box center [739, 225] width 86 height 45
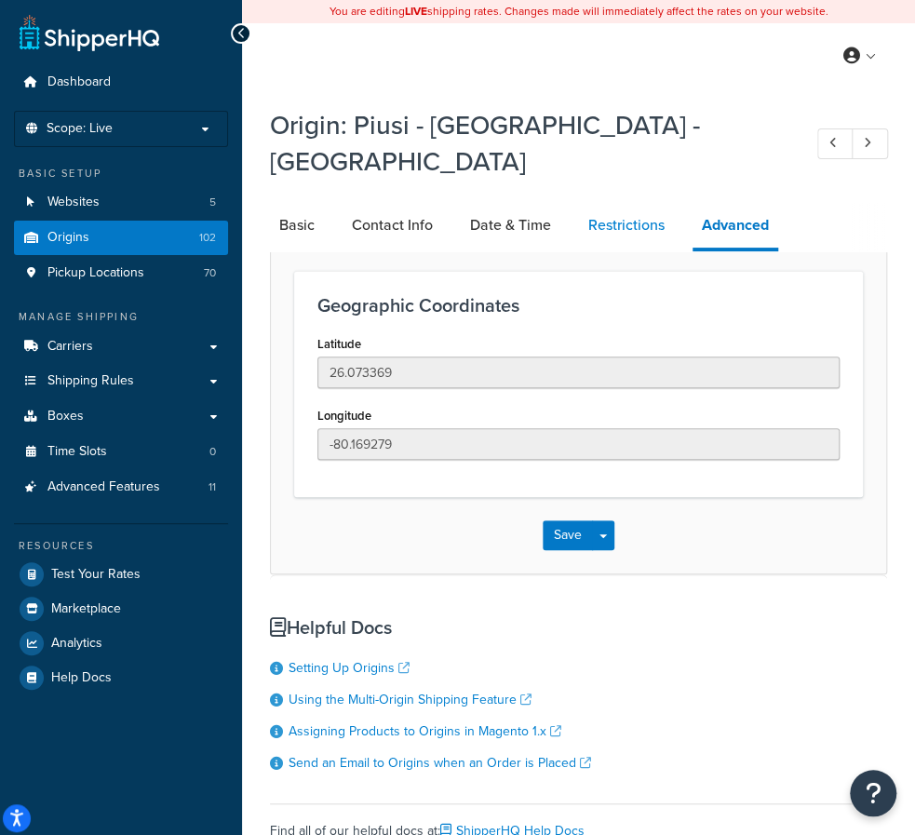
click at [617, 203] on link "Restrictions" at bounding box center [626, 225] width 95 height 45
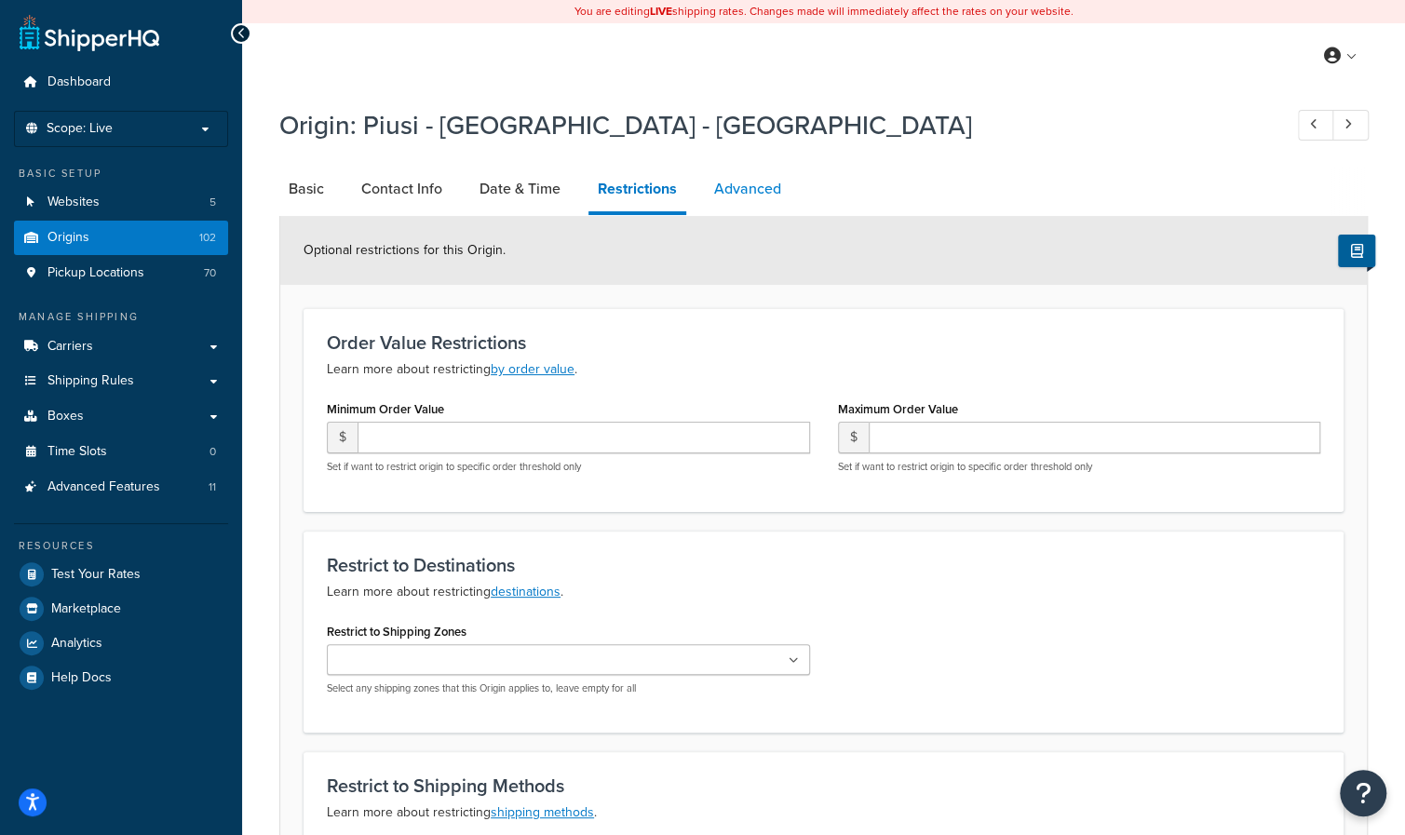
click at [736, 183] on link "Advanced" at bounding box center [748, 189] width 86 height 45
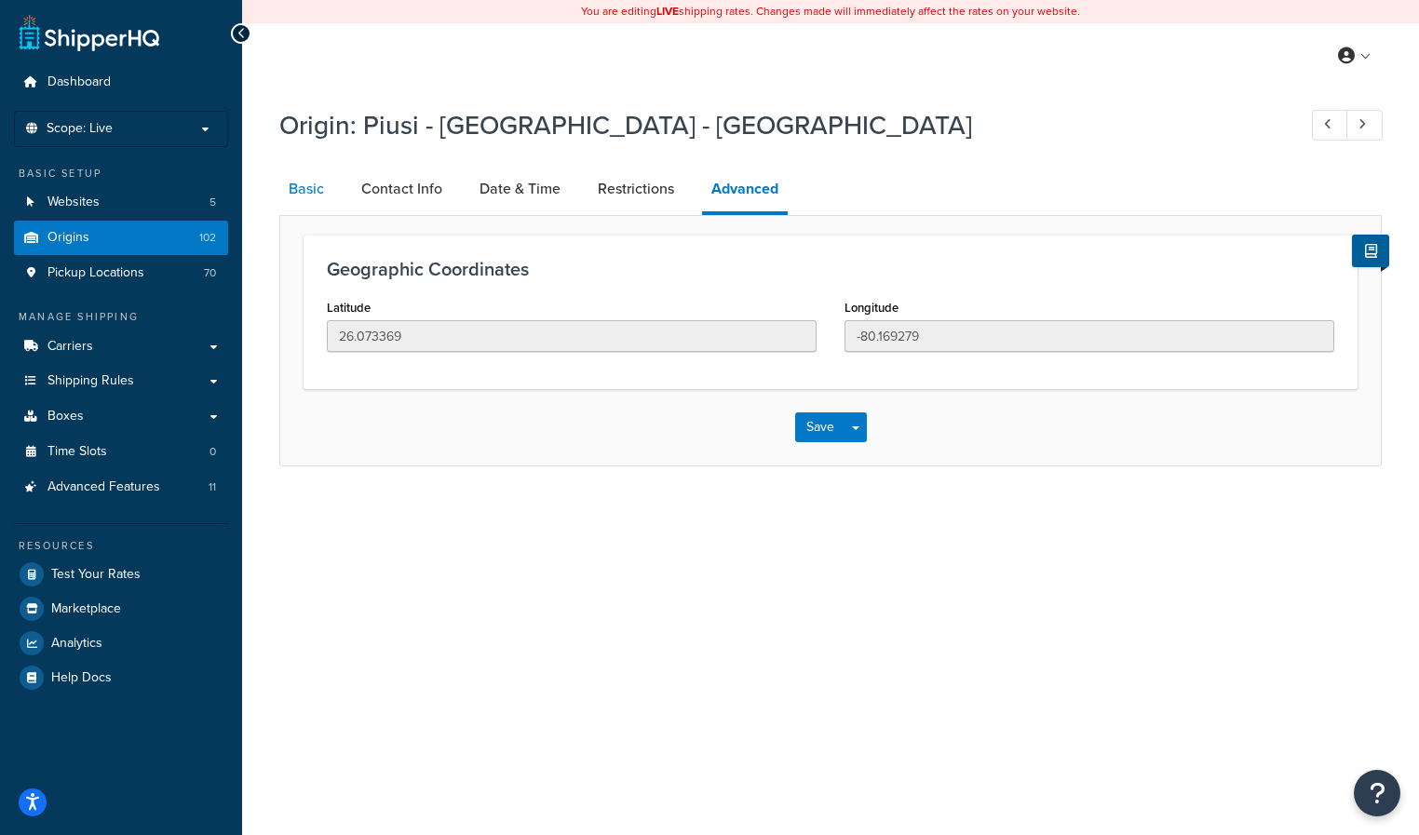
click at [309, 193] on link "Basic" at bounding box center [306, 189] width 54 height 45
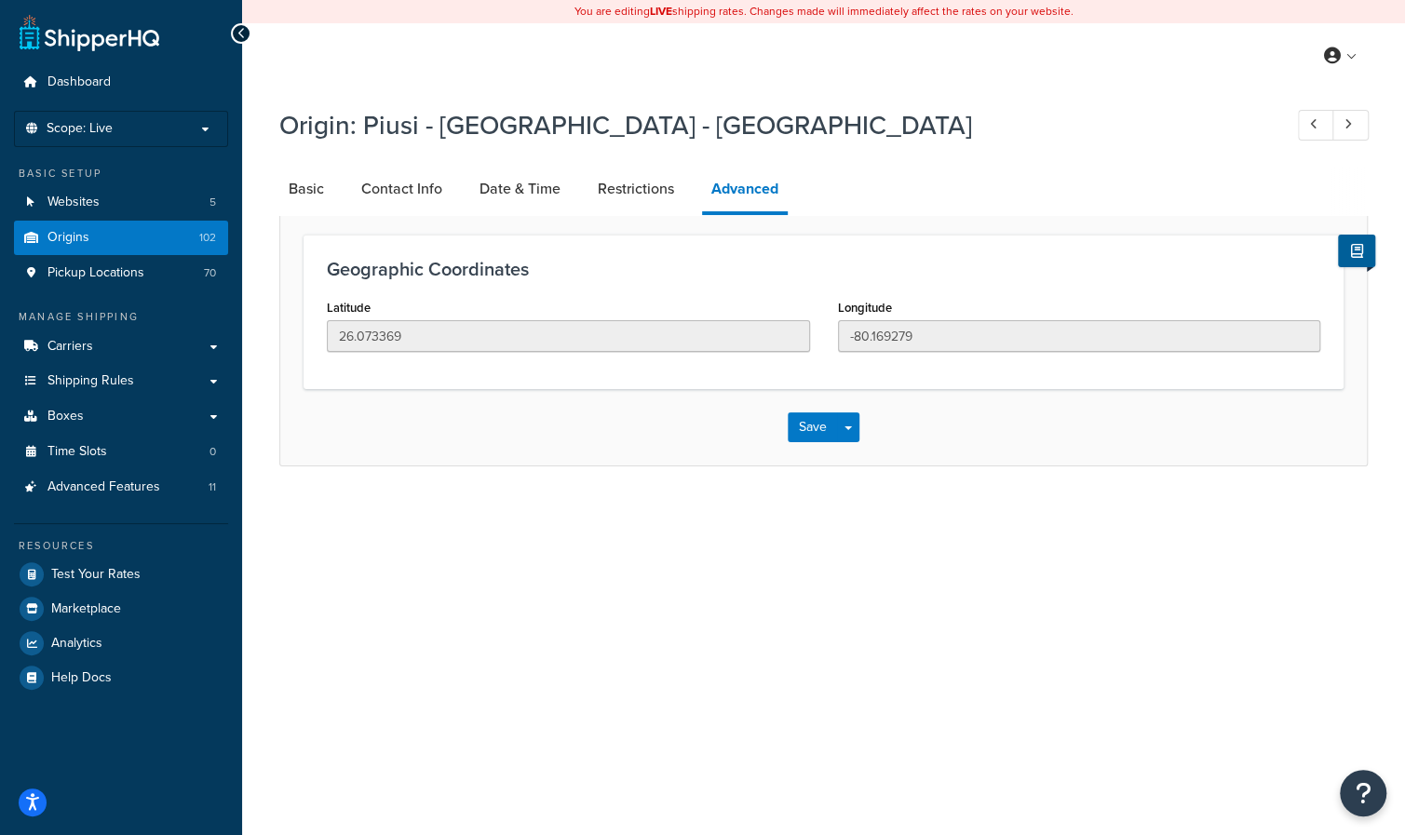
select select "9"
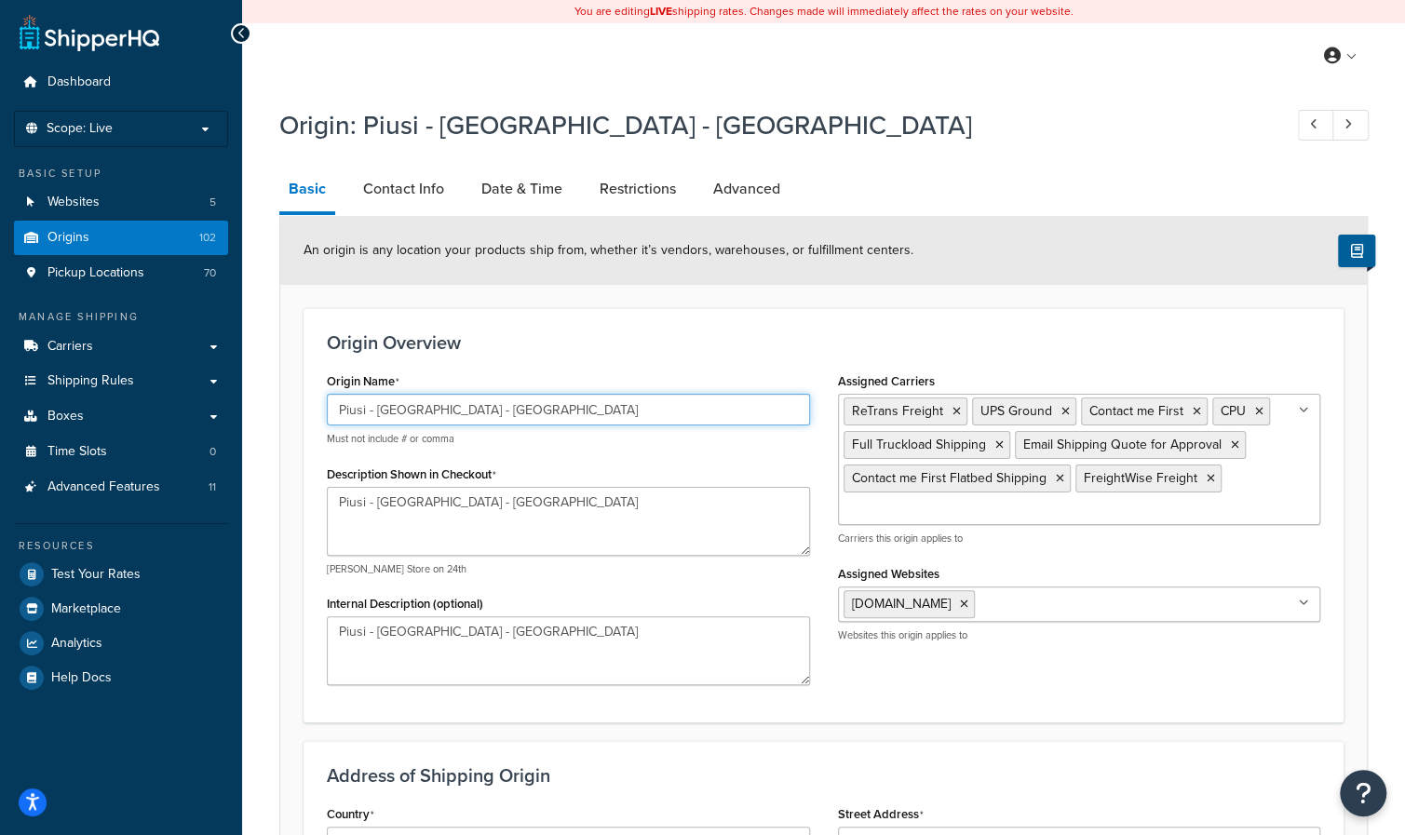
click at [462, 411] on input "Piusi - Fort Lauderdale - FL" at bounding box center [568, 410] width 483 height 32
click at [743, 188] on link "Advanced" at bounding box center [747, 189] width 86 height 45
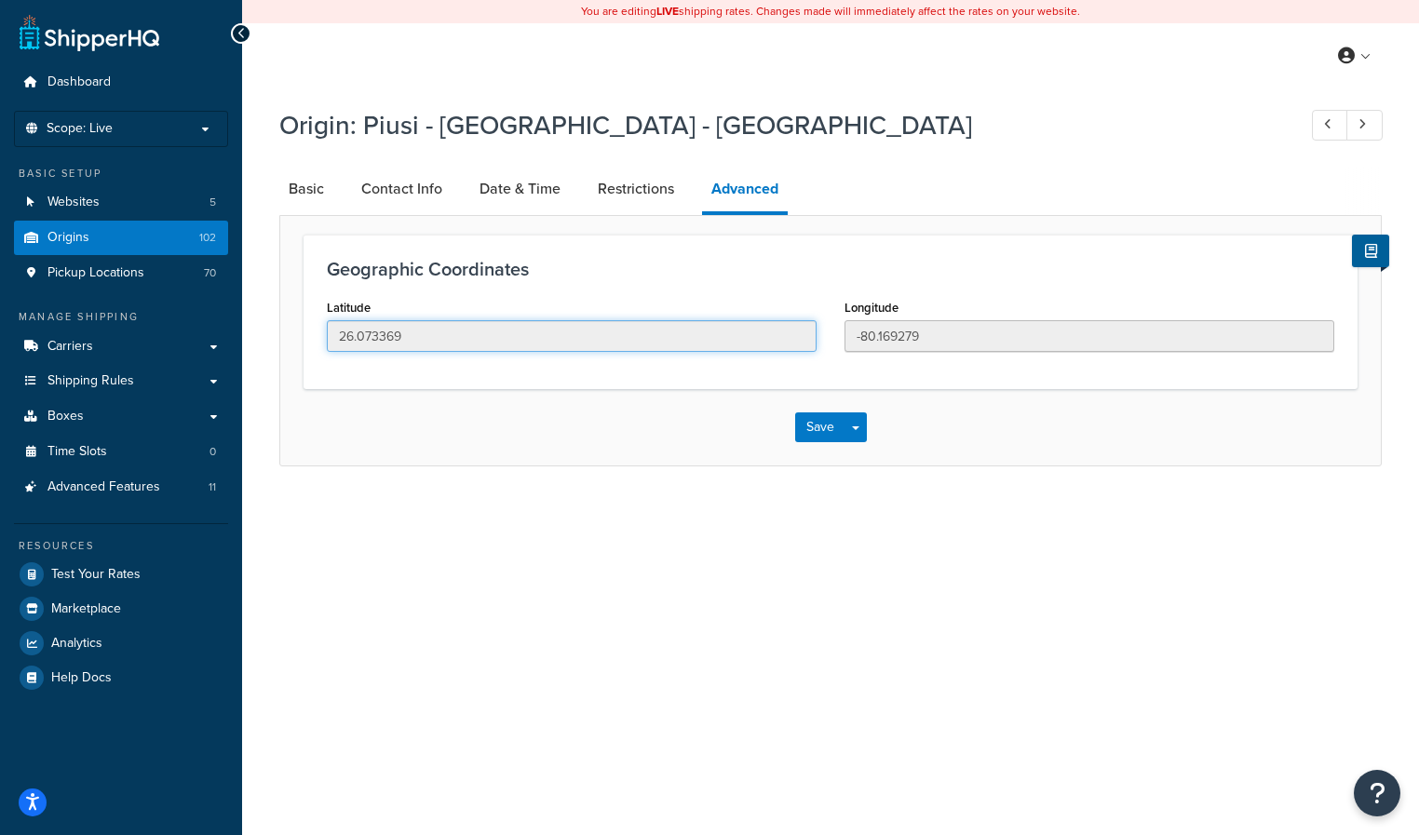
click at [434, 342] on input "26.073369" at bounding box center [572, 336] width 490 height 32
click at [902, 339] on input "-80.169279" at bounding box center [1090, 336] width 490 height 32
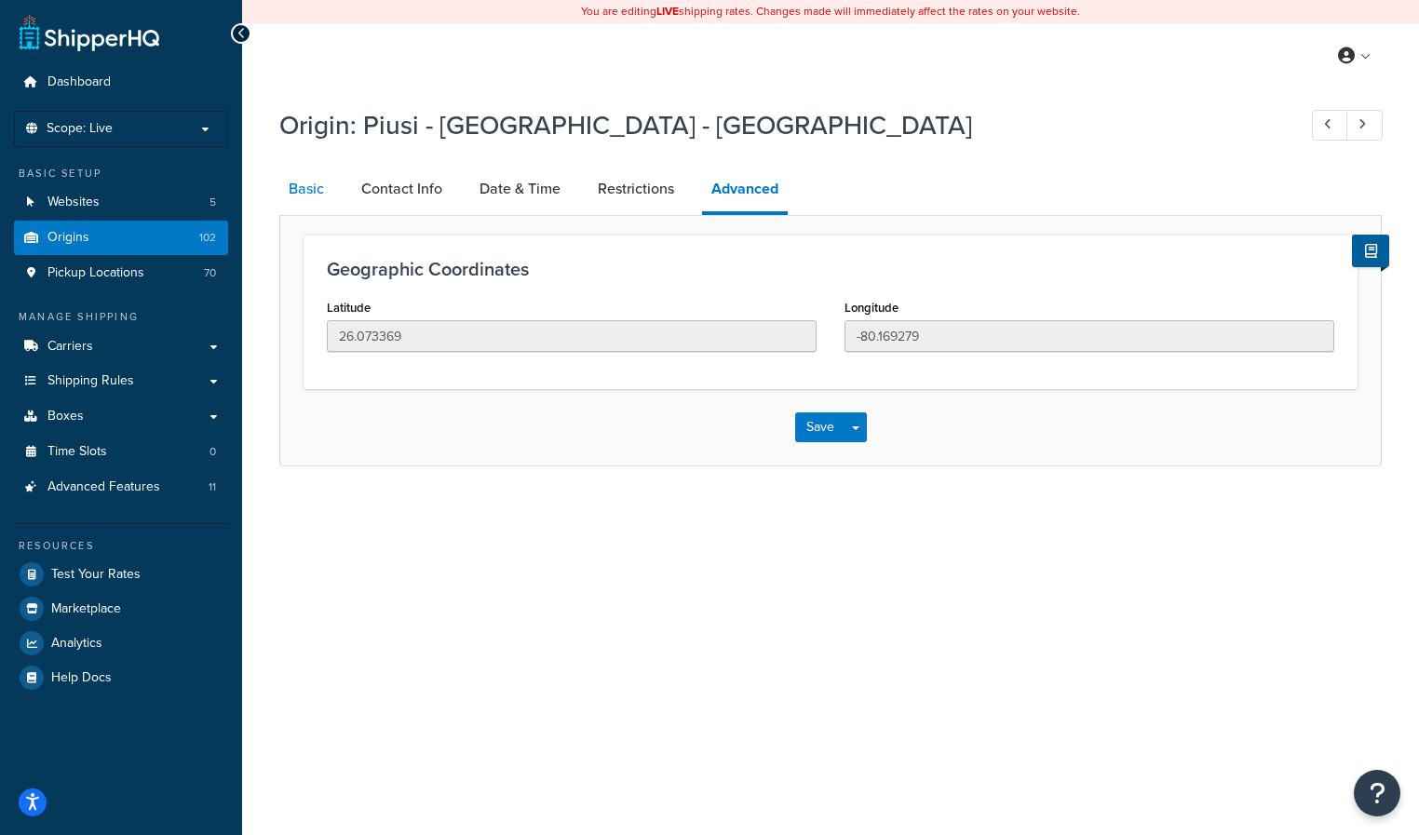
drag, startPoint x: 306, startPoint y: 185, endPoint x: 321, endPoint y: 213, distance: 31.7
click at [306, 184] on link "Basic" at bounding box center [306, 189] width 54 height 45
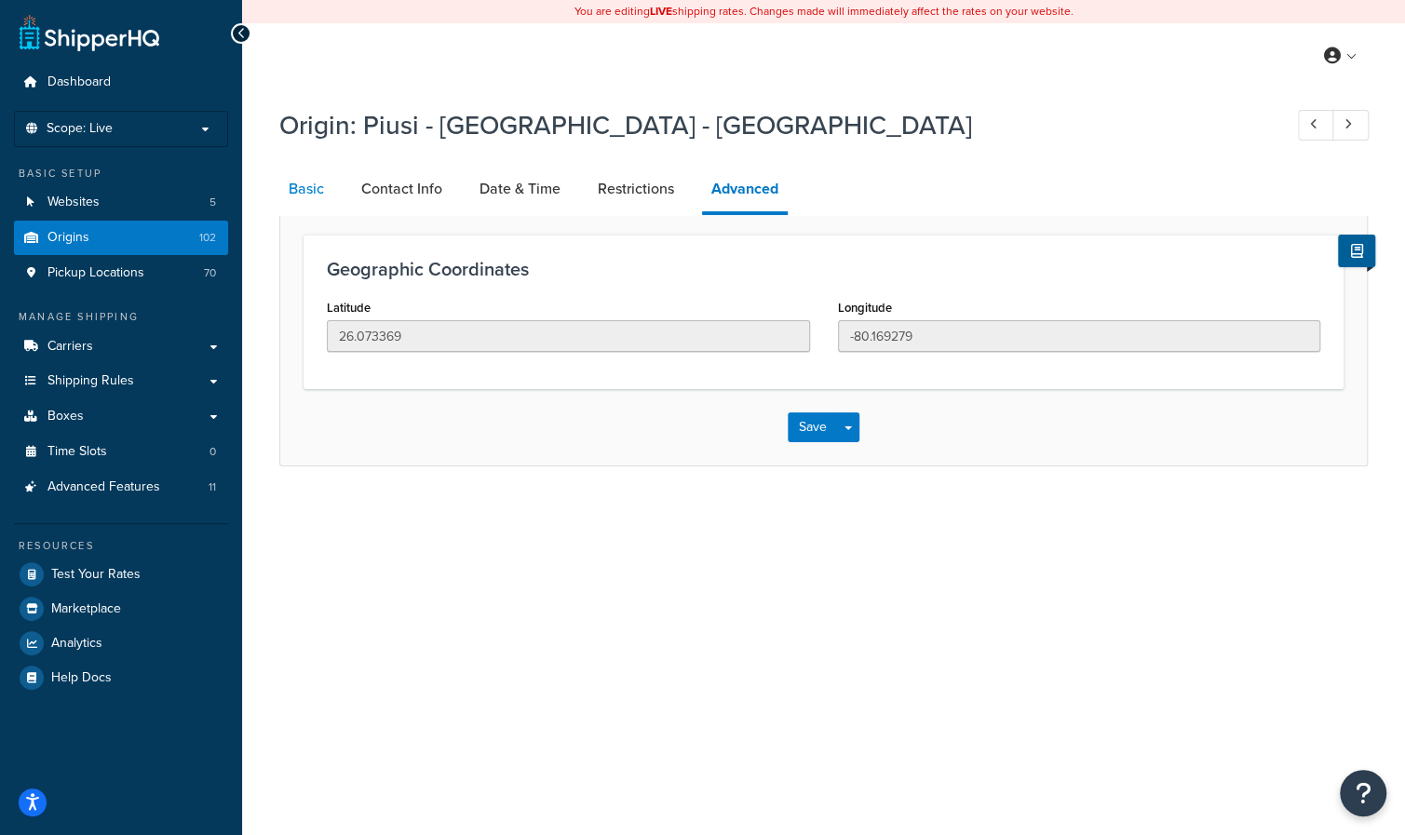
select select "9"
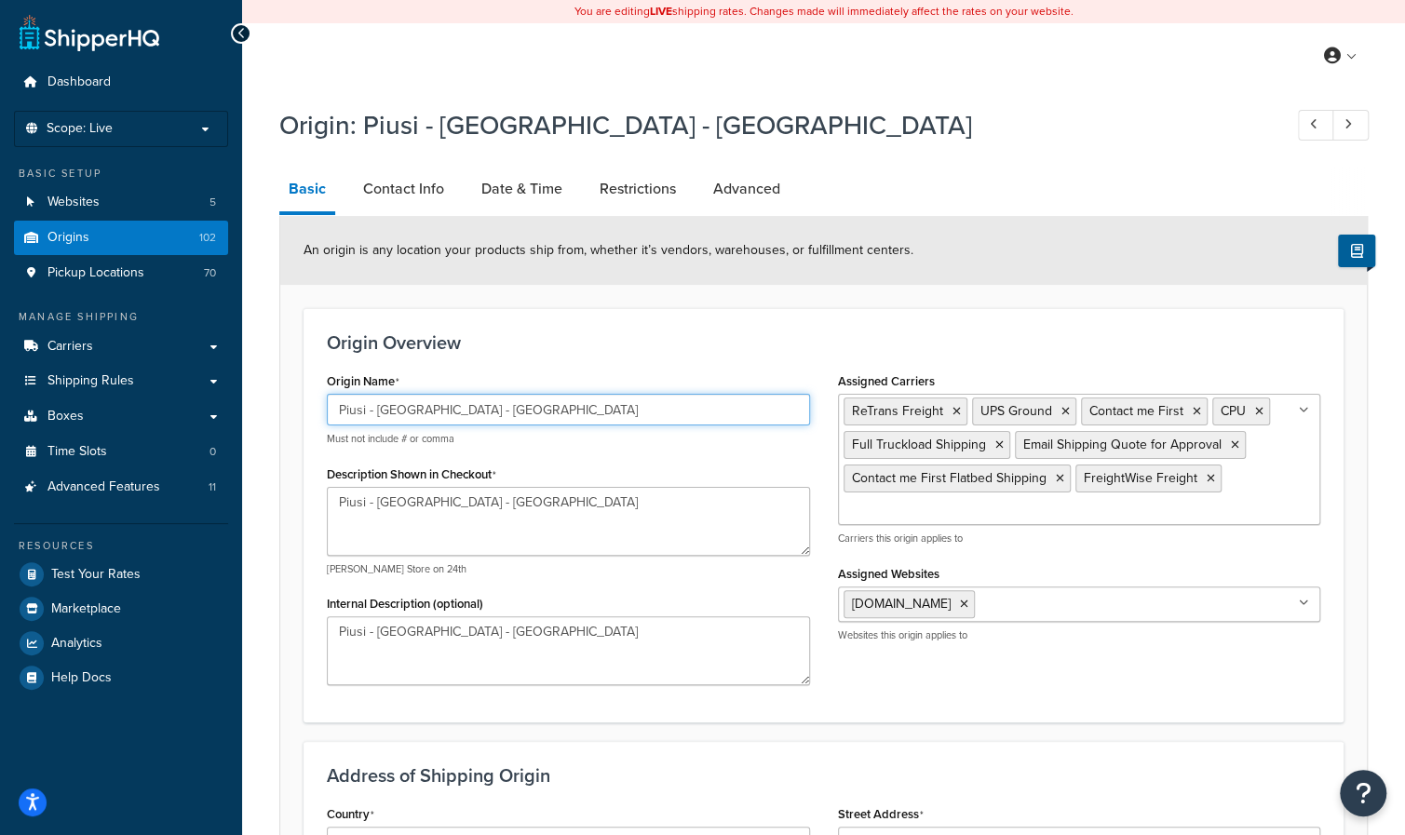
click at [423, 408] on input "Piusi - Fort Lauderdale - FL" at bounding box center [568, 410] width 483 height 32
click at [733, 195] on link "Advanced" at bounding box center [747, 189] width 86 height 45
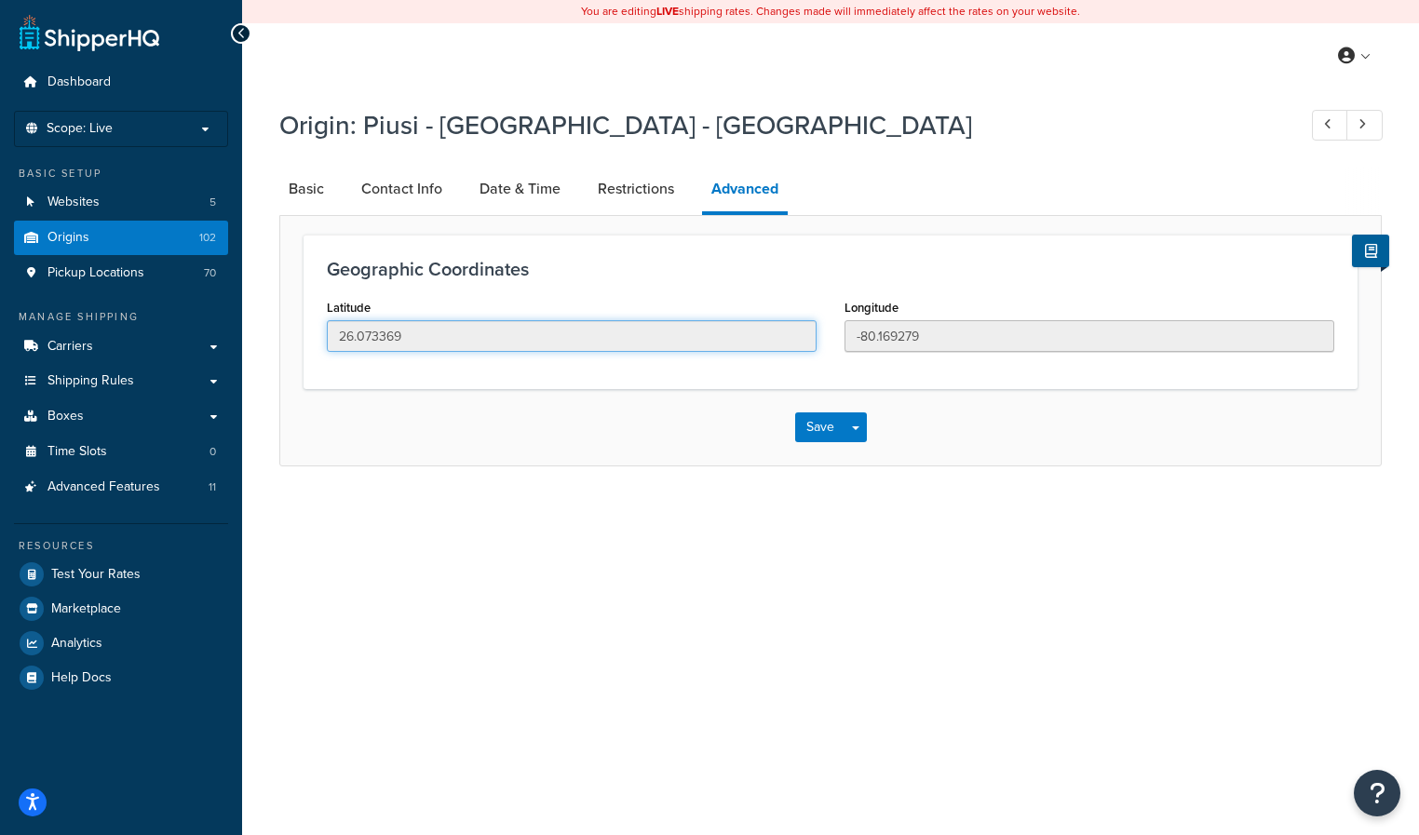
click at [456, 334] on input "26.073369" at bounding box center [572, 336] width 490 height 32
click at [934, 331] on input "-80.169279" at bounding box center [1090, 336] width 490 height 32
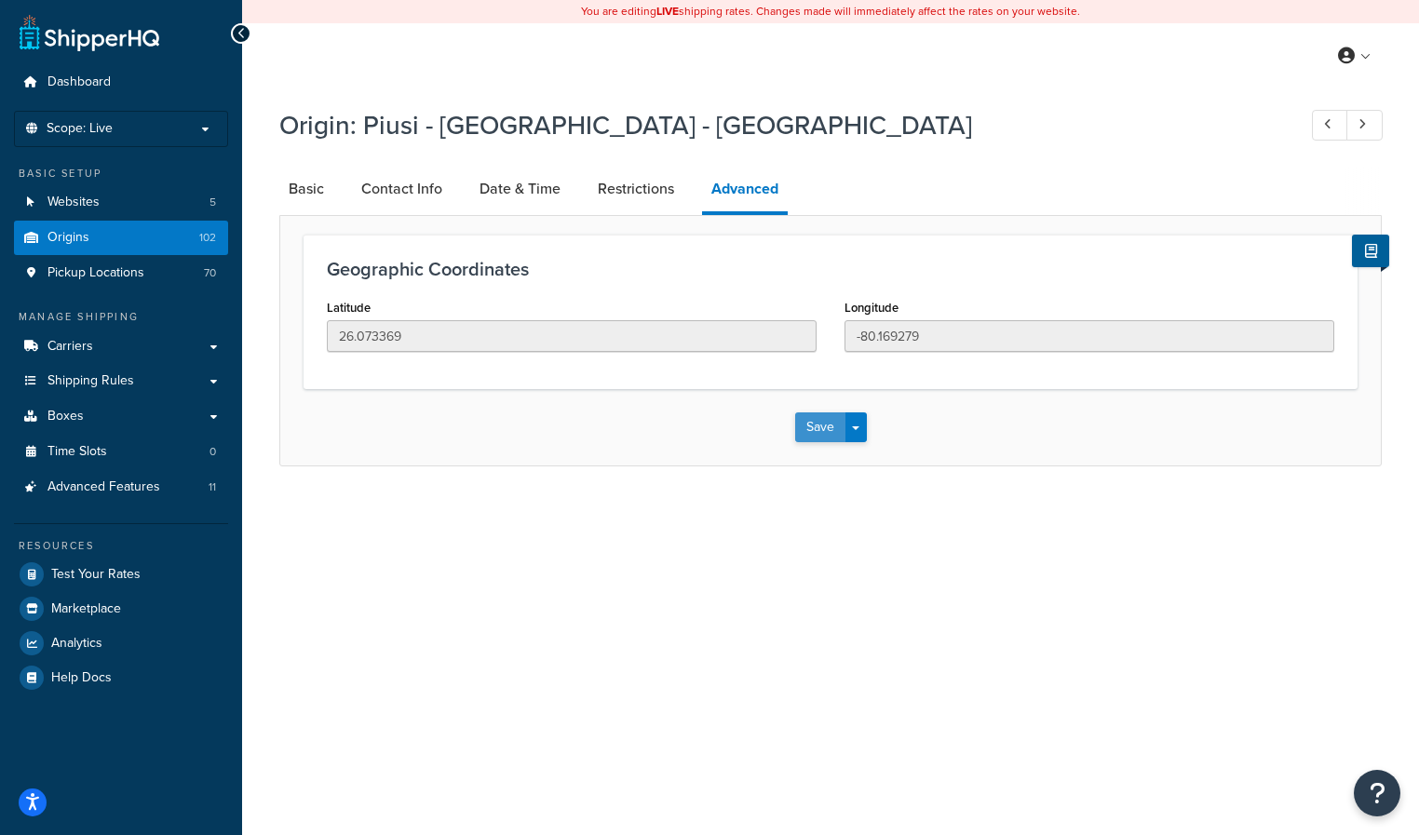
click at [828, 435] on button "Save" at bounding box center [820, 428] width 50 height 30
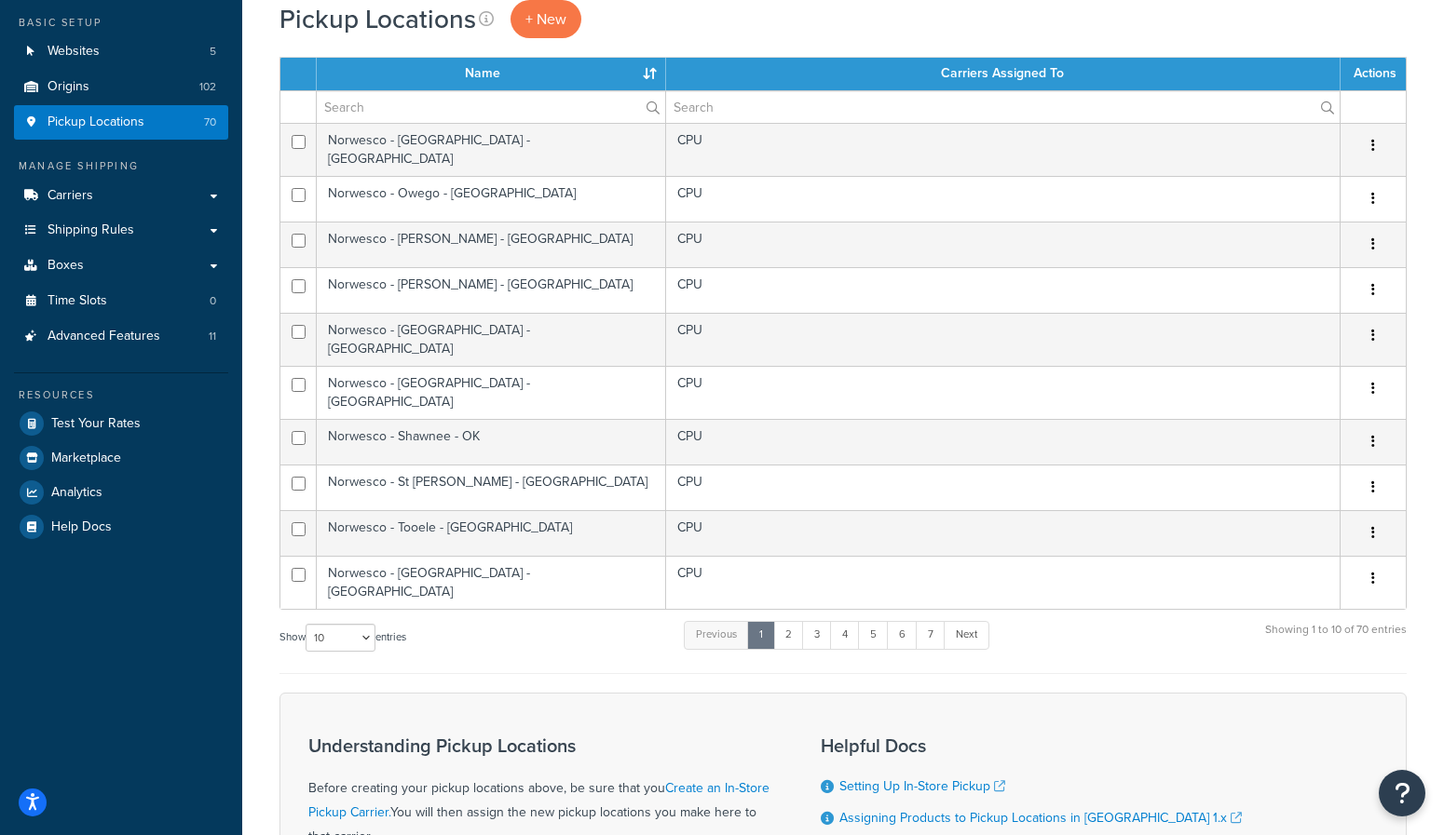
scroll to position [186, 0]
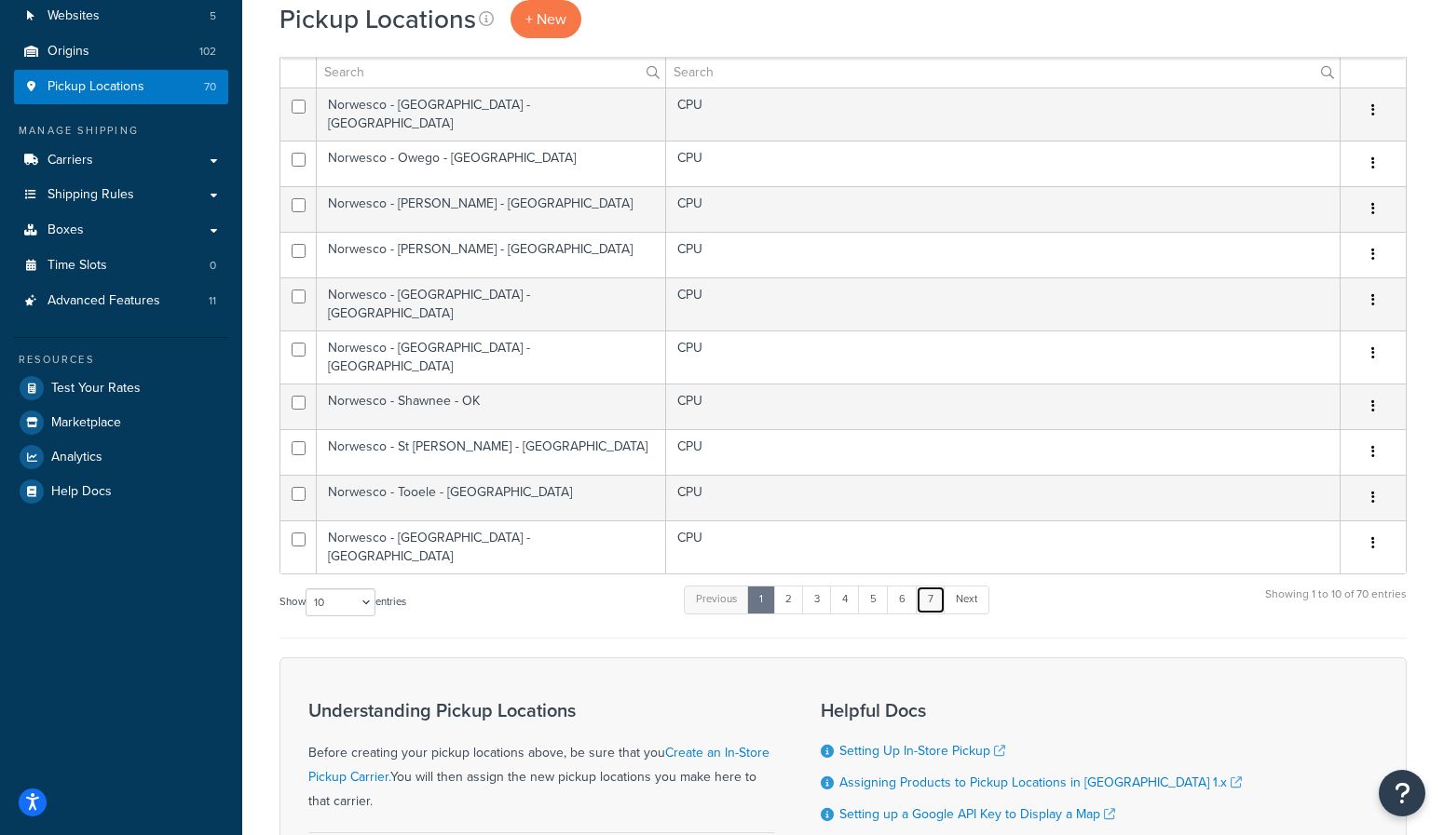
click at [928, 586] on link "7" at bounding box center [930, 600] width 30 height 28
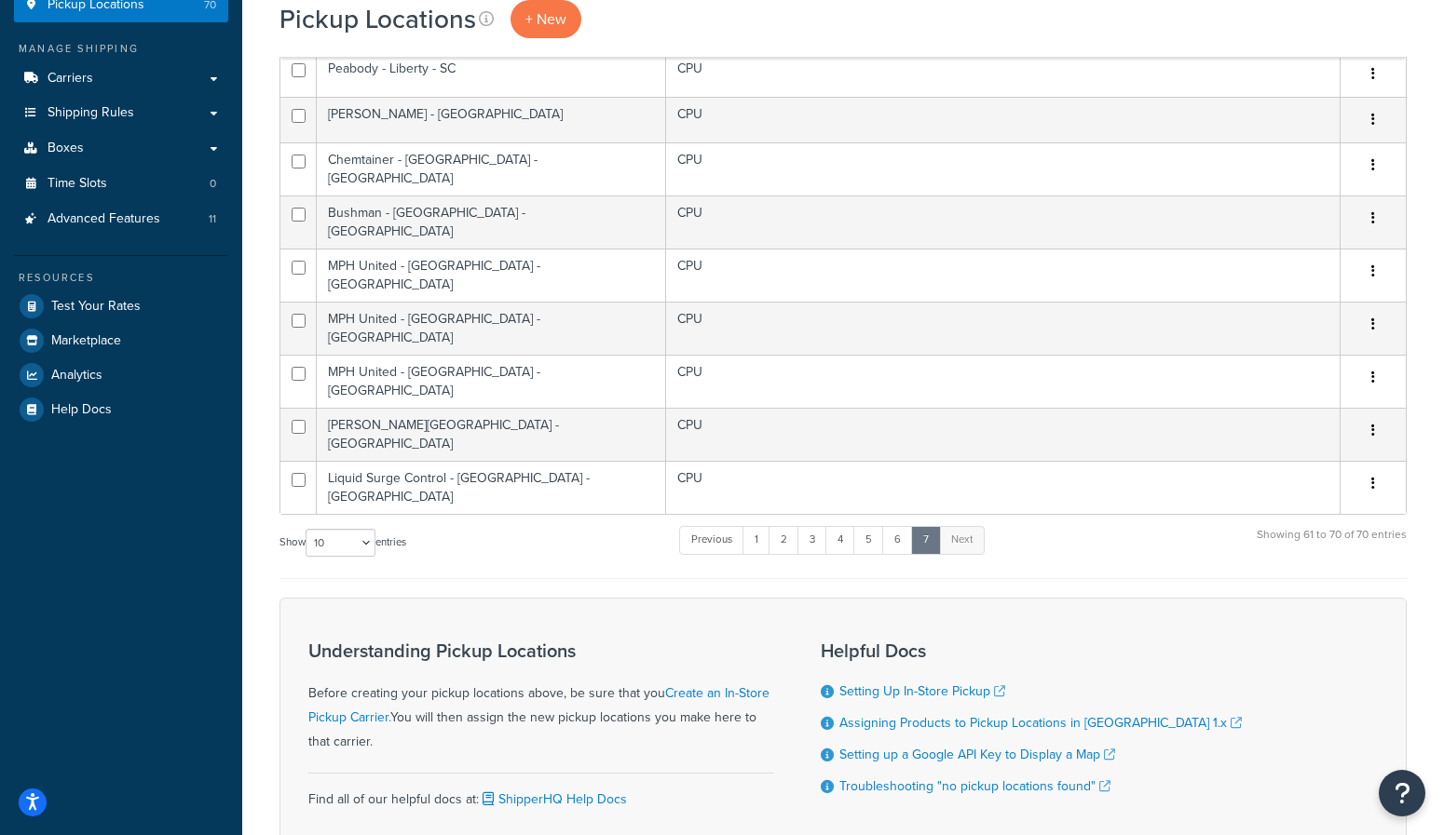
scroll to position [279, 0]
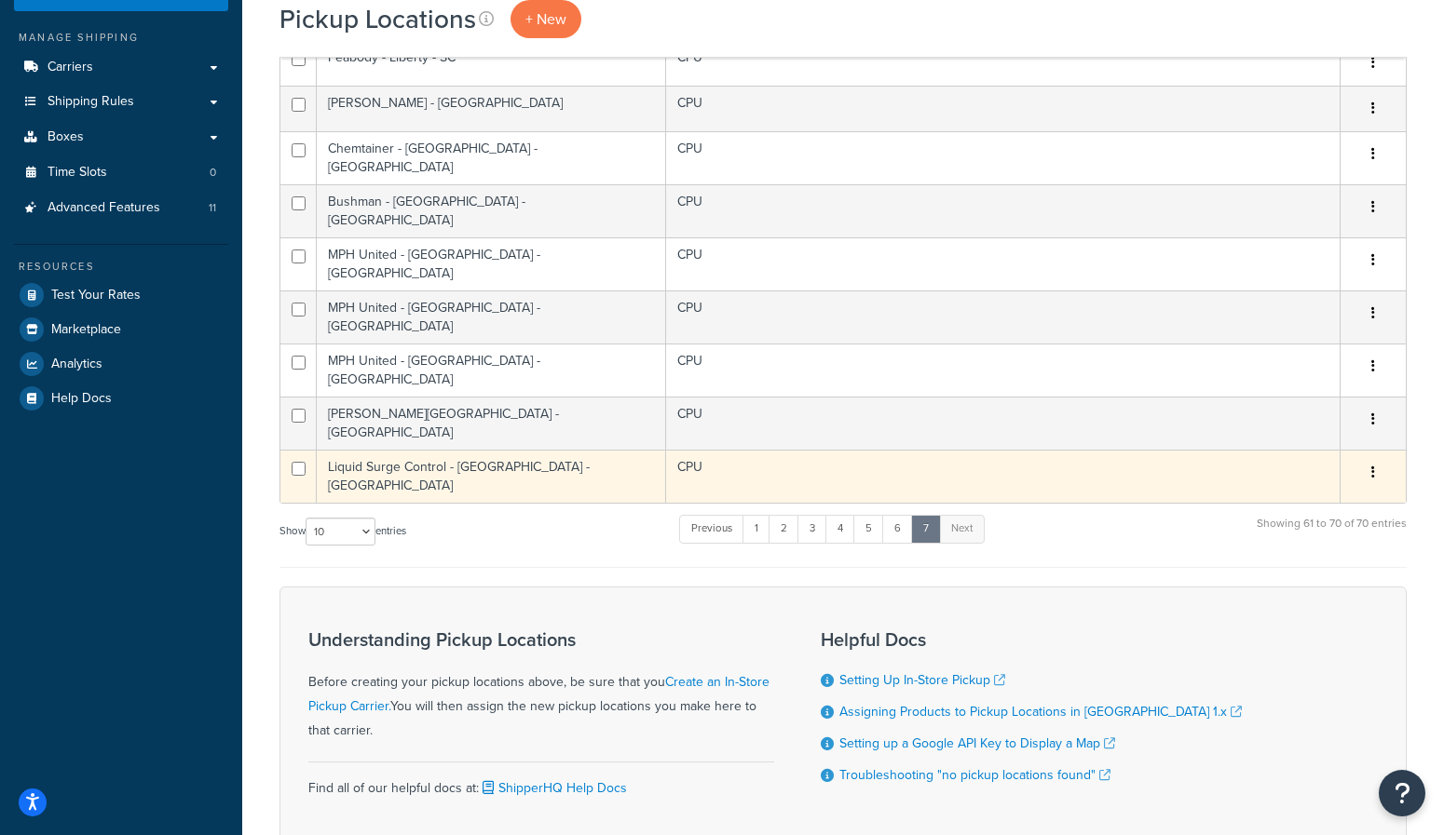
click at [535, 450] on td "Liquid Surge Control - [GEOGRAPHIC_DATA] - [GEOGRAPHIC_DATA]" at bounding box center [491, 476] width 349 height 53
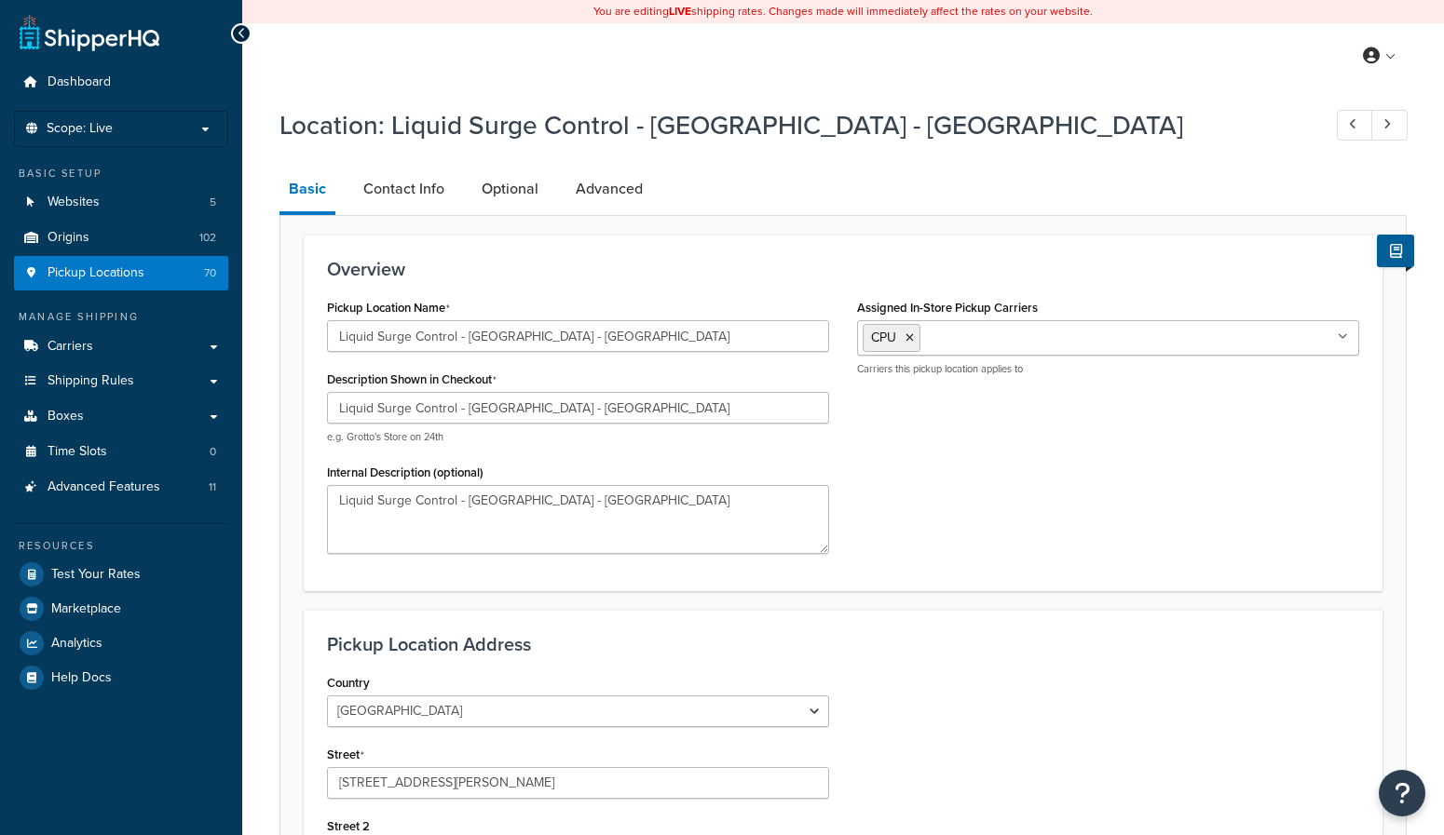
select select "38"
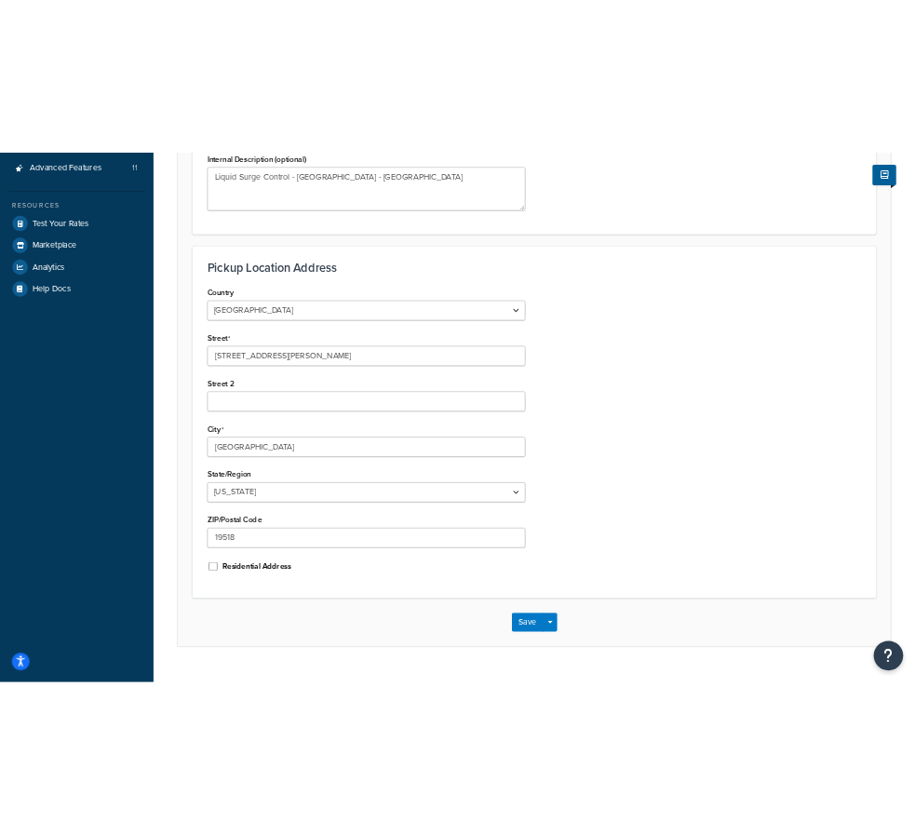
scroll to position [466, 0]
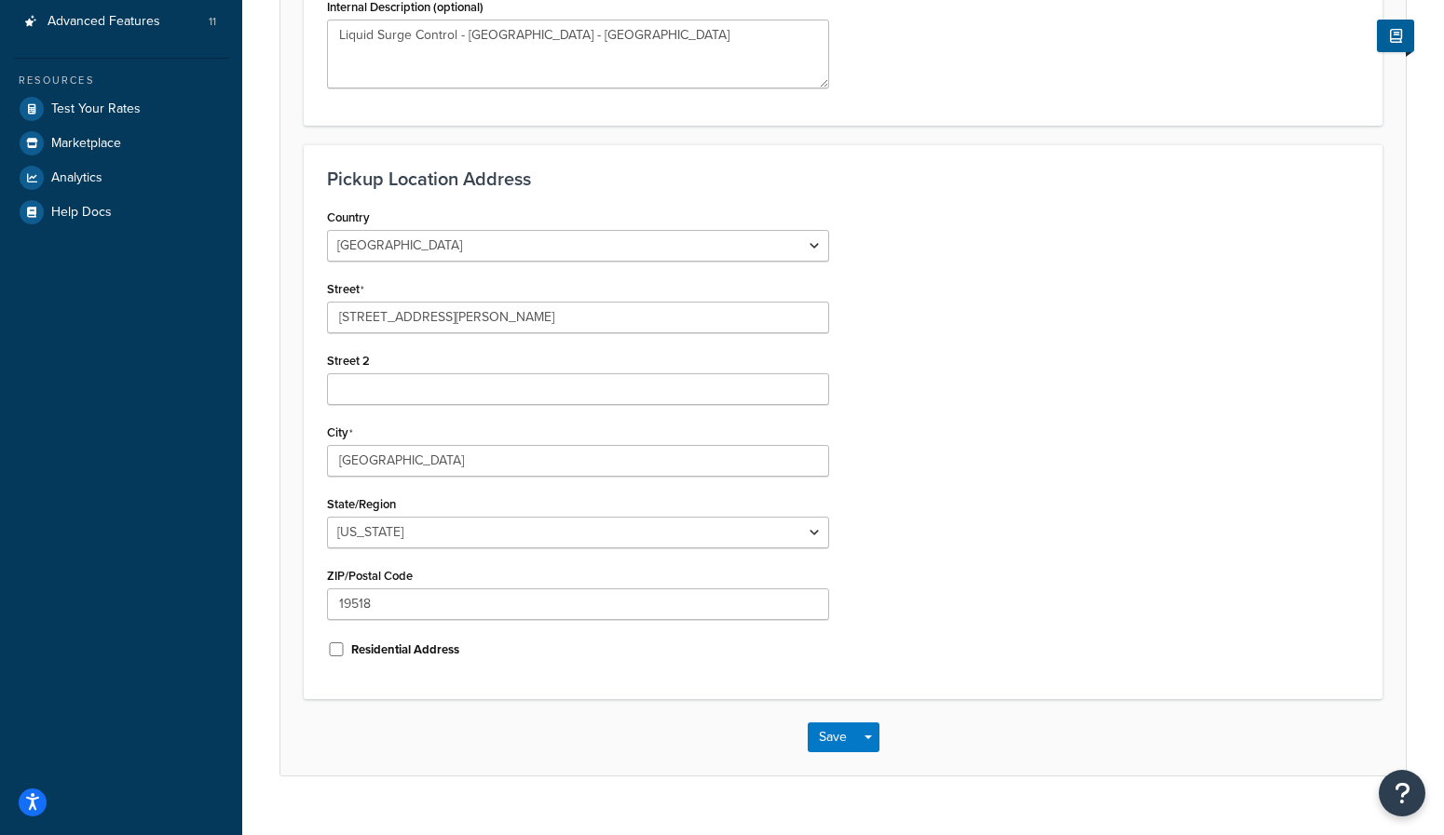
click at [273, 275] on div "Location: Liquid Surge Control - [GEOGRAPHIC_DATA] - [GEOGRAPHIC_DATA] Basic Co…" at bounding box center [842, 227] width 1201 height 1191
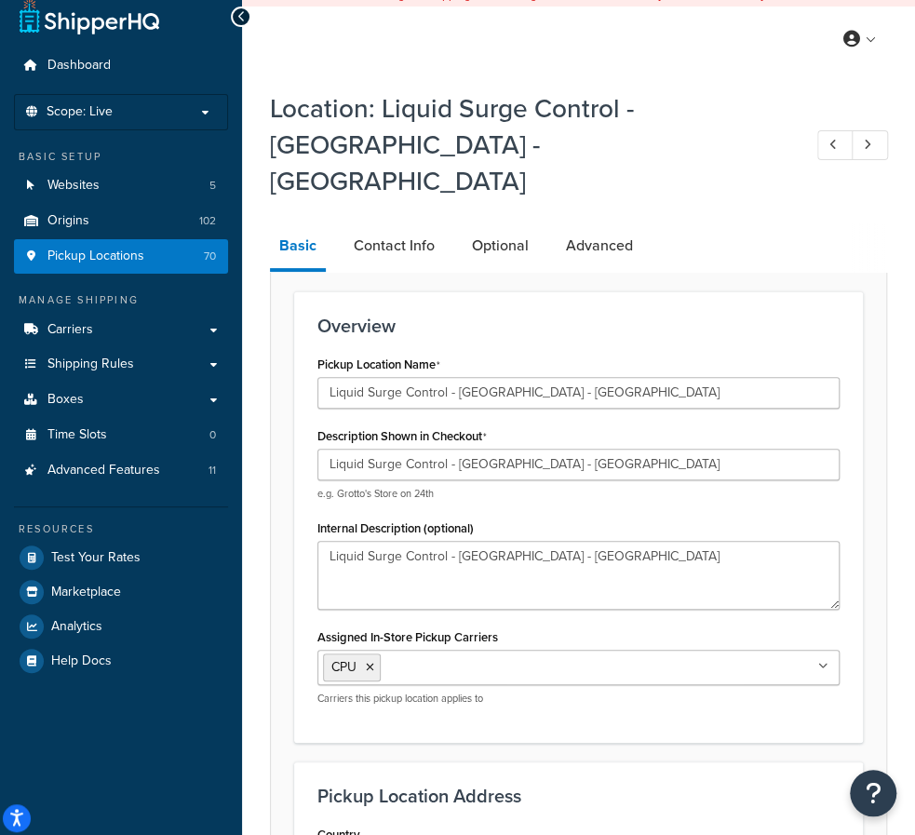
scroll to position [0, 0]
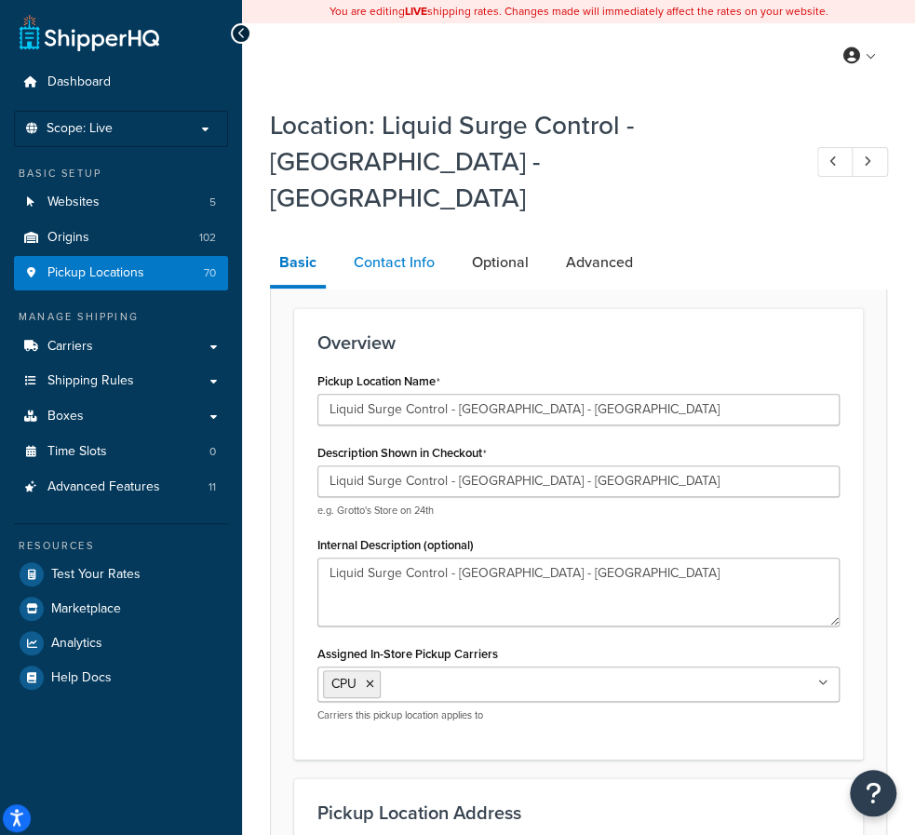
click at [417, 245] on link "Contact Info" at bounding box center [395, 262] width 100 height 45
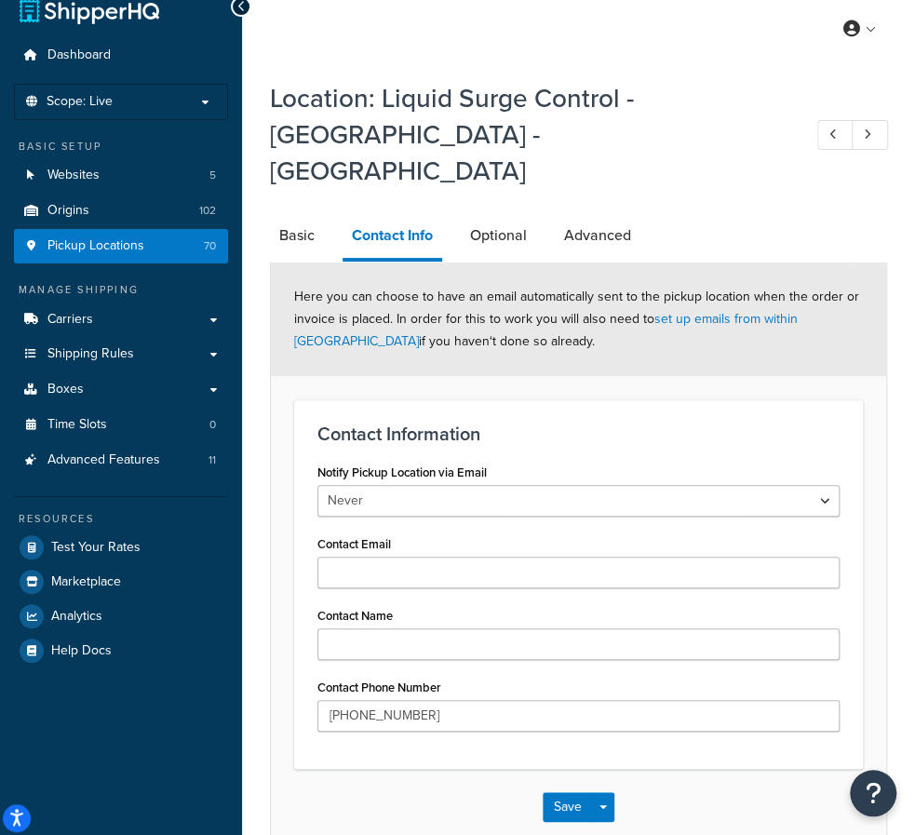
scroll to position [93, 0]
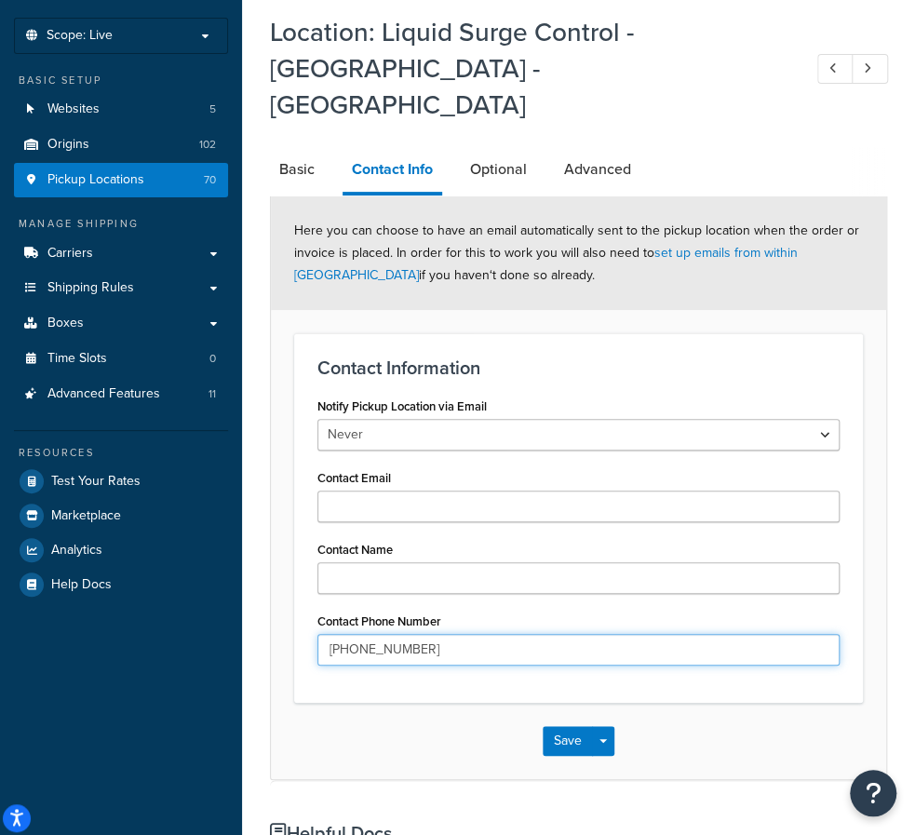
drag, startPoint x: 488, startPoint y: 613, endPoint x: 319, endPoint y: 618, distance: 169.6
click at [319, 618] on div "Notify Pickup Location via Email Never When Order is Placed When Invoice is Pla…" at bounding box center [579, 529] width 550 height 273
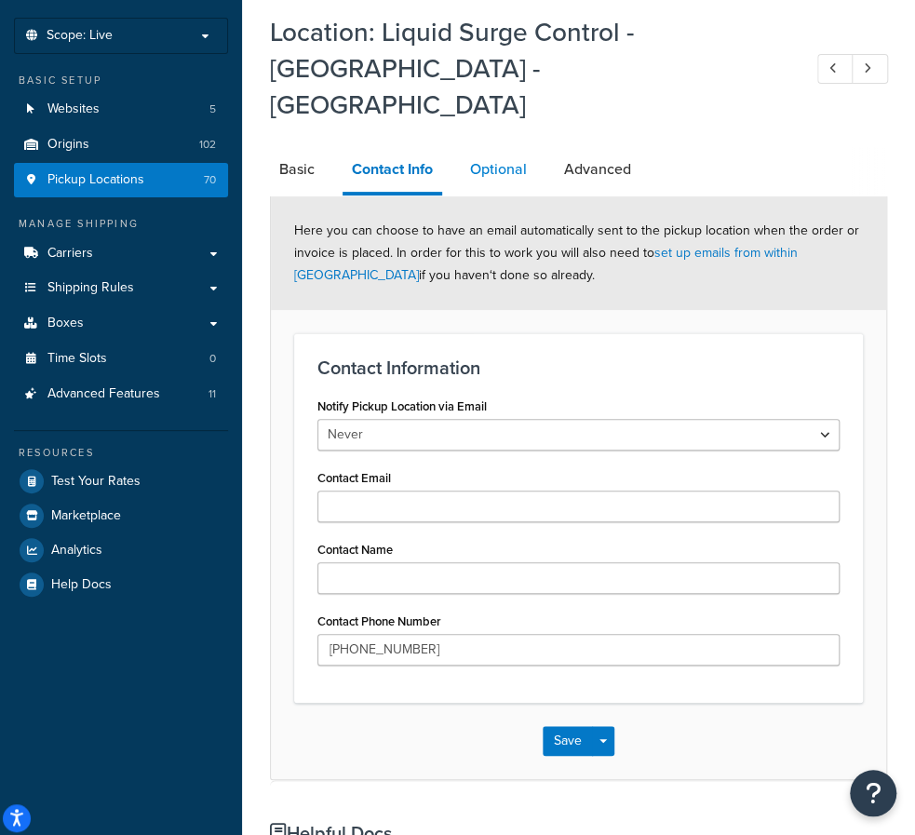
click at [517, 147] on link "Optional" at bounding box center [498, 169] width 75 height 45
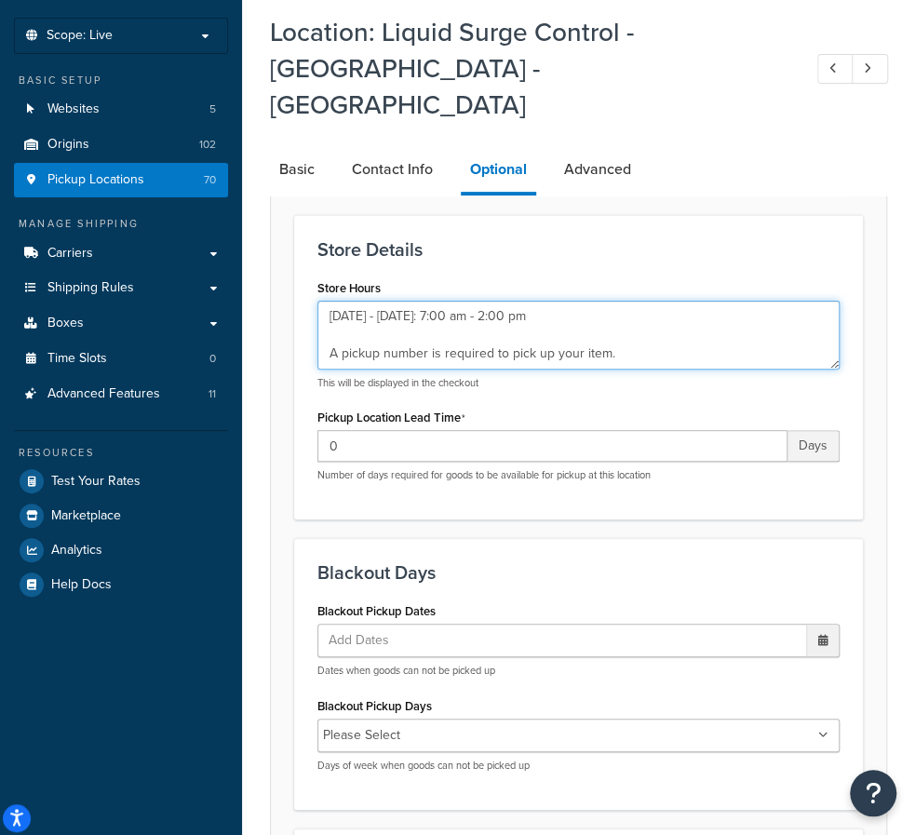
click at [443, 301] on textarea "[DATE] - [DATE]: 7:00 am - 2:00 pm A pickup number is required to pick up your …" at bounding box center [579, 335] width 522 height 69
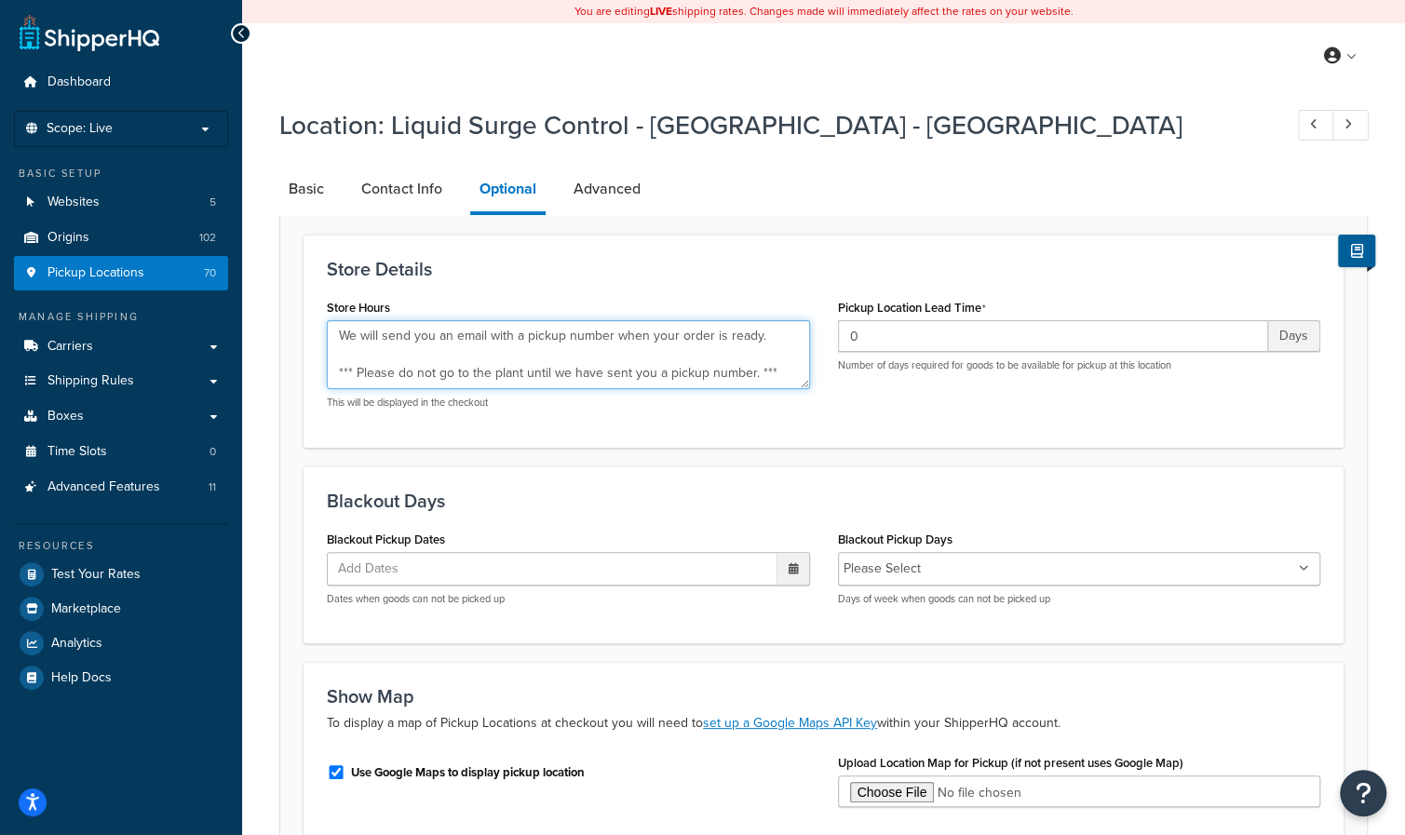
scroll to position [75, 0]
type textarea "Monday - Friday: 7:00 am - 2:00 pm A pickup number is required to pick up your …"
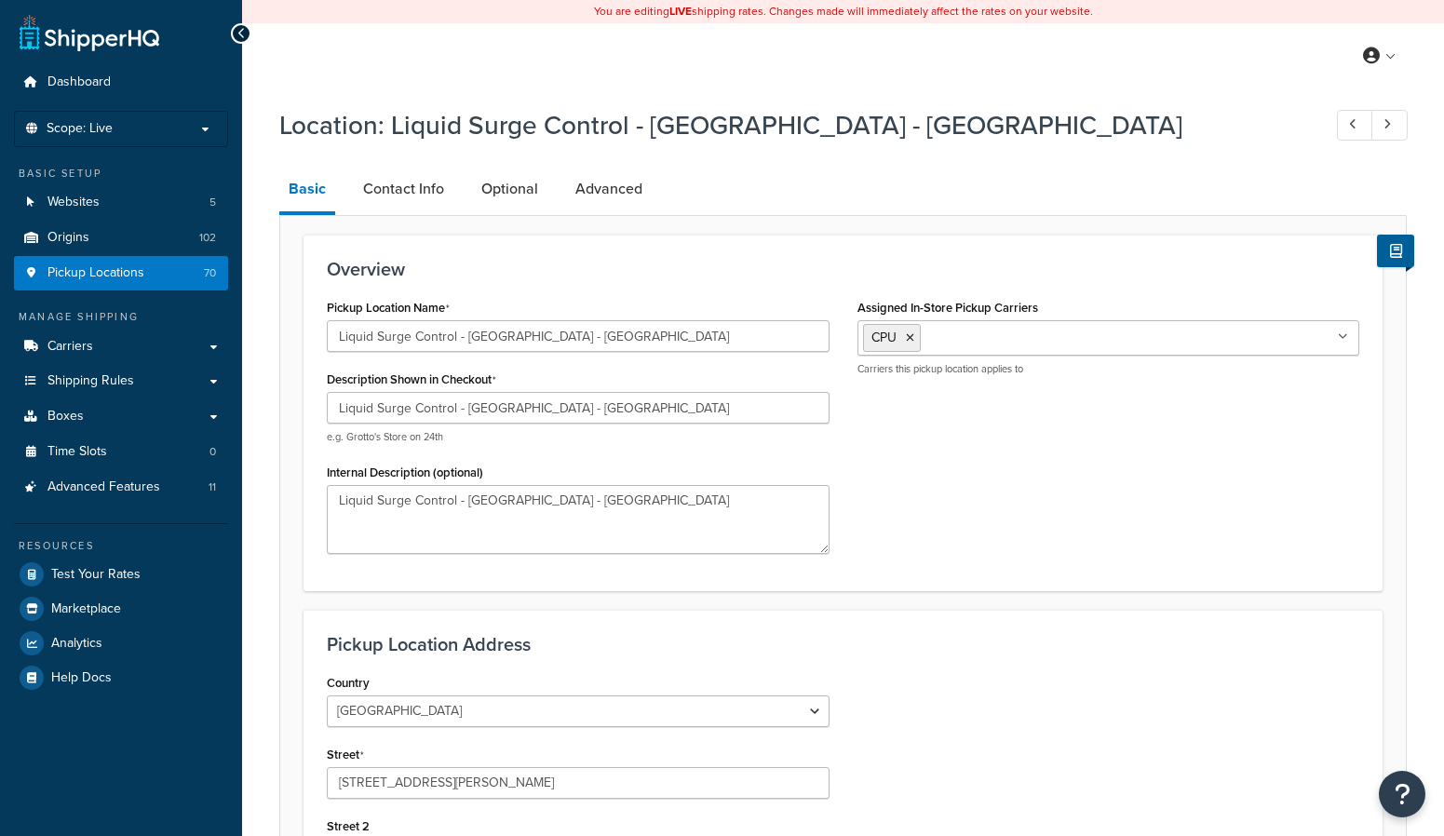
select select "38"
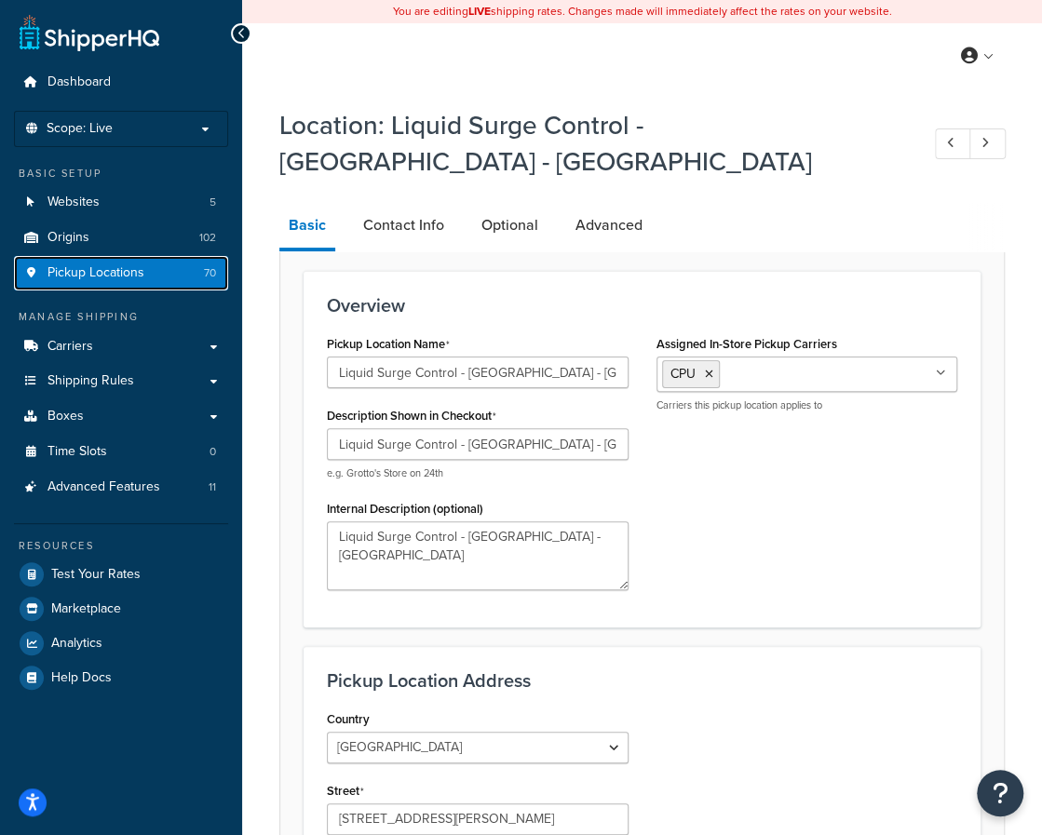
click at [70, 265] on span "Pickup Locations" at bounding box center [95, 273] width 97 height 16
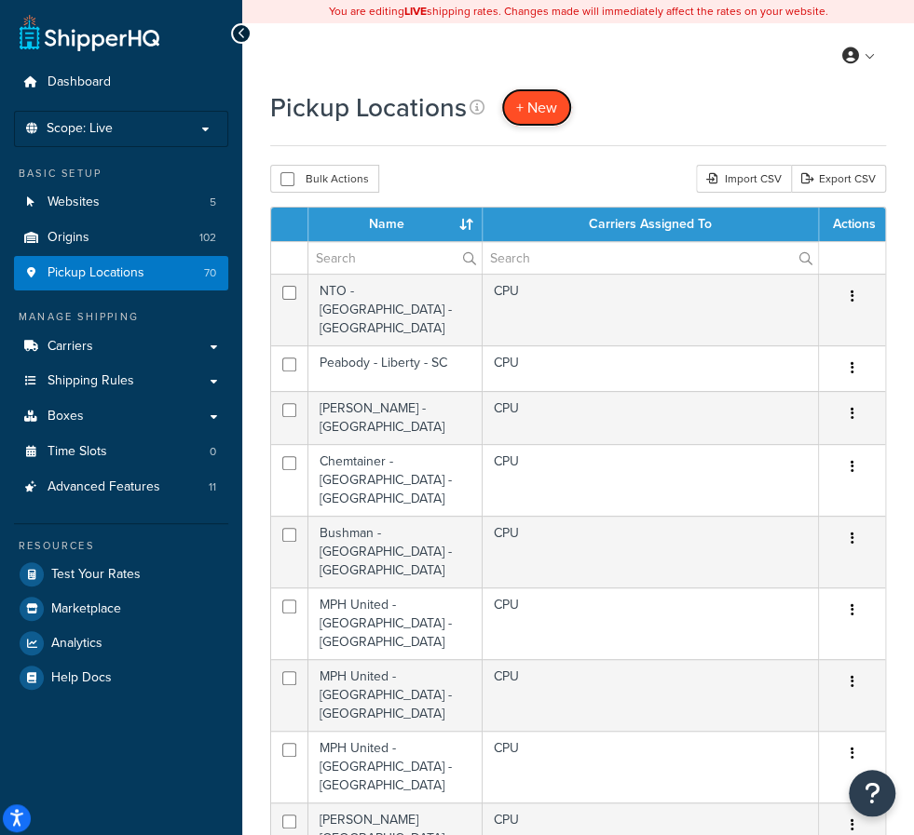
click at [538, 105] on span "+ New" at bounding box center [536, 107] width 41 height 21
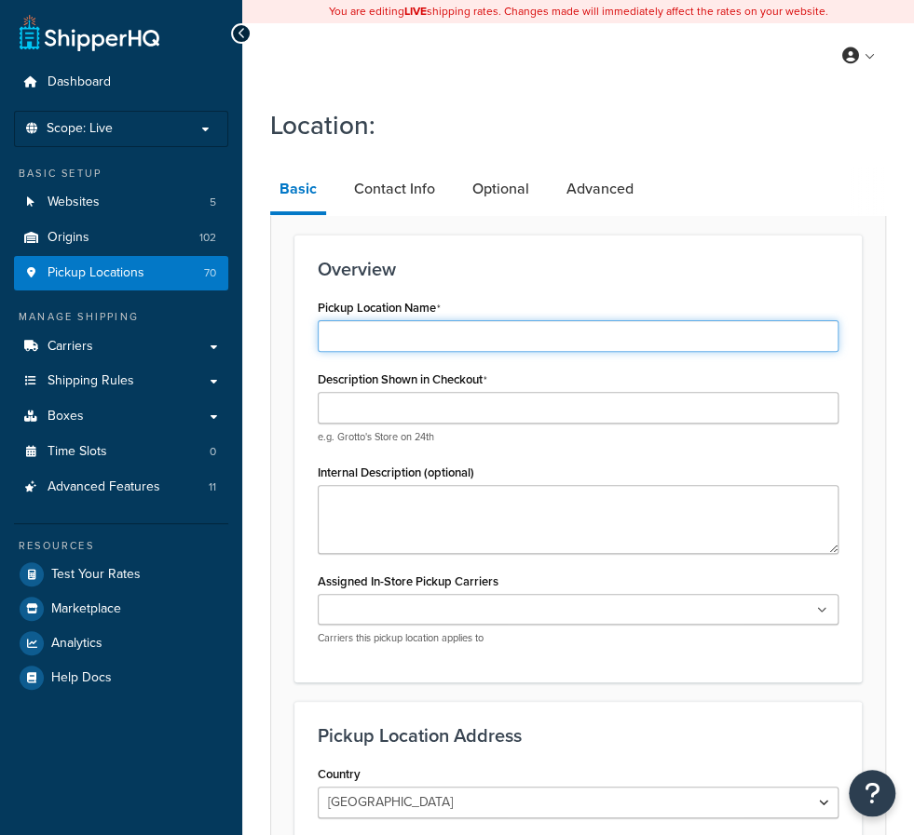
drag, startPoint x: 420, startPoint y: 337, endPoint x: 406, endPoint y: 390, distance: 54.9
click at [420, 338] on input "Pickup Location Name" at bounding box center [578, 336] width 521 height 32
paste input "Piusi - [GEOGRAPHIC_DATA] - [GEOGRAPHIC_DATA]"
type input "Piusi - [GEOGRAPHIC_DATA] - [GEOGRAPHIC_DATA]"
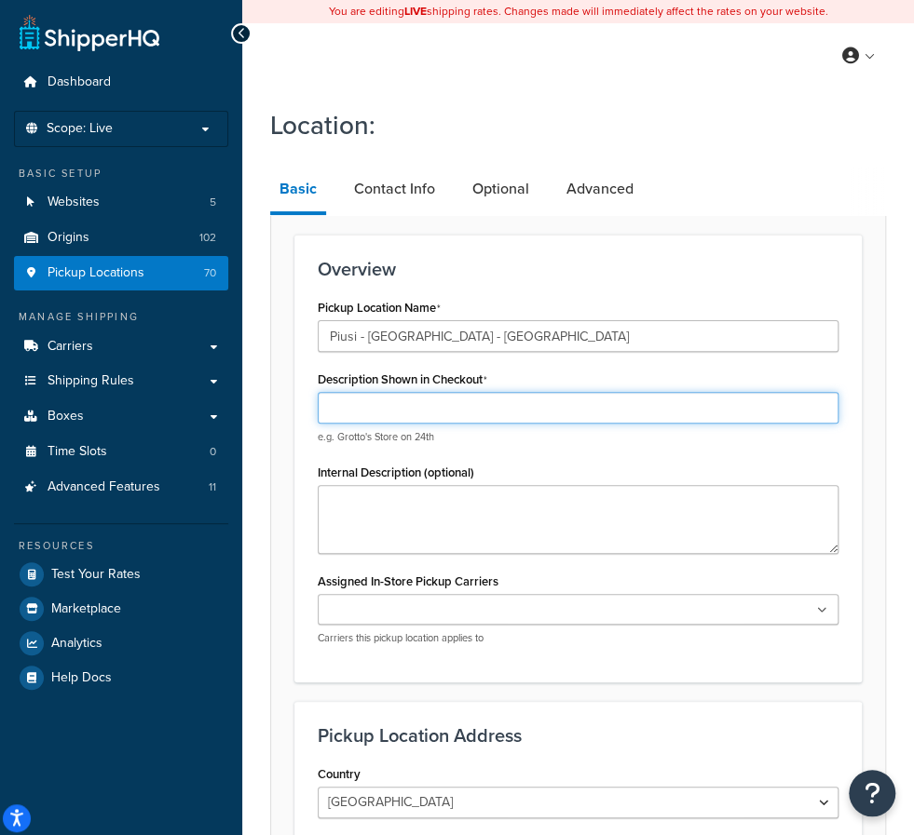
click at [385, 416] on input "Description Shown in Checkout" at bounding box center [578, 408] width 521 height 32
paste input "Piusi - [GEOGRAPHIC_DATA] - [GEOGRAPHIC_DATA]"
type input "Piusi - [GEOGRAPHIC_DATA] - [GEOGRAPHIC_DATA]"
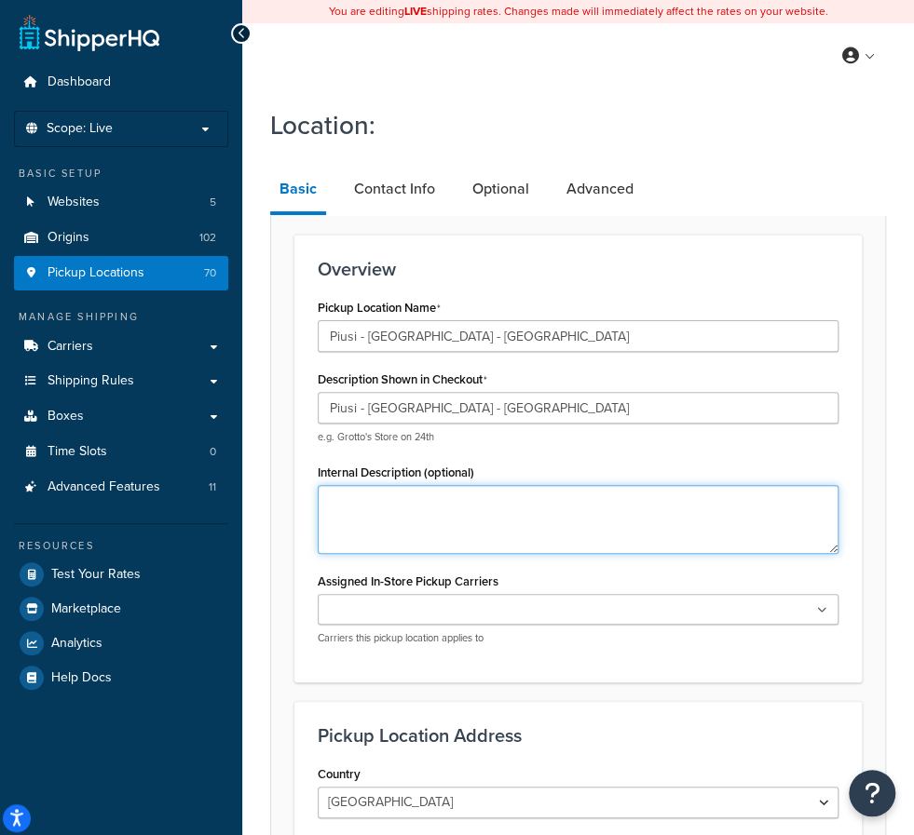
click at [398, 522] on textarea "Internal Description (optional)" at bounding box center [578, 519] width 521 height 69
paste textarea "Piusi - [GEOGRAPHIC_DATA] - [GEOGRAPHIC_DATA]"
type textarea "Piusi - [GEOGRAPHIC_DATA] - [GEOGRAPHIC_DATA]"
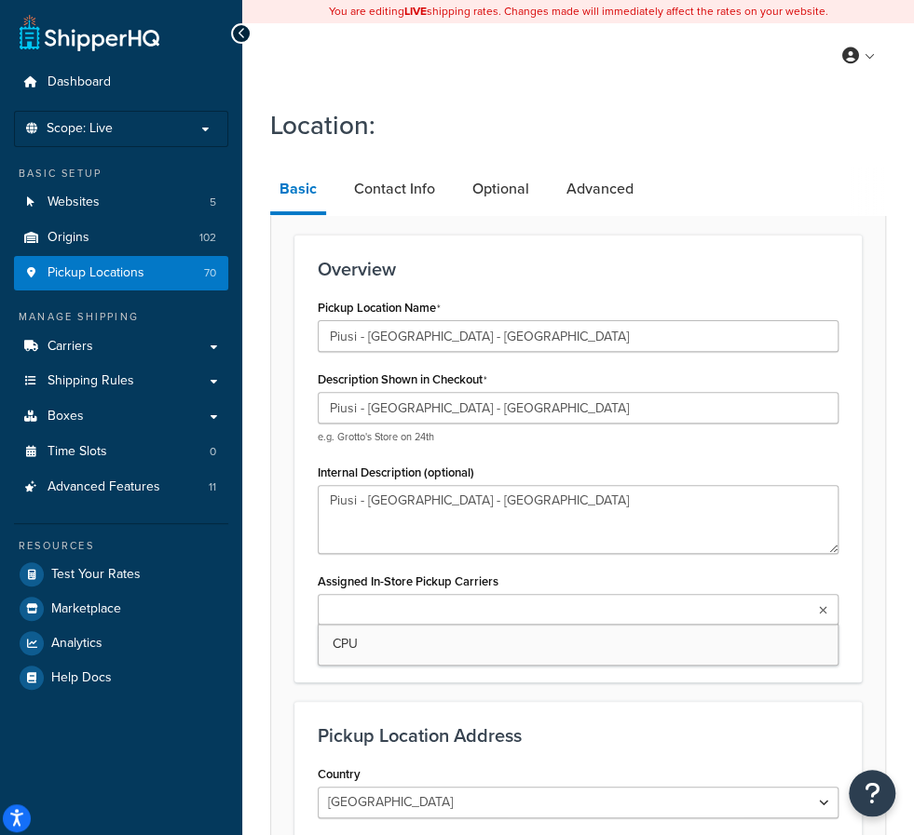
click at [488, 601] on input "Assigned In-Store Pickup Carriers" at bounding box center [405, 611] width 165 height 20
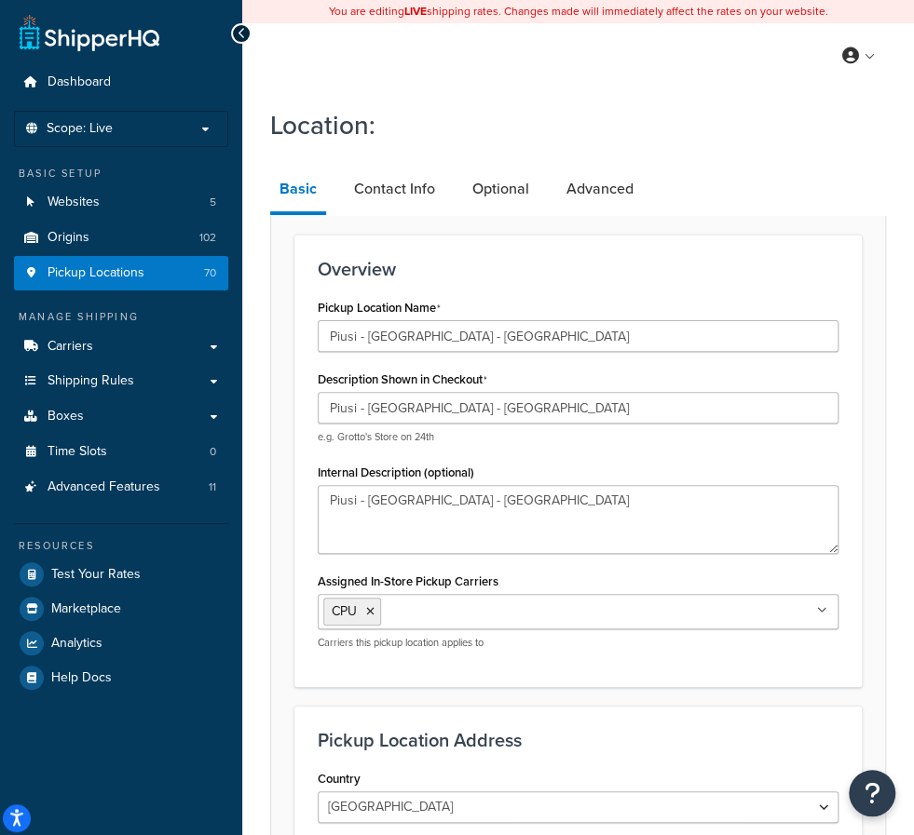
drag, startPoint x: 674, startPoint y: 374, endPoint x: 656, endPoint y: 474, distance: 101.4
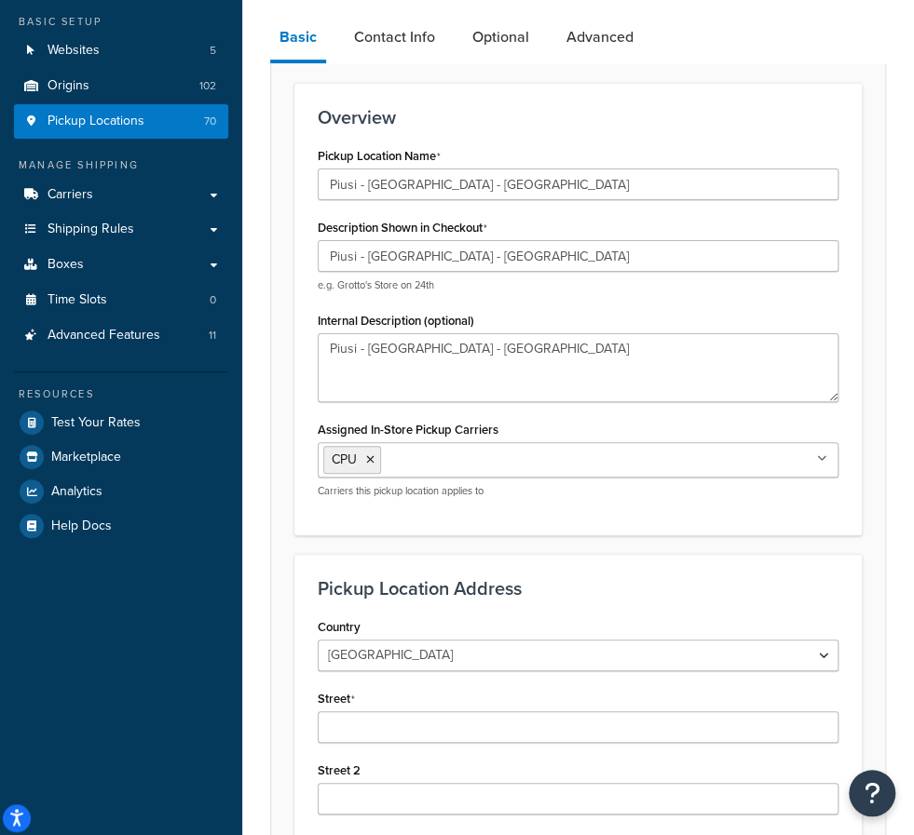
scroll to position [373, 0]
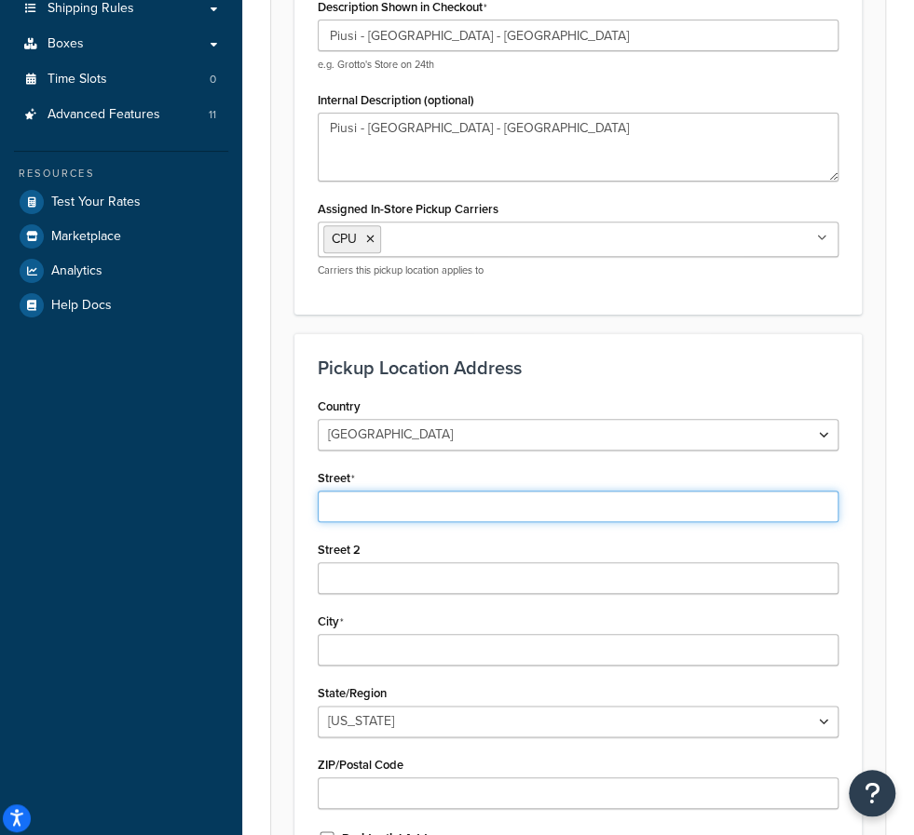
click at [497, 491] on input "Street" at bounding box center [578, 507] width 521 height 32
paste input "3901 Anglers Ave"
type input "3901 Anglers Ave"
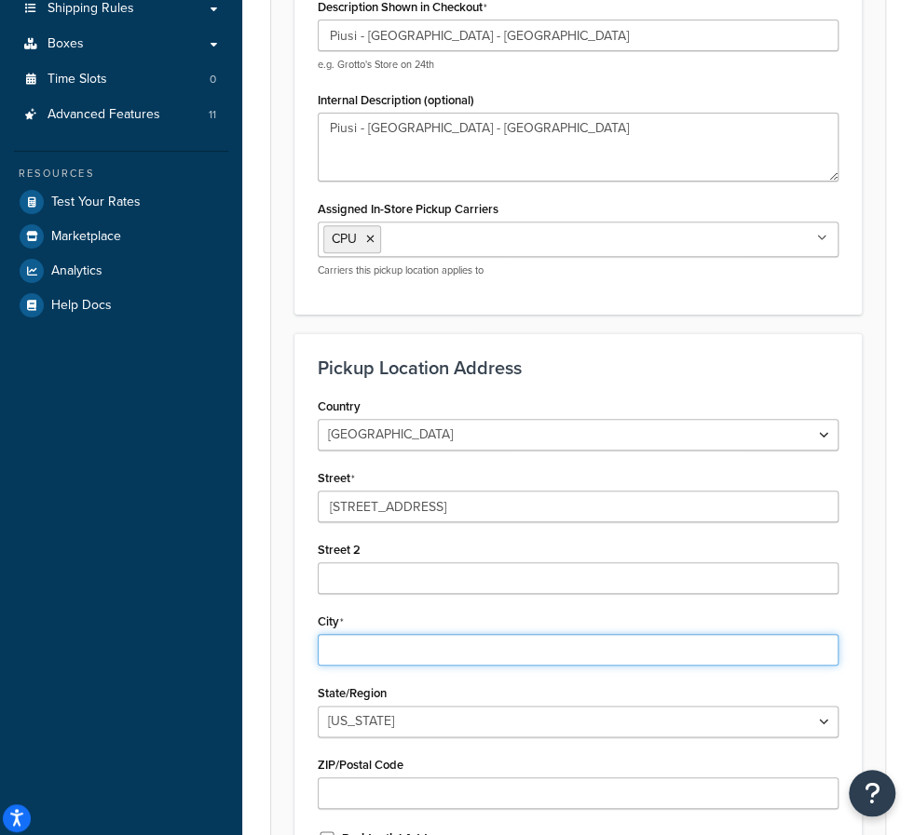
click at [410, 634] on input "City" at bounding box center [578, 650] width 521 height 32
paste input "Fort Lauderdale"
type input "Fort Lauderdale"
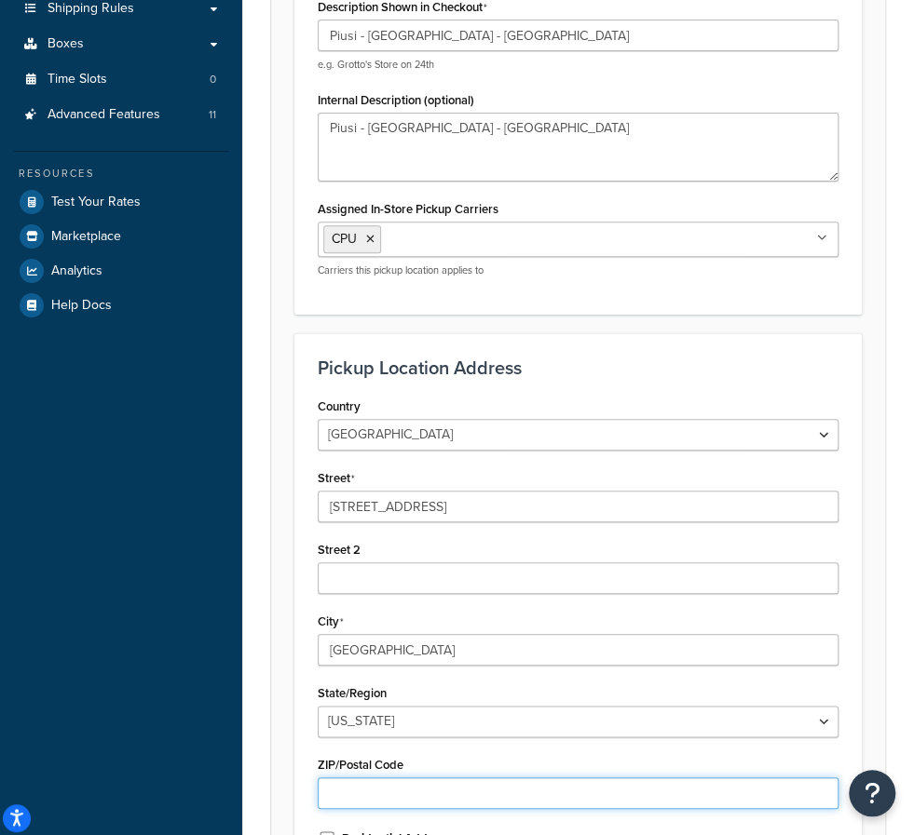
click at [366, 778] on input "ZIP/Postal Code" at bounding box center [578, 794] width 521 height 32
paste input "33312"
type input "33312"
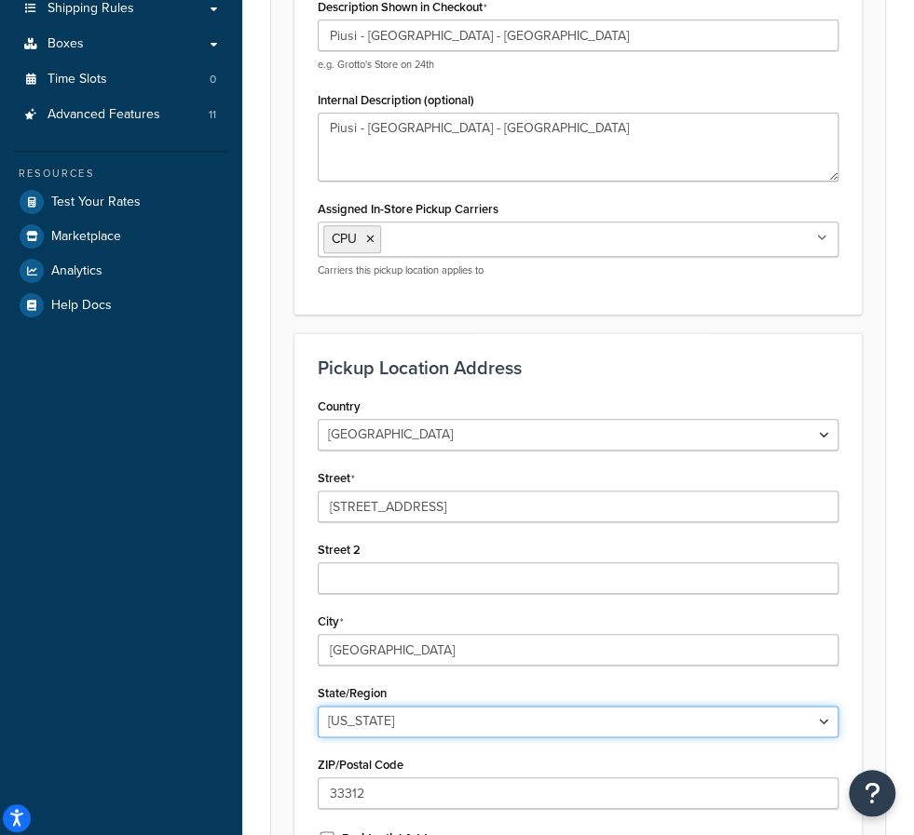
click at [379, 706] on select "Alabama Alaska American Samoa Arizona Arkansas Armed Forces Americas Armed Forc…" at bounding box center [578, 722] width 521 height 32
select select "9"
drag, startPoint x: 378, startPoint y: 616, endPoint x: 396, endPoint y: 614, distance: 17.8
click at [378, 706] on select "Alabama Alaska American Samoa Arizona Arkansas Armed Forces Americas Armed Forc…" at bounding box center [578, 722] width 521 height 32
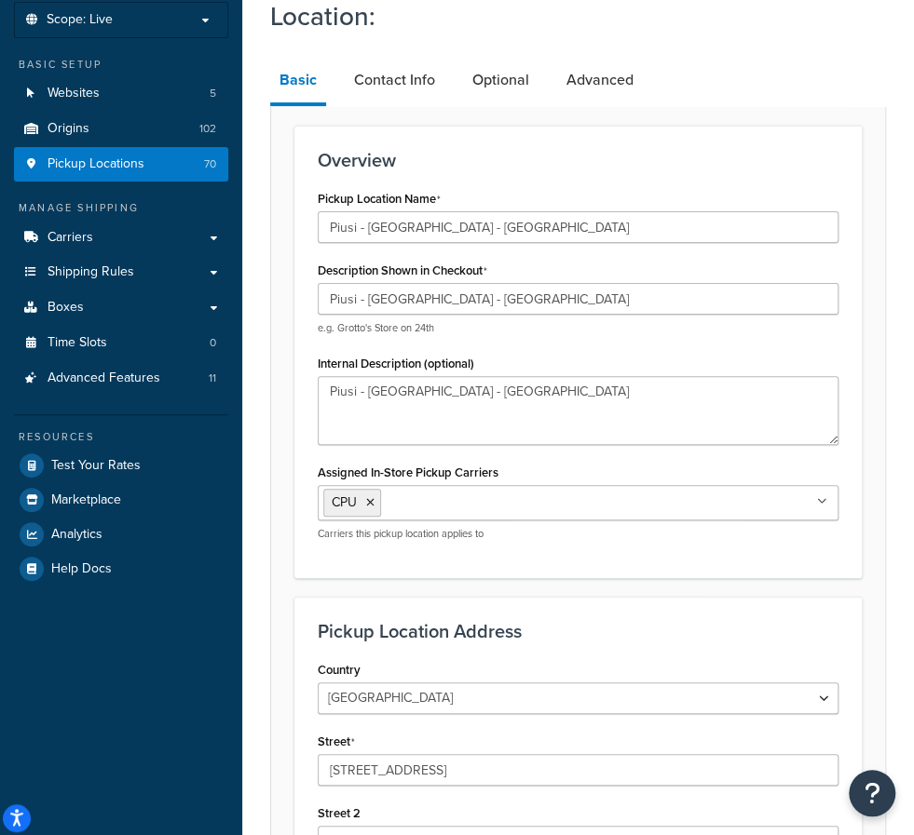
scroll to position [93, 0]
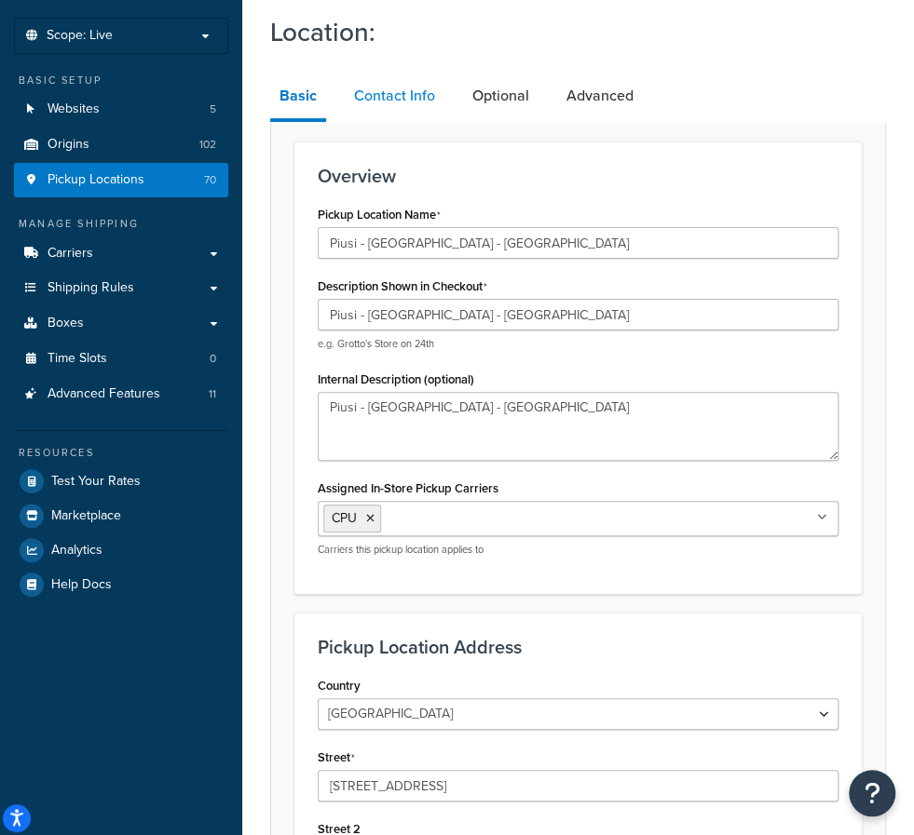
click at [414, 83] on link "Contact Info" at bounding box center [395, 96] width 100 height 45
select select "order_placed"
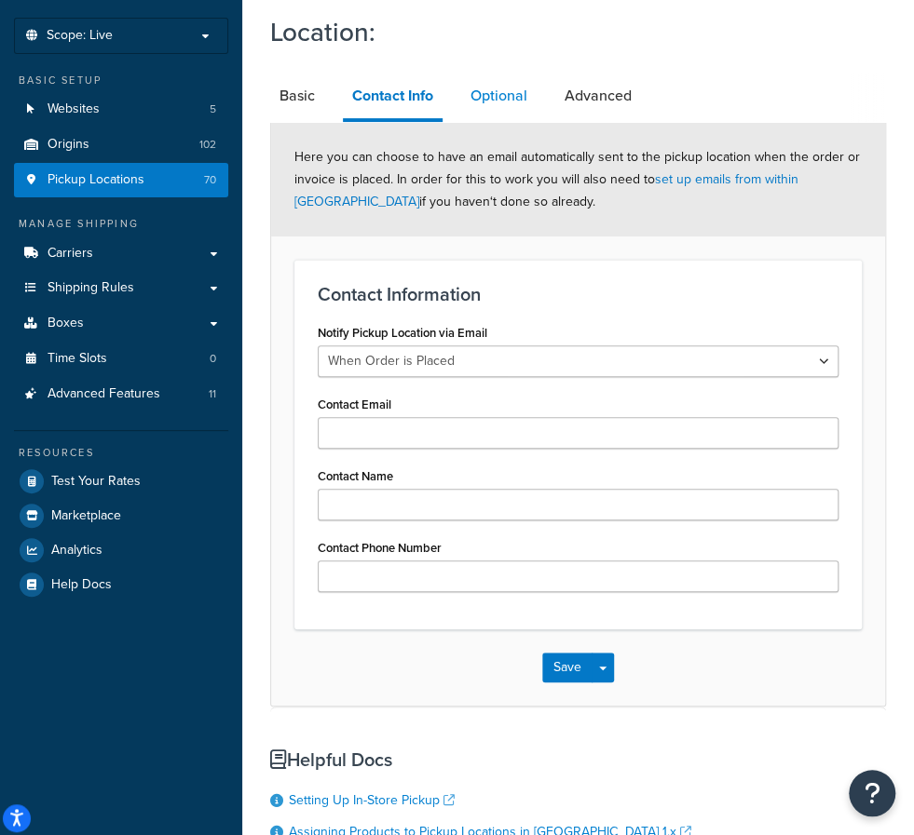
click at [505, 106] on link "Optional" at bounding box center [498, 96] width 75 height 45
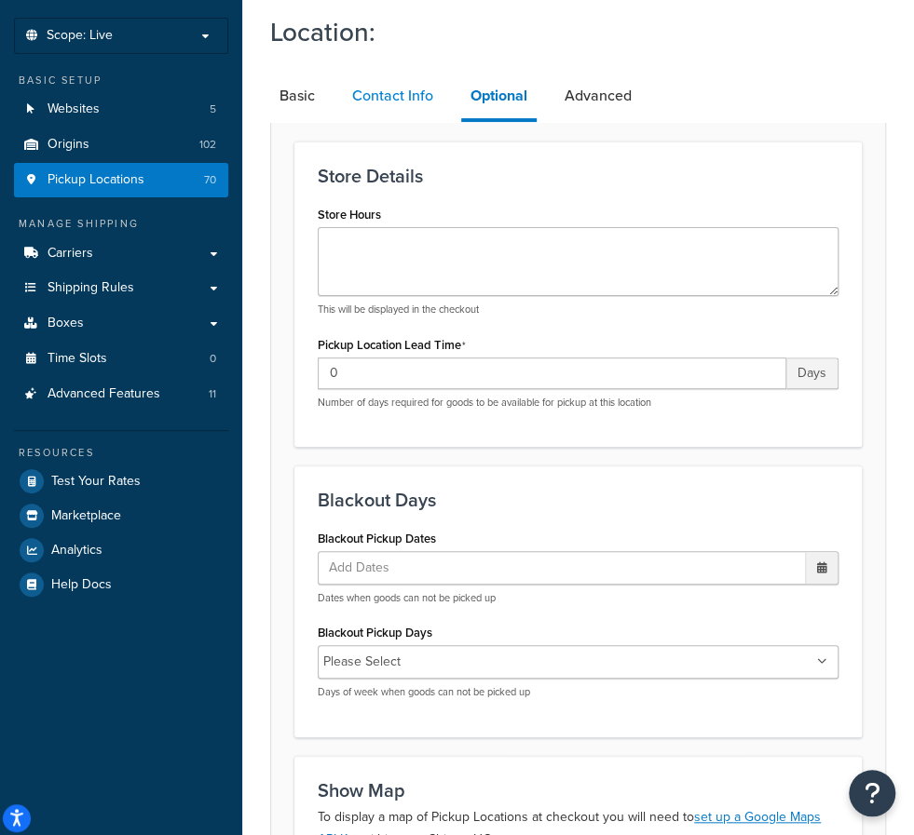
click at [400, 95] on link "Contact Info" at bounding box center [393, 96] width 100 height 45
select select "order_placed"
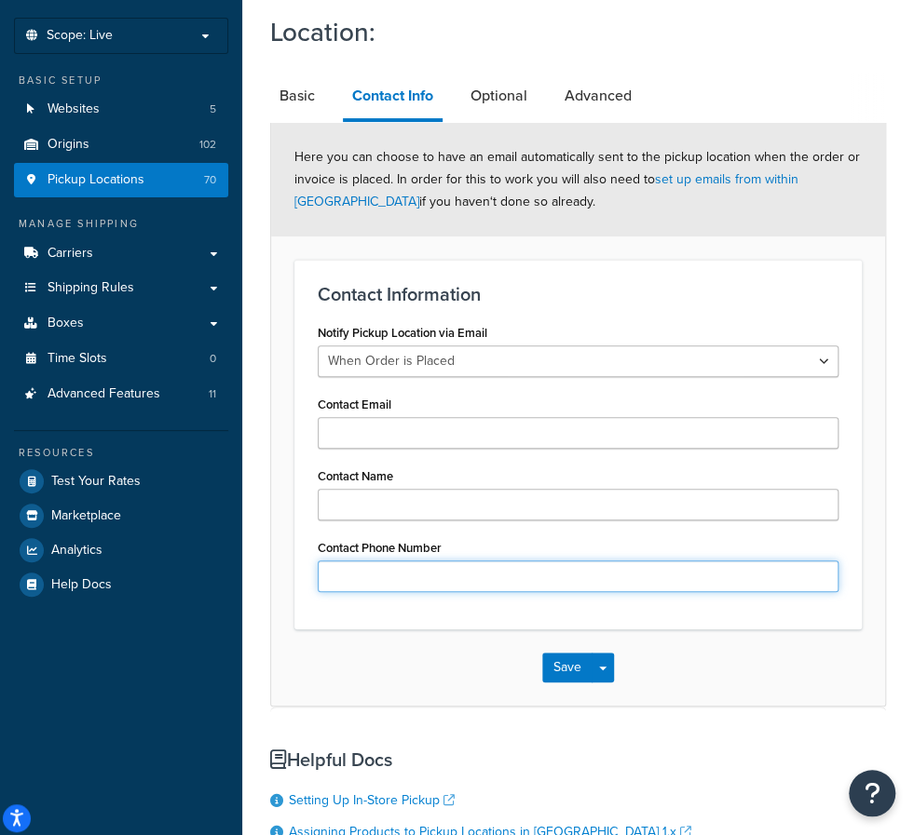
click at [376, 562] on input "Contact Phone Number" at bounding box center [578, 577] width 521 height 32
paste input "(888) 686-8265"
type input "(888) 686-8265"
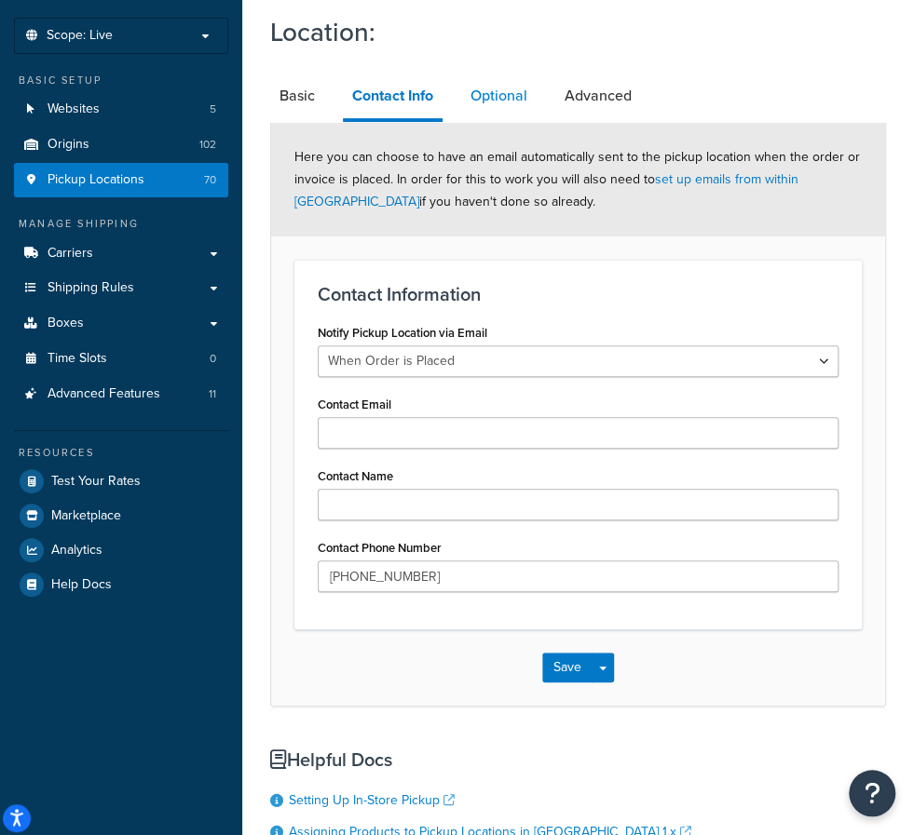
click at [497, 100] on link "Optional" at bounding box center [498, 96] width 75 height 45
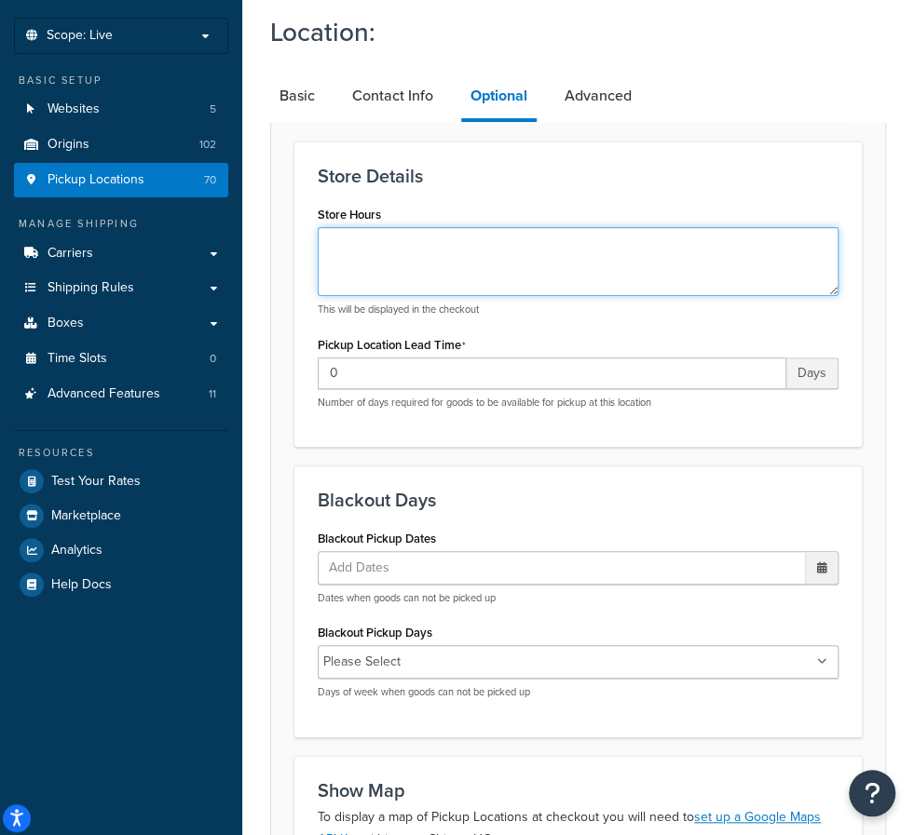
drag, startPoint x: 427, startPoint y: 259, endPoint x: 441, endPoint y: 255, distance: 14.5
click at [427, 259] on textarea "Store Hours" at bounding box center [578, 261] width 521 height 69
paste textarea "Monday - Friday: 7:00 am - 2:00 pm A pickup number is required to pick up your …"
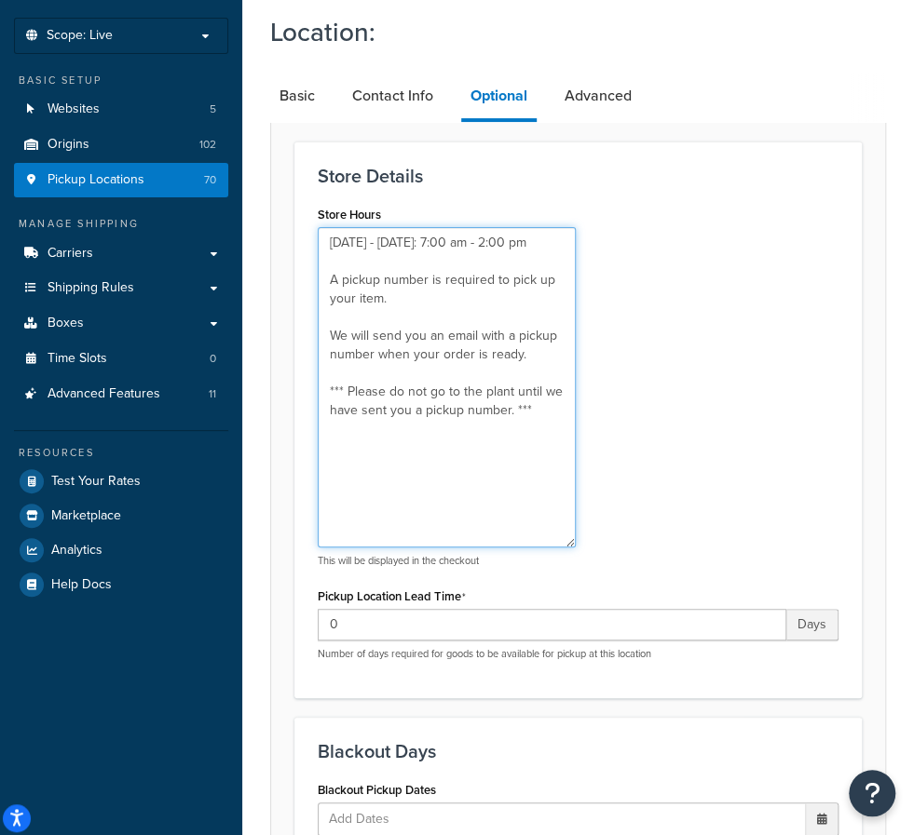
drag, startPoint x: 561, startPoint y: 334, endPoint x: 582, endPoint y: 544, distance: 210.6
click at [576, 544] on textarea "Monday - Friday: 7:00 am - 2:00 pm A pickup number is required to pick up your …" at bounding box center [447, 387] width 258 height 320
click at [437, 247] on textarea "Monday - Friday: 7:00 am - 2:00 pm A pickup number is required to pick up your …" at bounding box center [447, 387] width 258 height 320
click at [495, 247] on textarea "Monday - Friday: 9:00 am - 2:00 pm A pickup number is required to pick up your …" at bounding box center [447, 387] width 258 height 320
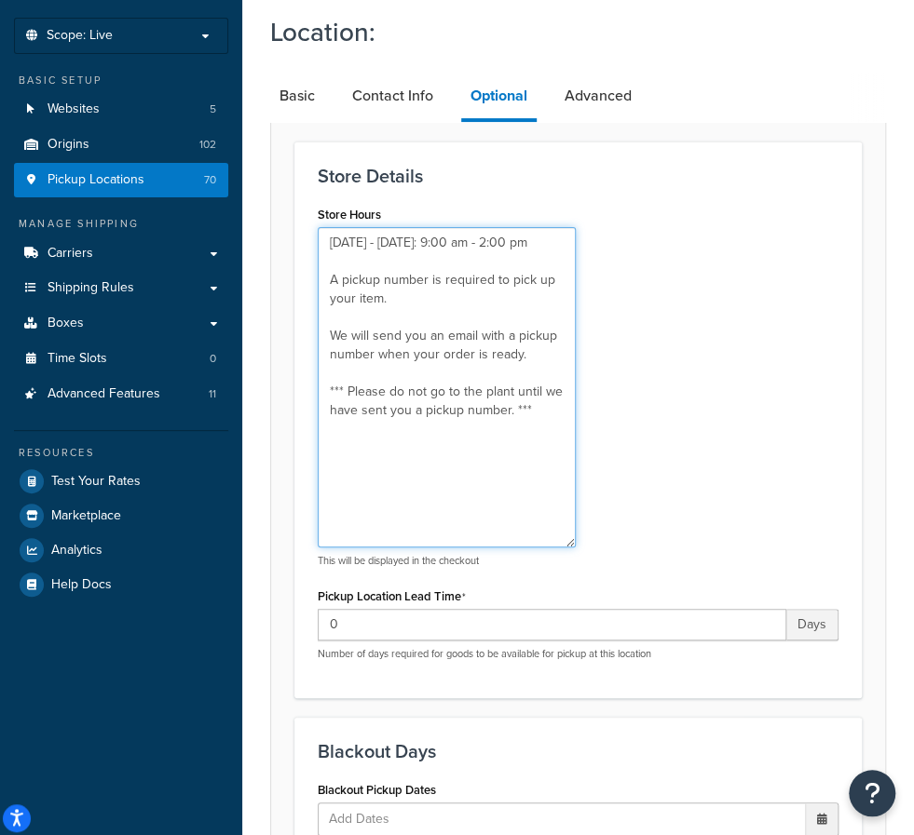
click at [495, 247] on textarea "Monday - Friday: 9:00 am - 2:00 pm A pickup number is required to pick up your …" at bounding box center [447, 387] width 258 height 320
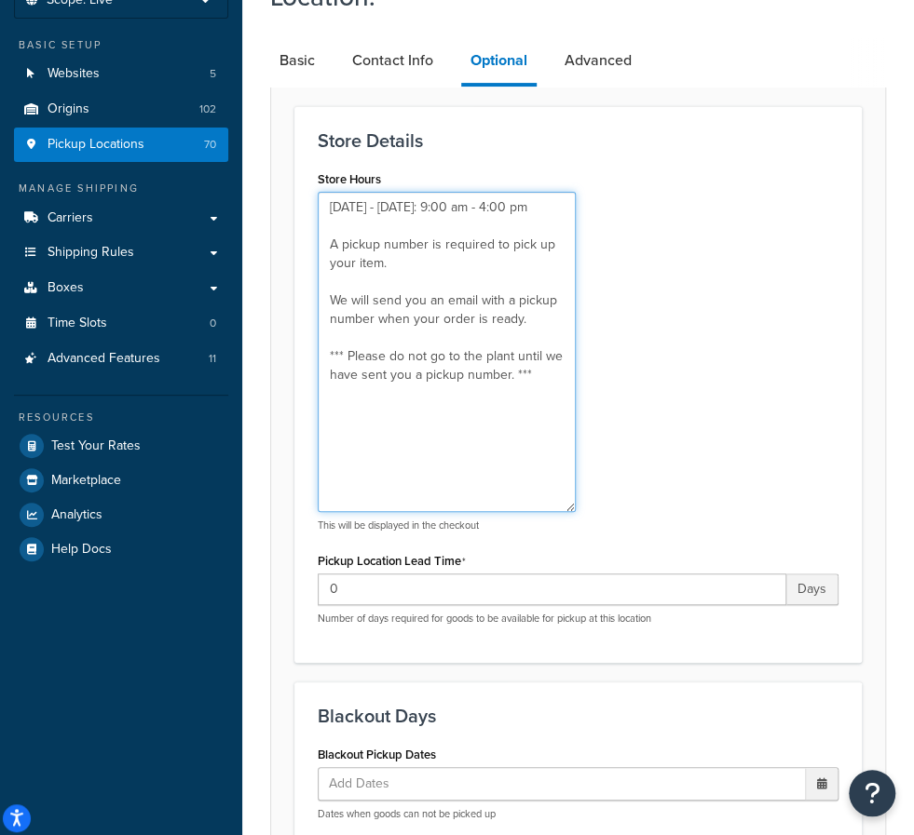
scroll to position [93, 0]
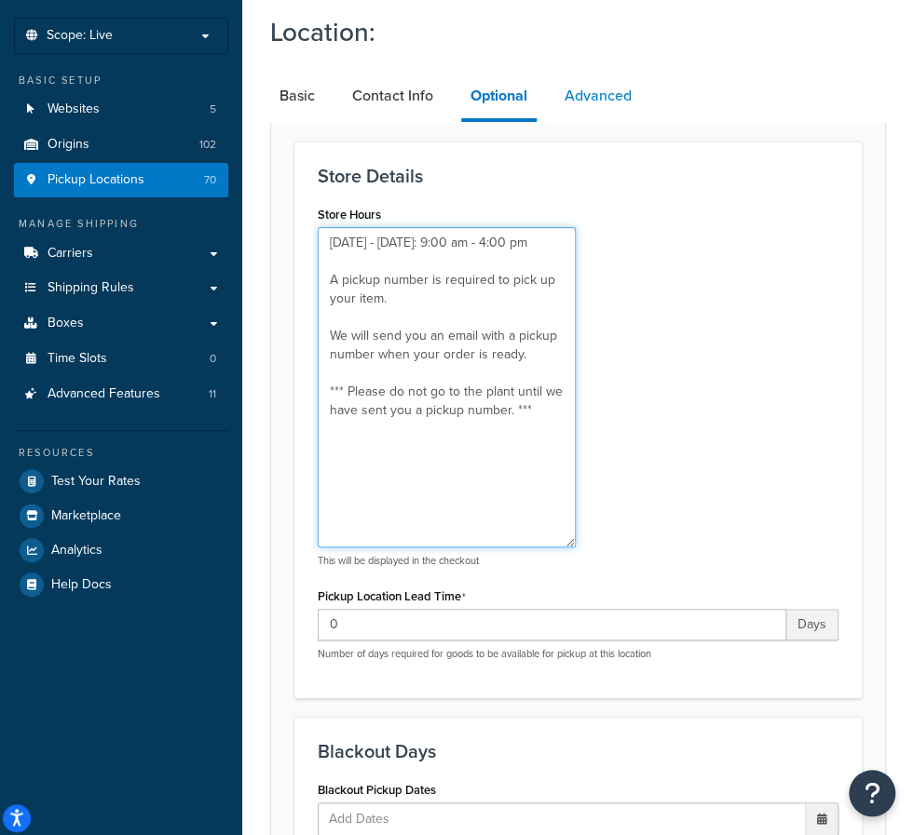
type textarea "Monday - Friday: 9:00 am - 4:00 pm A pickup number is required to pick up your …"
click at [600, 98] on link "Advanced" at bounding box center [598, 96] width 86 height 45
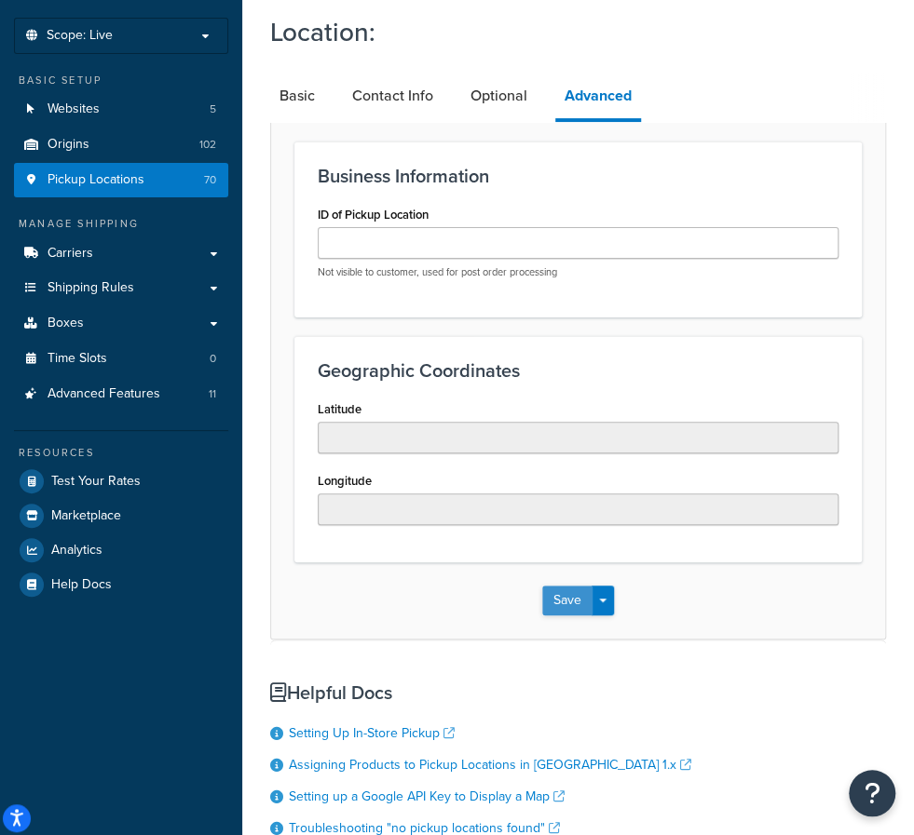
click at [560, 586] on button "Save" at bounding box center [567, 601] width 50 height 30
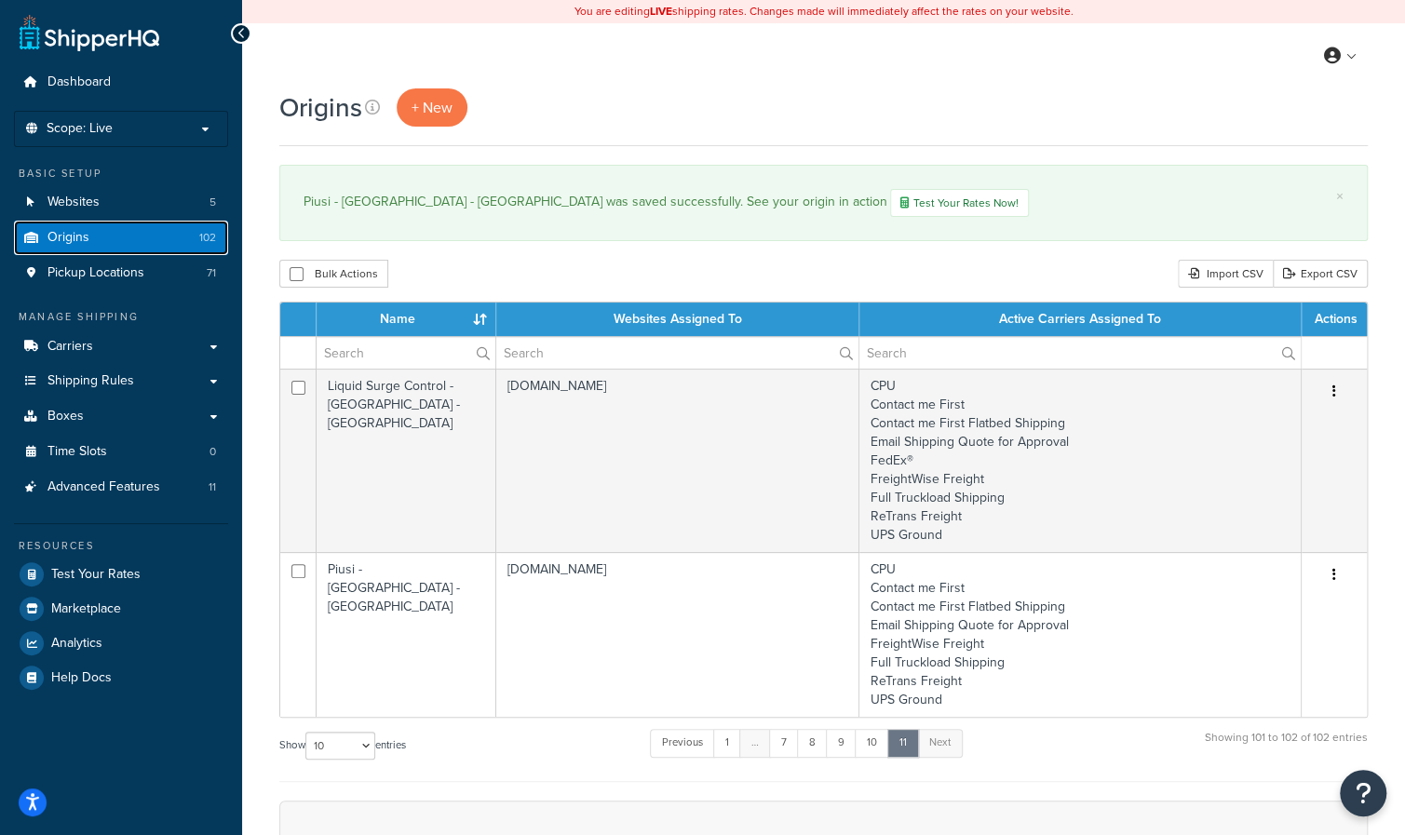
click at [91, 230] on link "Origins 102" at bounding box center [121, 238] width 214 height 34
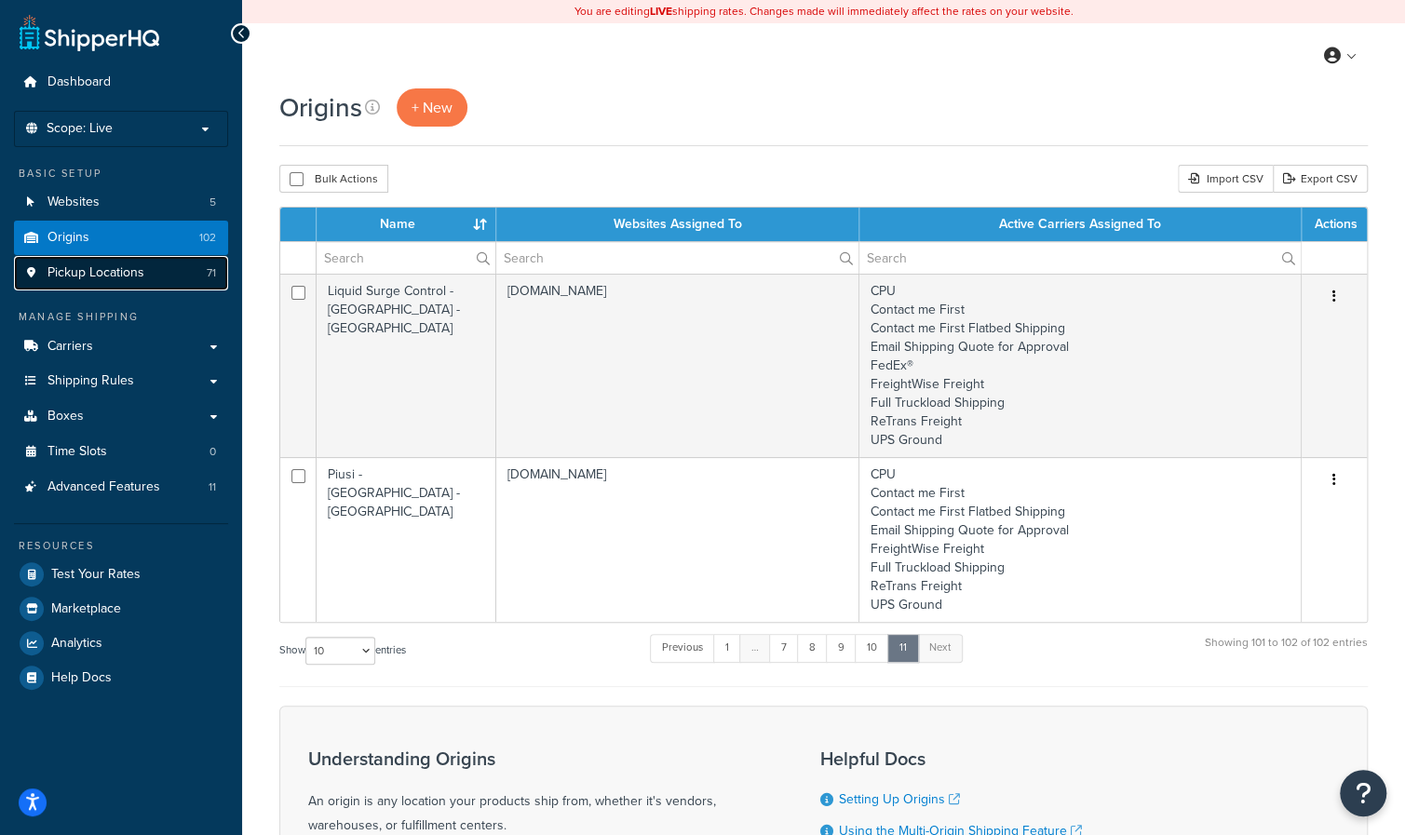
click at [115, 274] on span "Pickup Locations" at bounding box center [95, 273] width 97 height 16
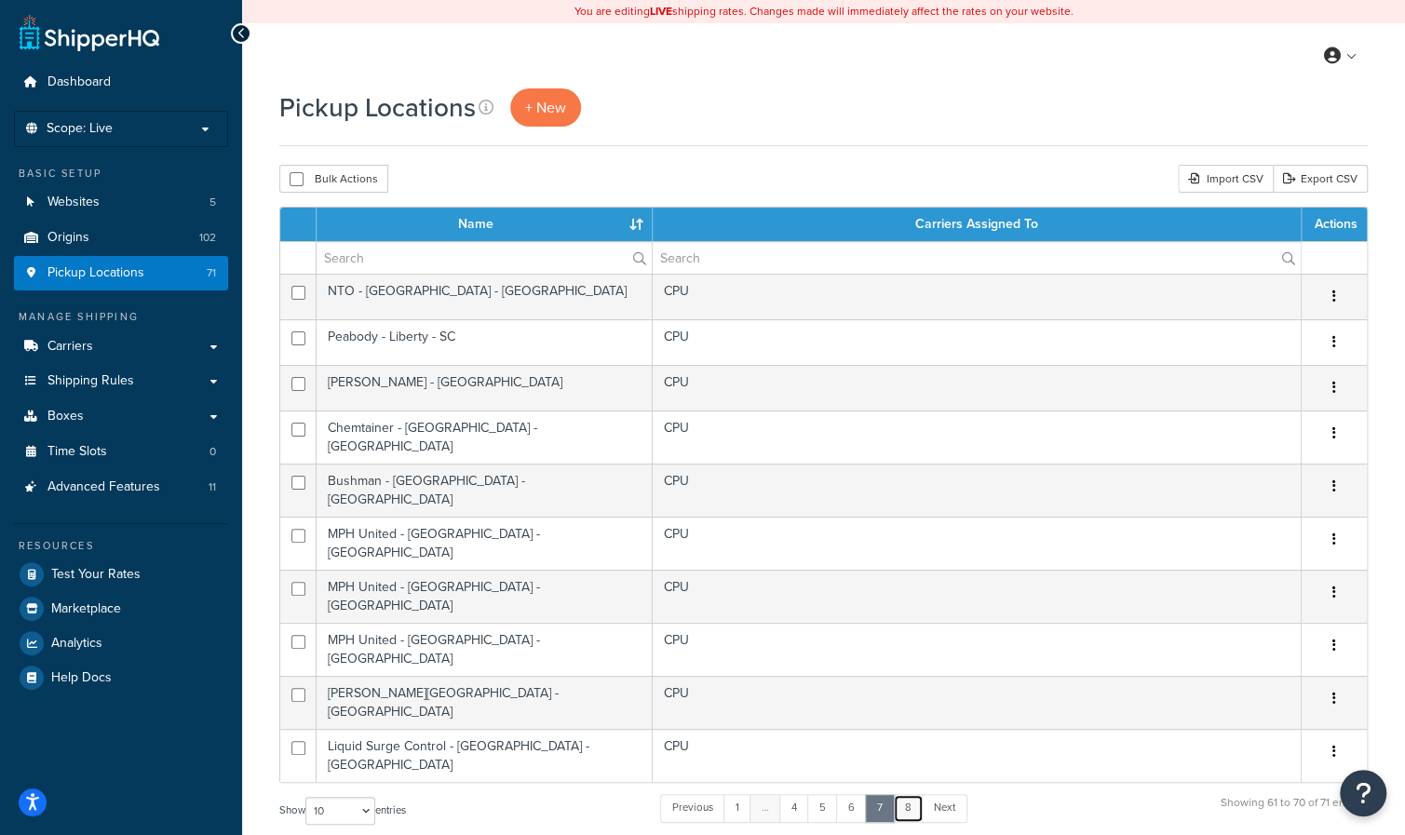
click at [906, 794] on link "8" at bounding box center [908, 808] width 31 height 28
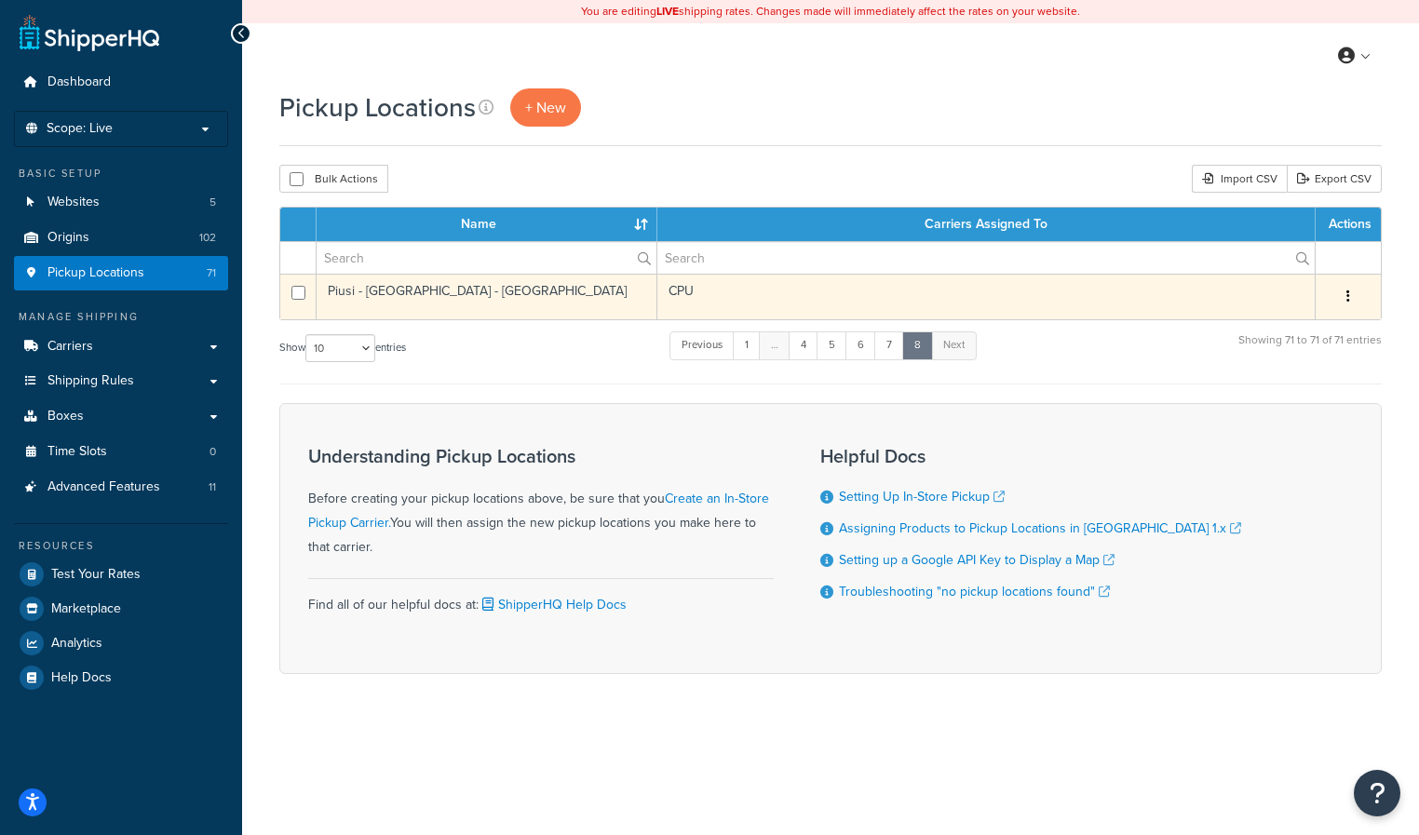
click at [497, 295] on td "Piusi - [GEOGRAPHIC_DATA] - [GEOGRAPHIC_DATA]" at bounding box center [487, 297] width 341 height 46
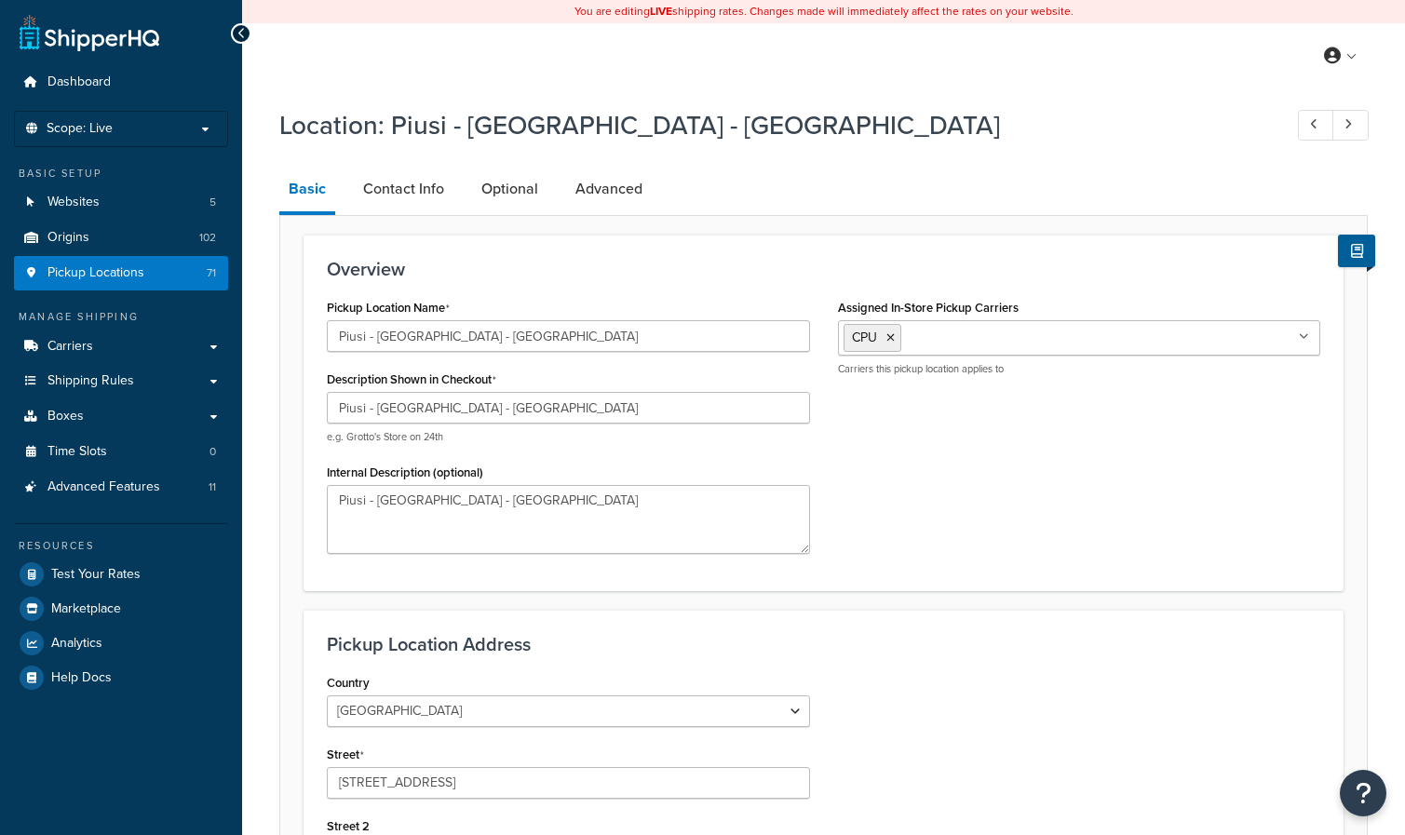
select select "9"
click at [388, 414] on input "Piusi - [GEOGRAPHIC_DATA] - [GEOGRAPHIC_DATA]" at bounding box center [568, 408] width 483 height 32
drag, startPoint x: 388, startPoint y: 414, endPoint x: 412, endPoint y: 420, distance: 23.9
click at [412, 420] on input "Piusi - [GEOGRAPHIC_DATA] - [GEOGRAPHIC_DATA]" at bounding box center [568, 408] width 483 height 32
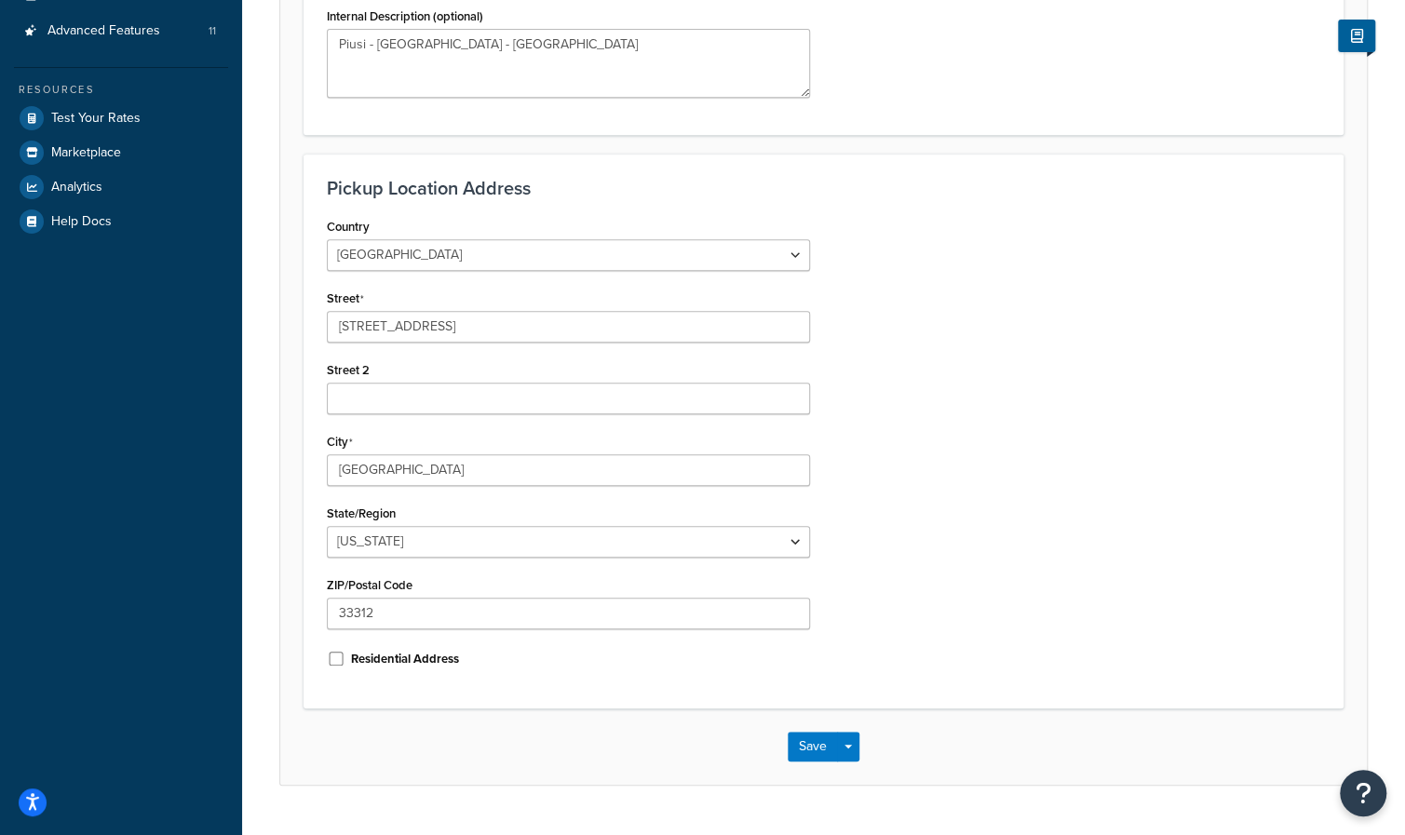
scroll to position [466, 0]
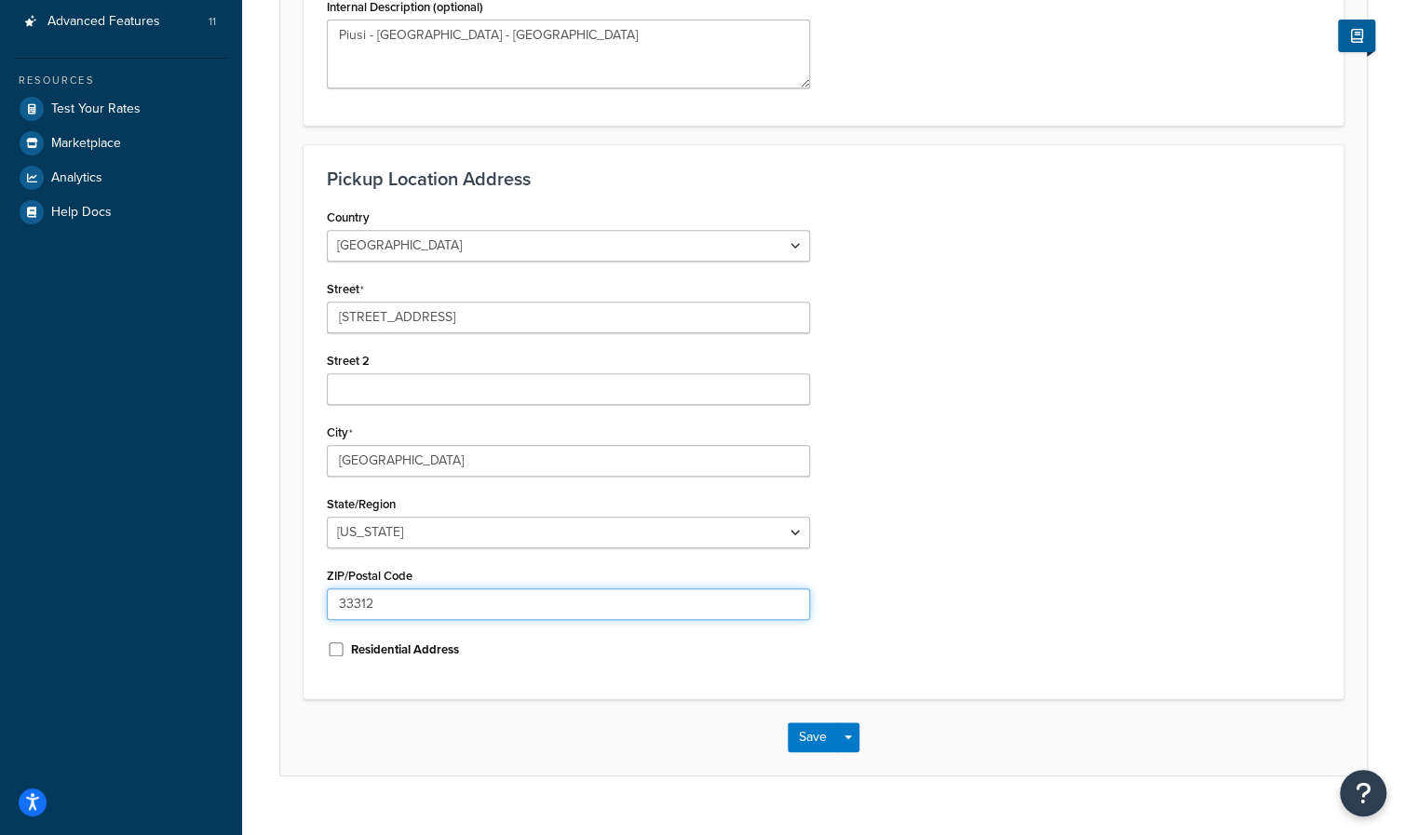
click at [409, 604] on input "33312" at bounding box center [568, 605] width 483 height 32
